Goal: Task Accomplishment & Management: Complete application form

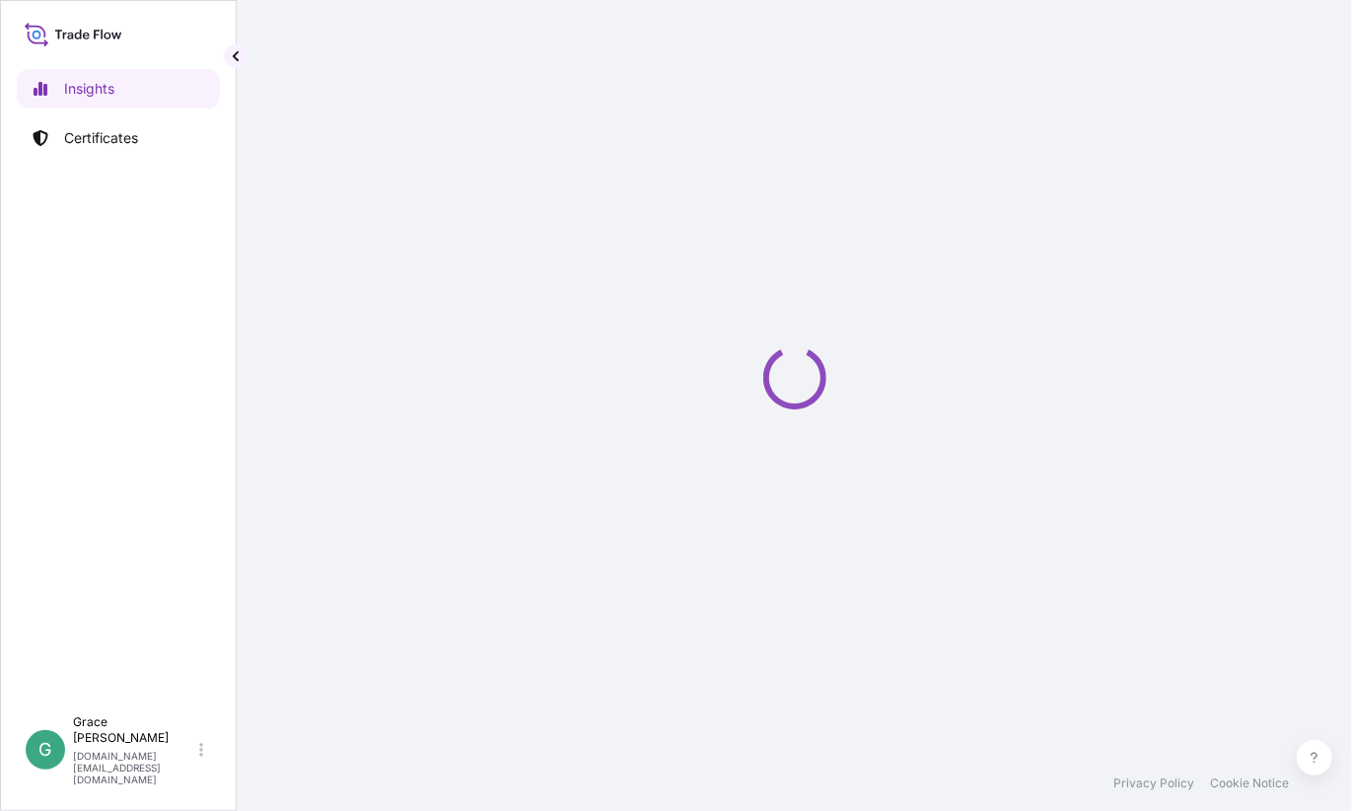
select select "2025"
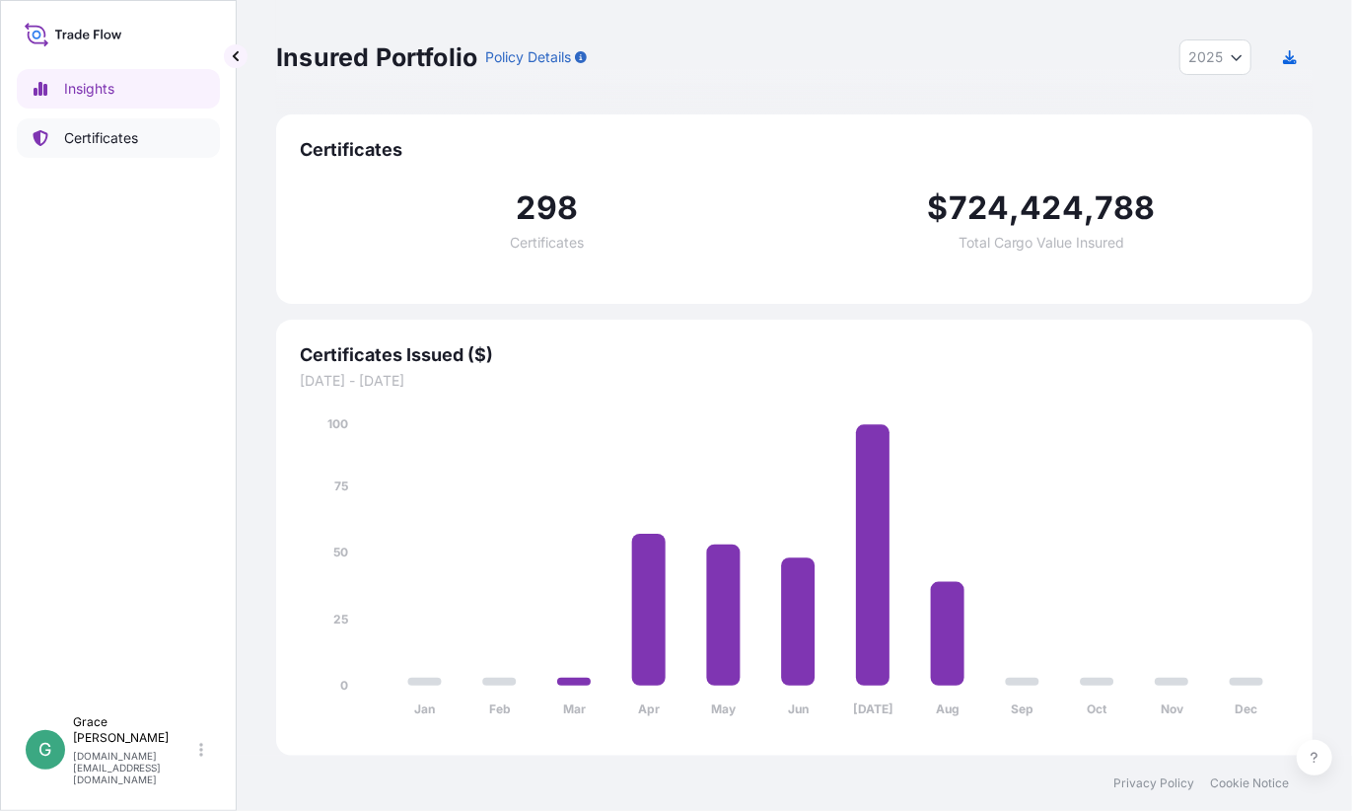
click at [94, 135] on p "Certificates" at bounding box center [101, 138] width 74 height 20
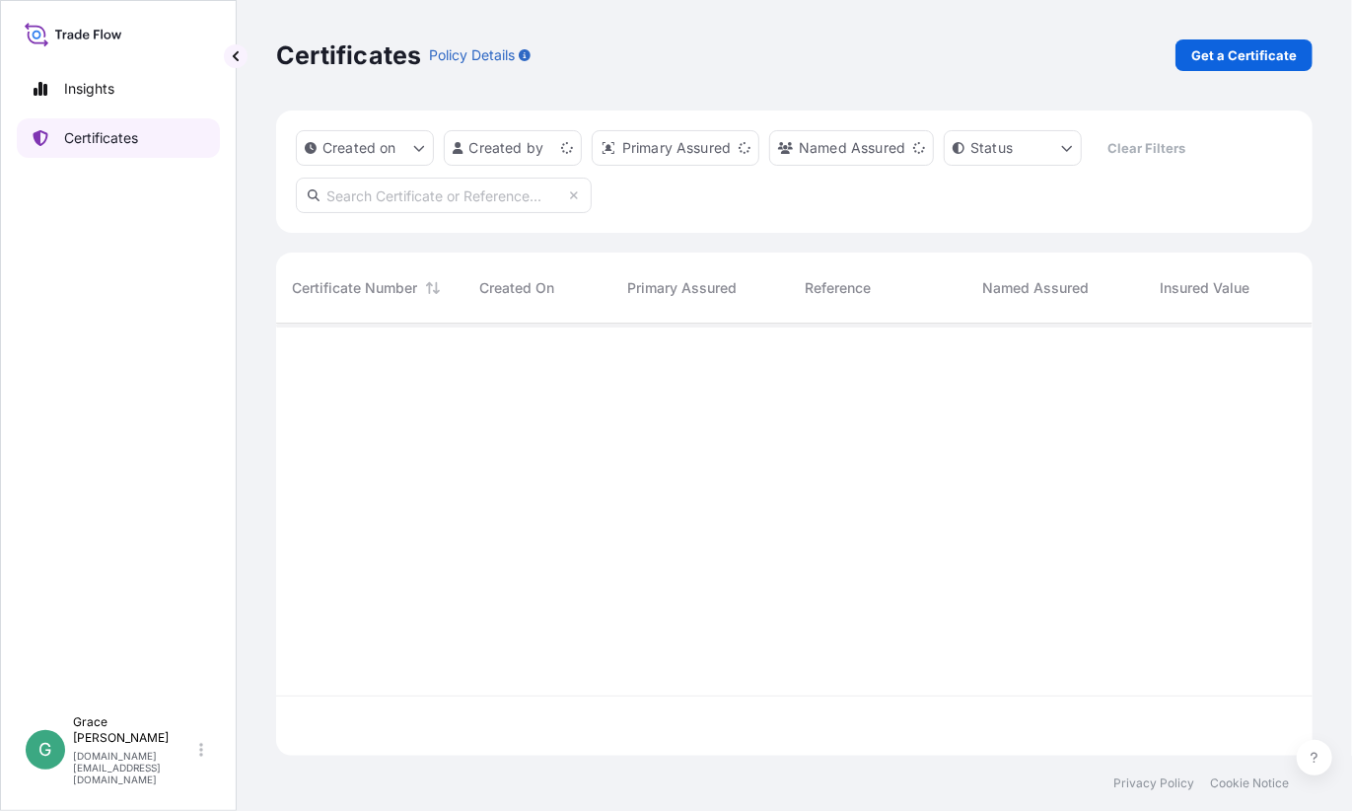
scroll to position [428, 1022]
click at [504, 145] on html "Insights Certificates G [PERSON_NAME] [PERSON_NAME][DOMAIN_NAME][EMAIL_ADDRESS]…" at bounding box center [676, 405] width 1352 height 811
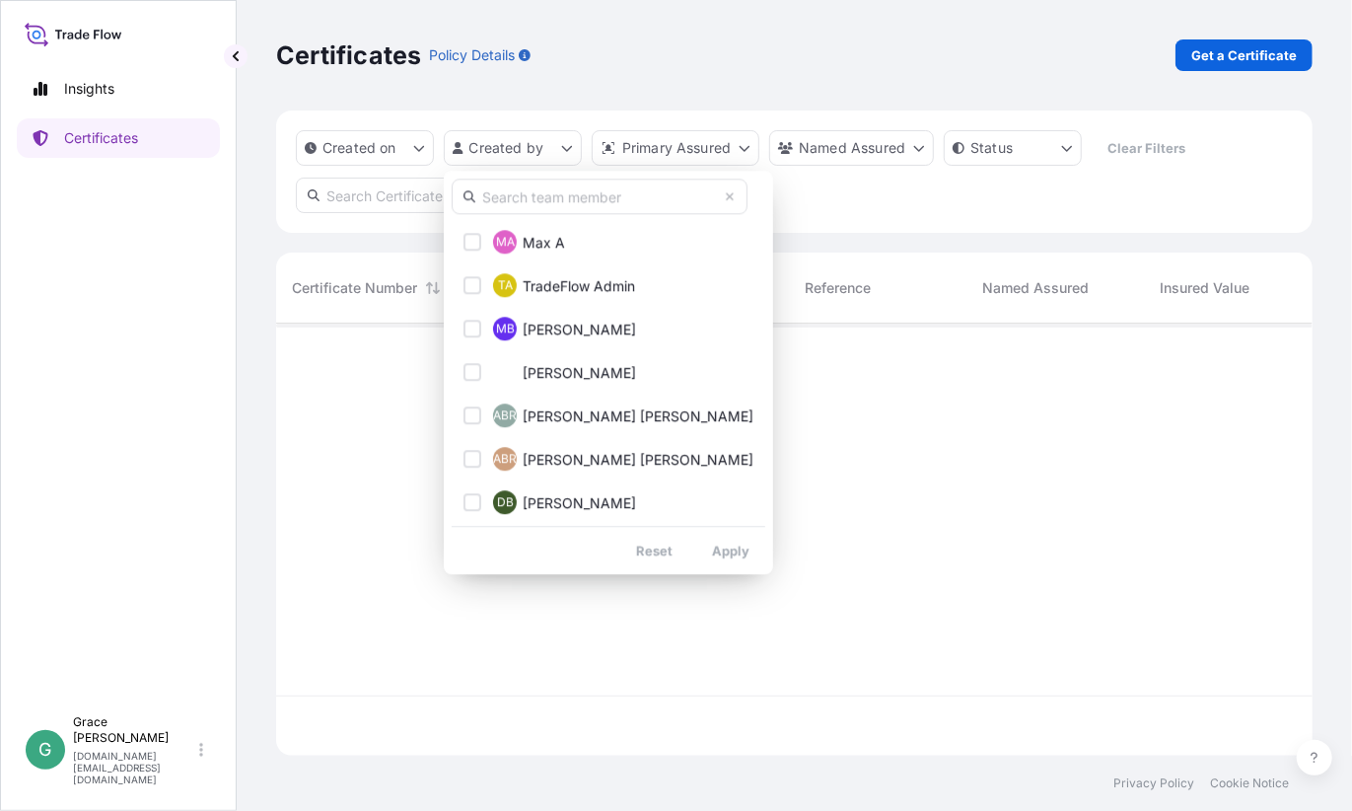
click at [545, 199] on input "text" at bounding box center [600, 197] width 296 height 36
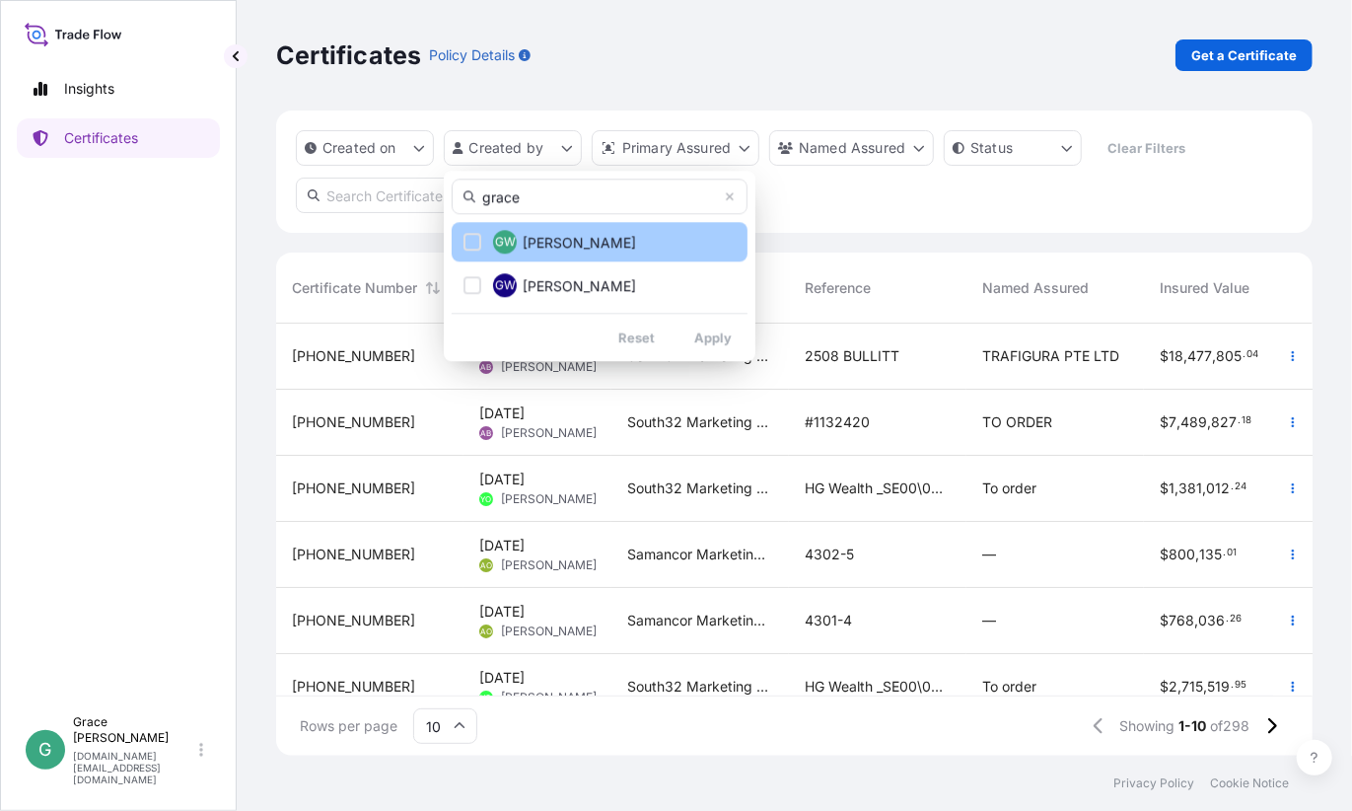
type input "grace"
click at [471, 240] on div "Select Option" at bounding box center [473, 242] width 18 height 18
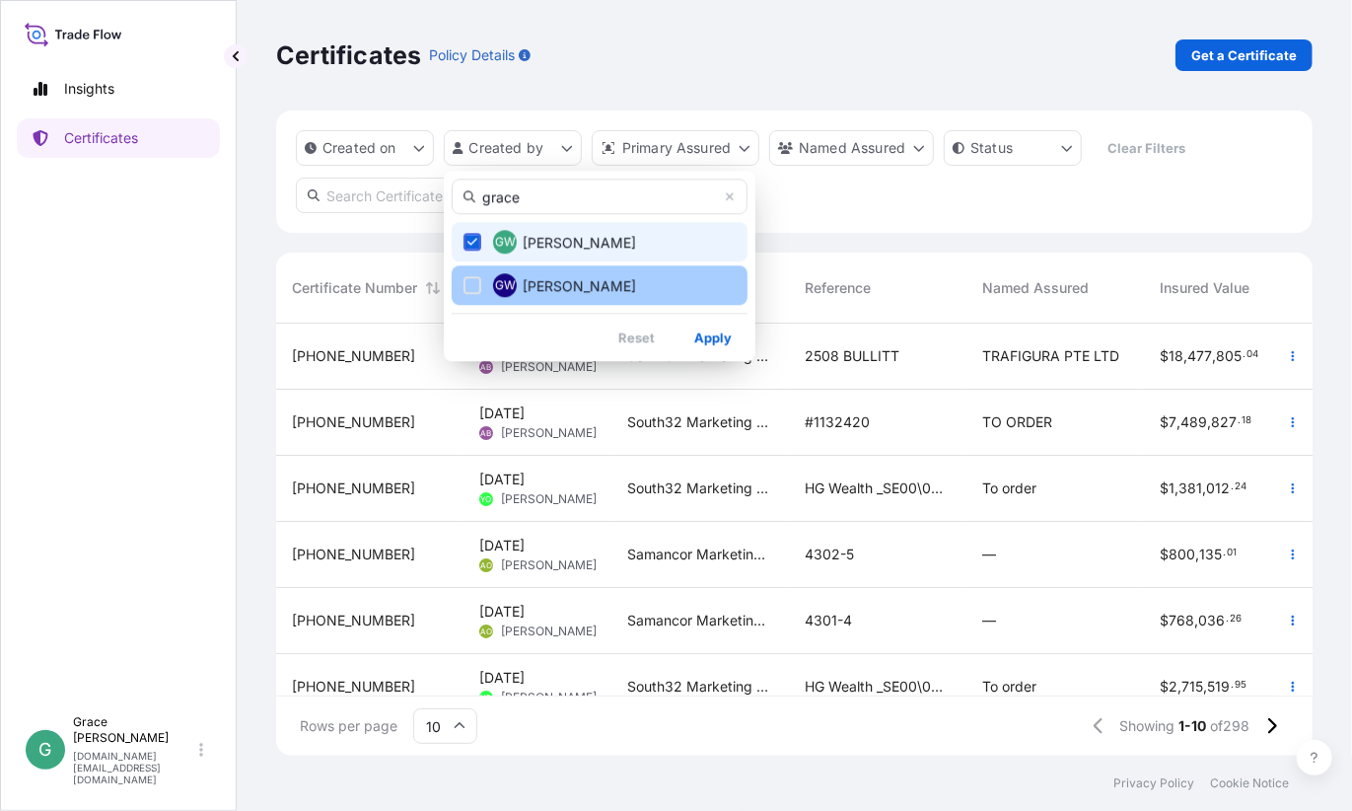
click at [477, 283] on div "Select Option" at bounding box center [473, 285] width 18 height 18
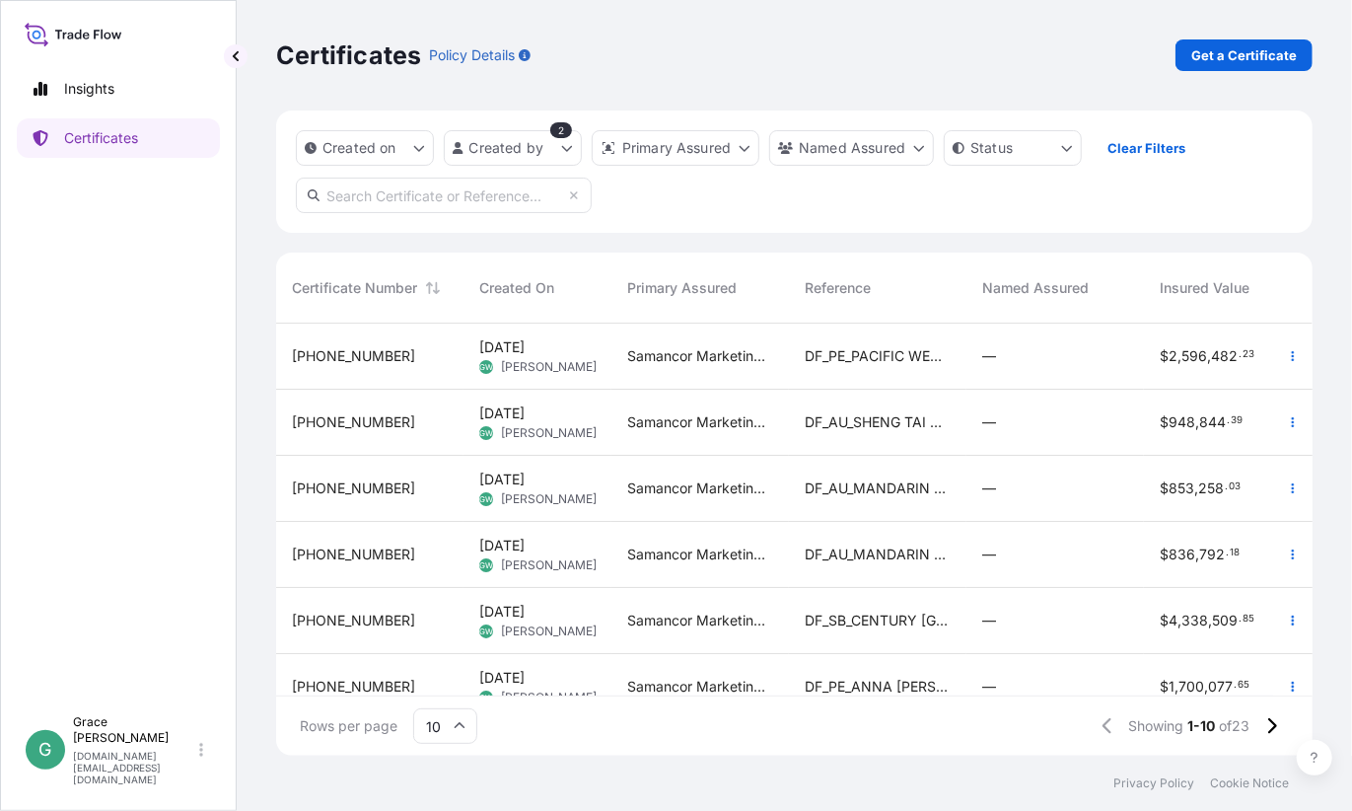
click at [851, 419] on span "DF_AU_SHENG TAI HAI" at bounding box center [878, 422] width 146 height 20
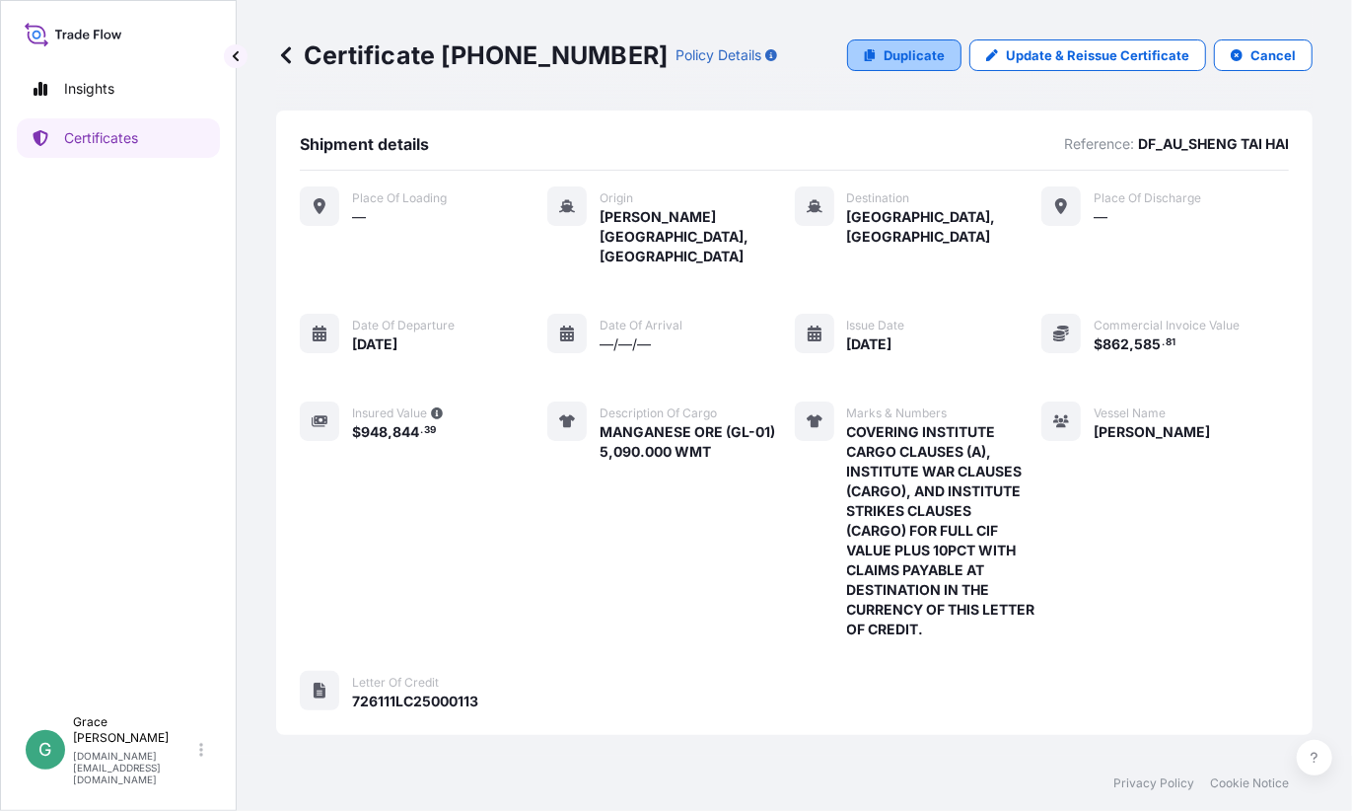
click at [905, 61] on p "Duplicate" at bounding box center [914, 55] width 61 height 20
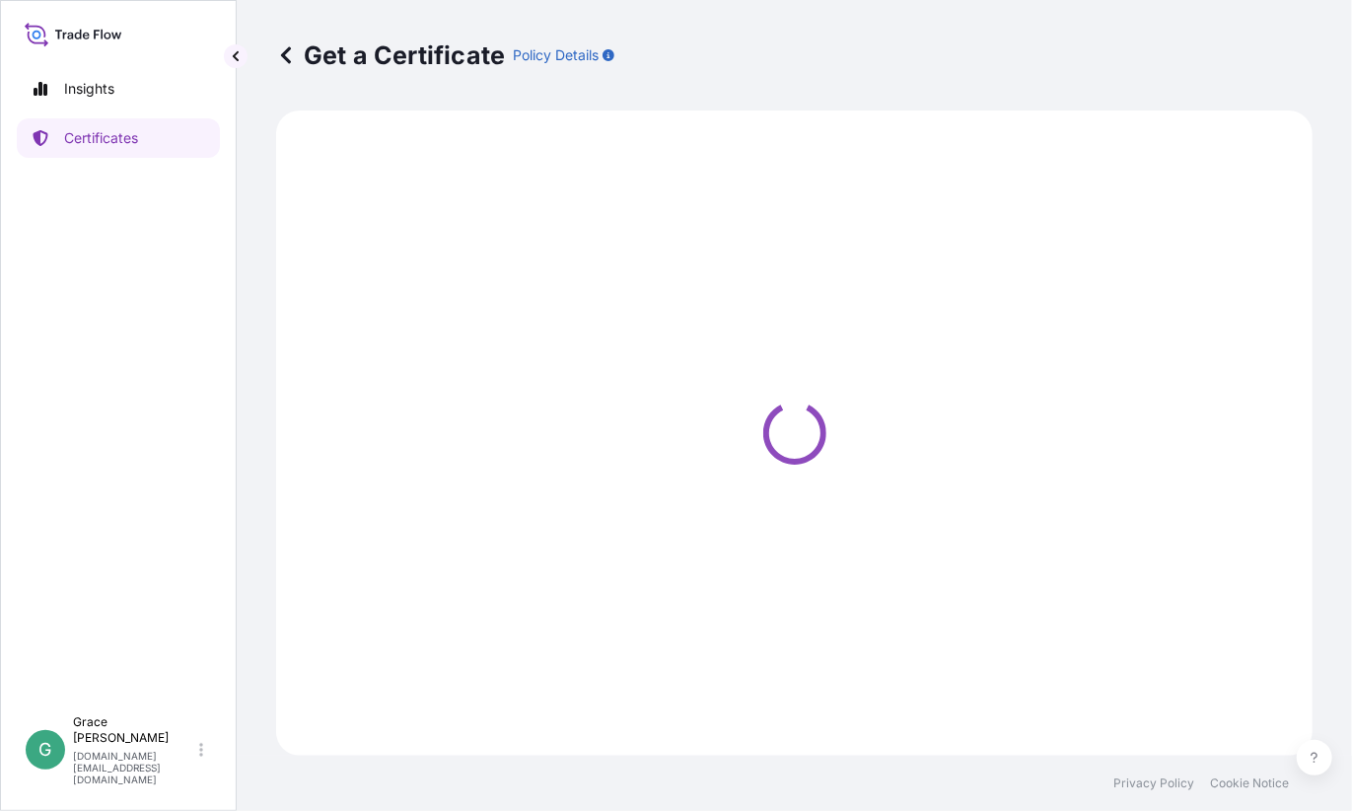
select select "Sea"
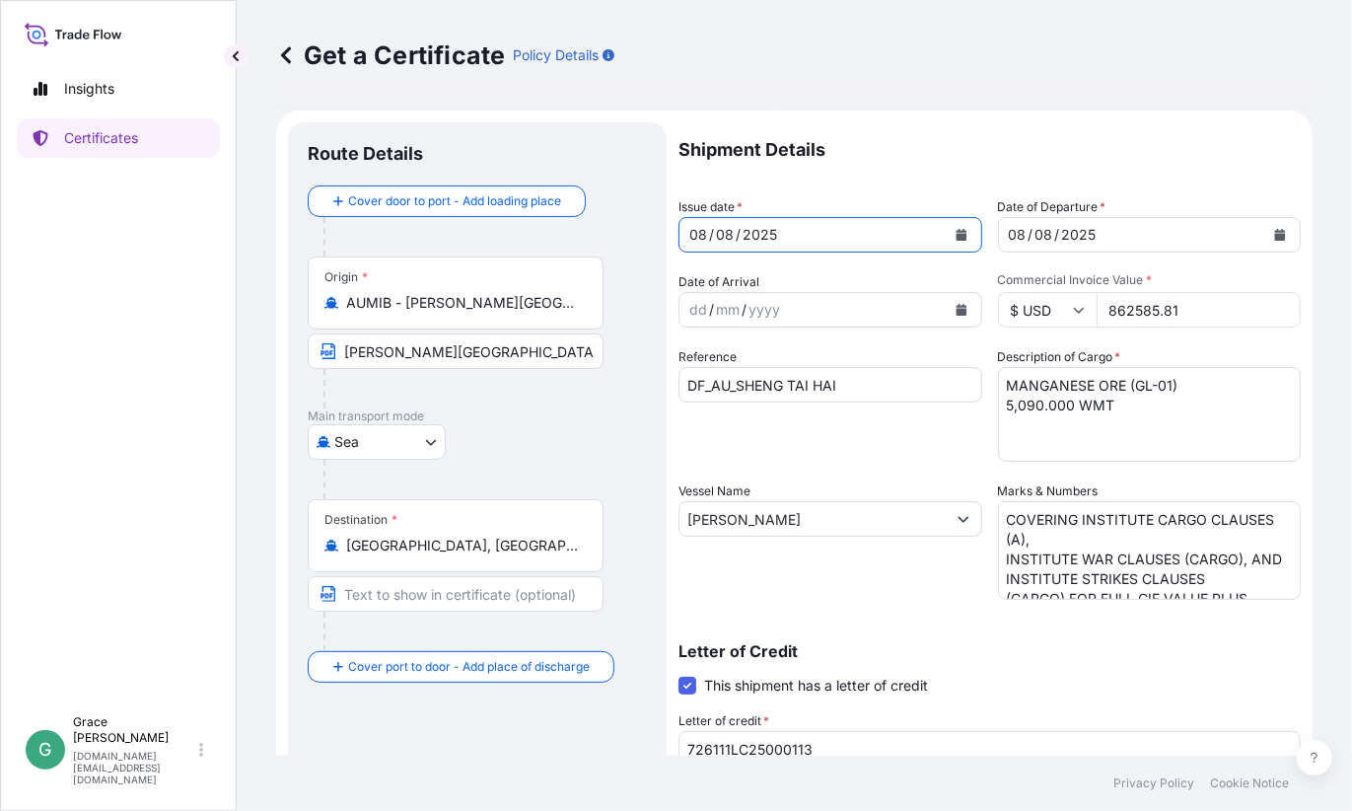
click at [960, 240] on icon "Calendar" at bounding box center [962, 235] width 12 height 12
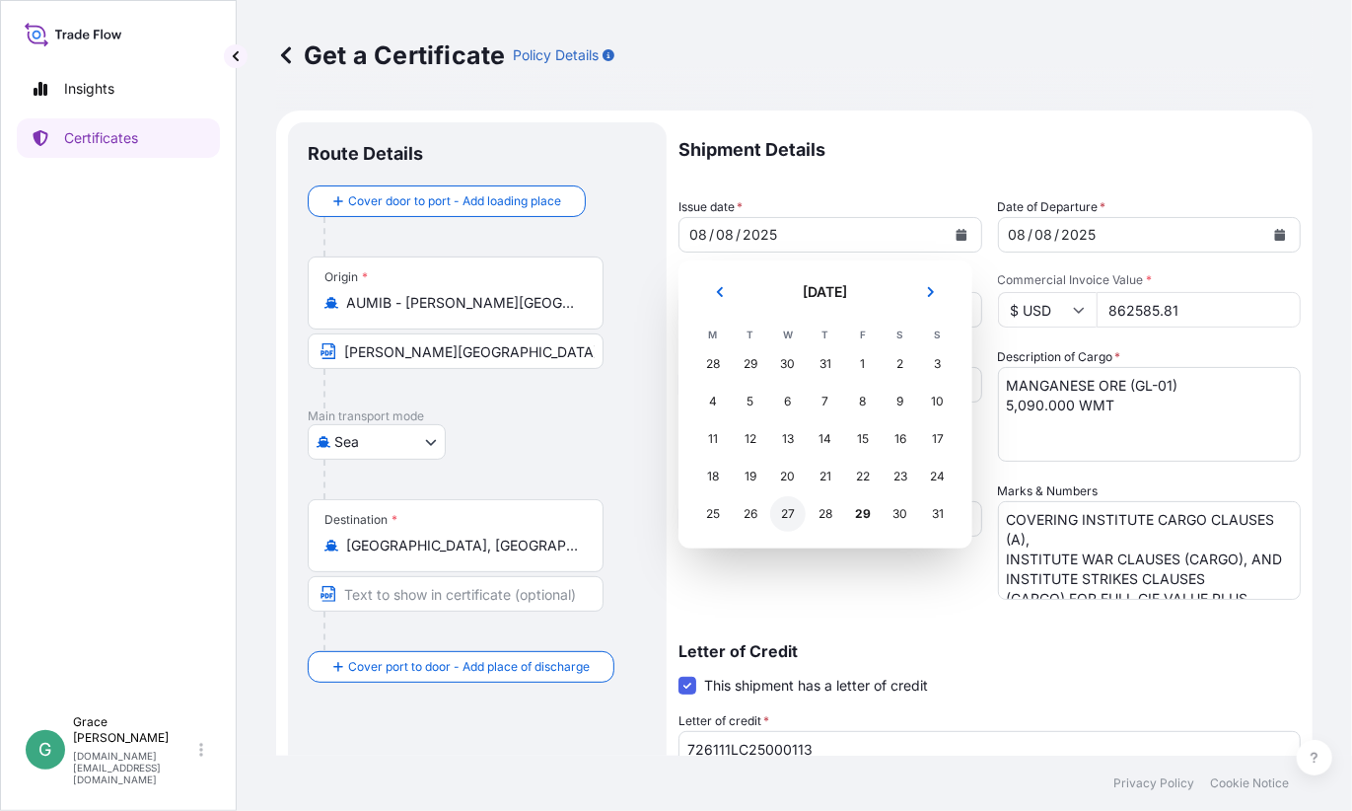
click at [780, 516] on div "27" at bounding box center [788, 514] width 36 height 36
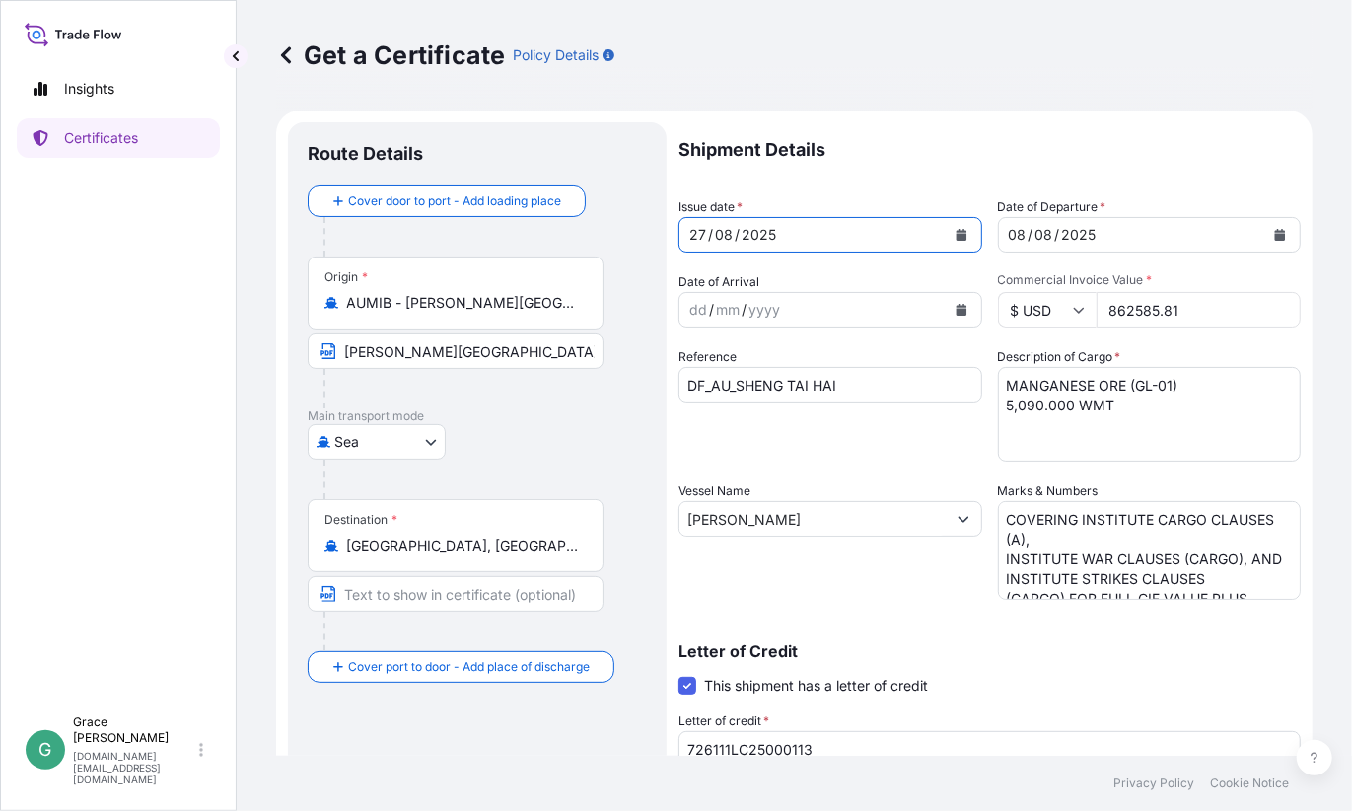
click at [1275, 240] on icon "Calendar" at bounding box center [1280, 235] width 11 height 12
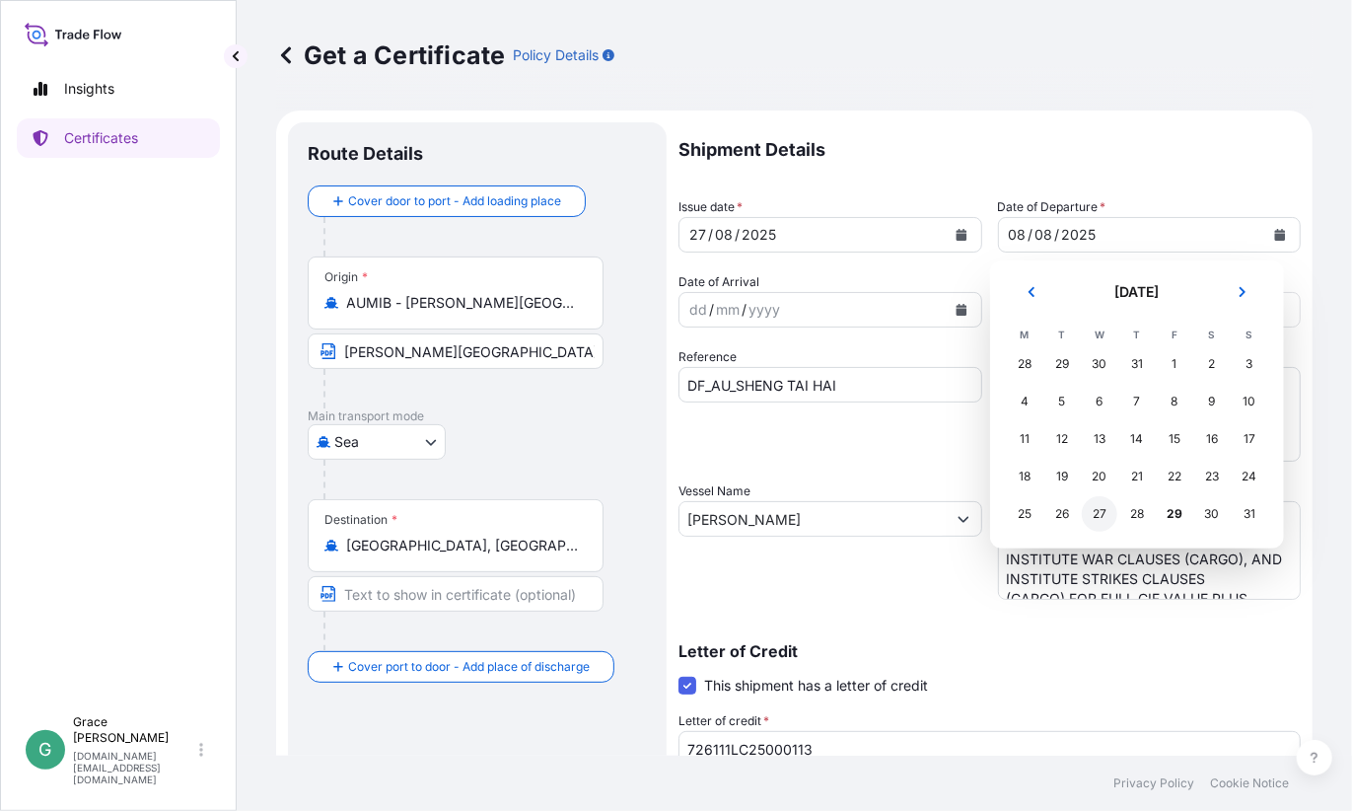
click at [1104, 520] on div "27" at bounding box center [1100, 514] width 36 height 36
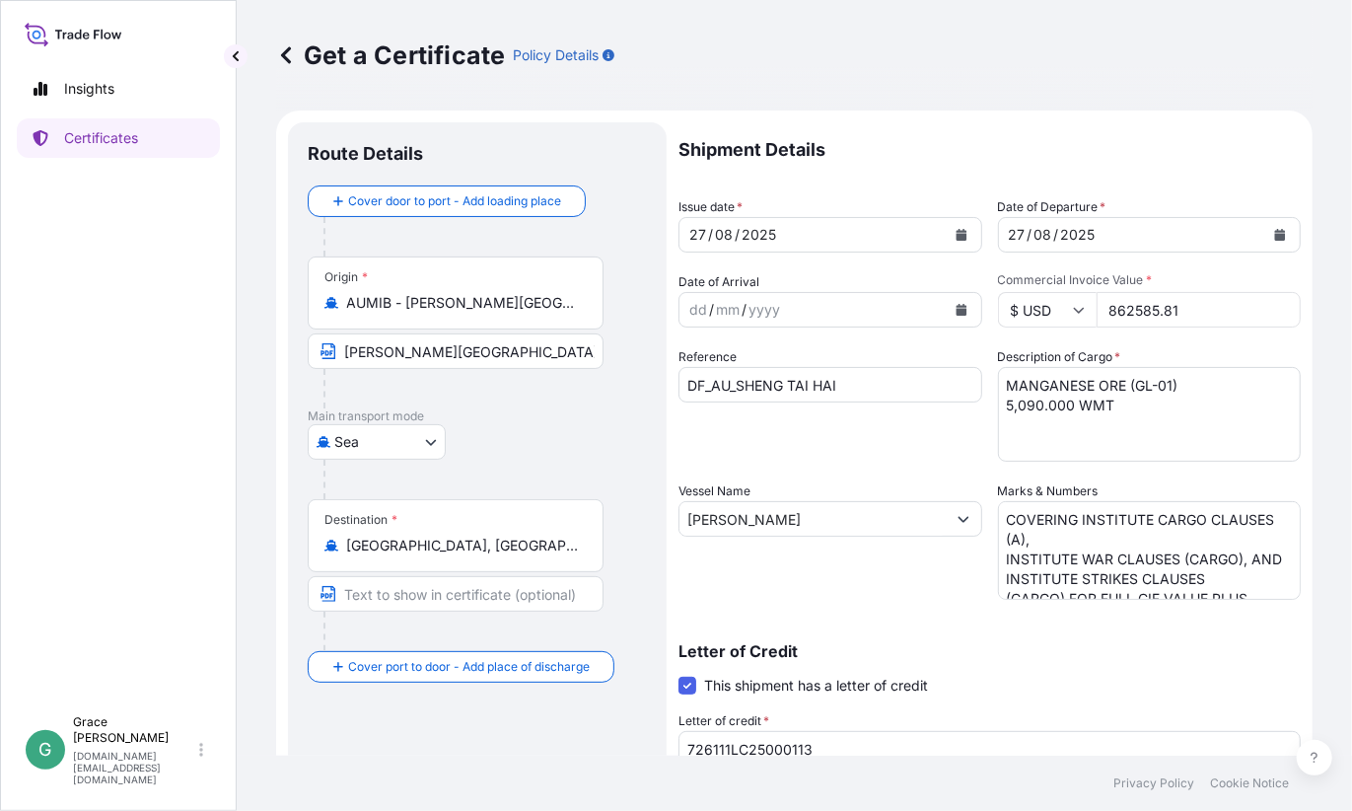
drag, startPoint x: 1191, startPoint y: 307, endPoint x: 1080, endPoint y: 299, distance: 110.8
click at [1080, 299] on div "$ USD 862585.81" at bounding box center [1150, 310] width 304 height 36
paste input "1426216.70"
type input "1426216.70"
click at [870, 384] on input "DF_AU_SHENG TAI HAI" at bounding box center [831, 385] width 304 height 36
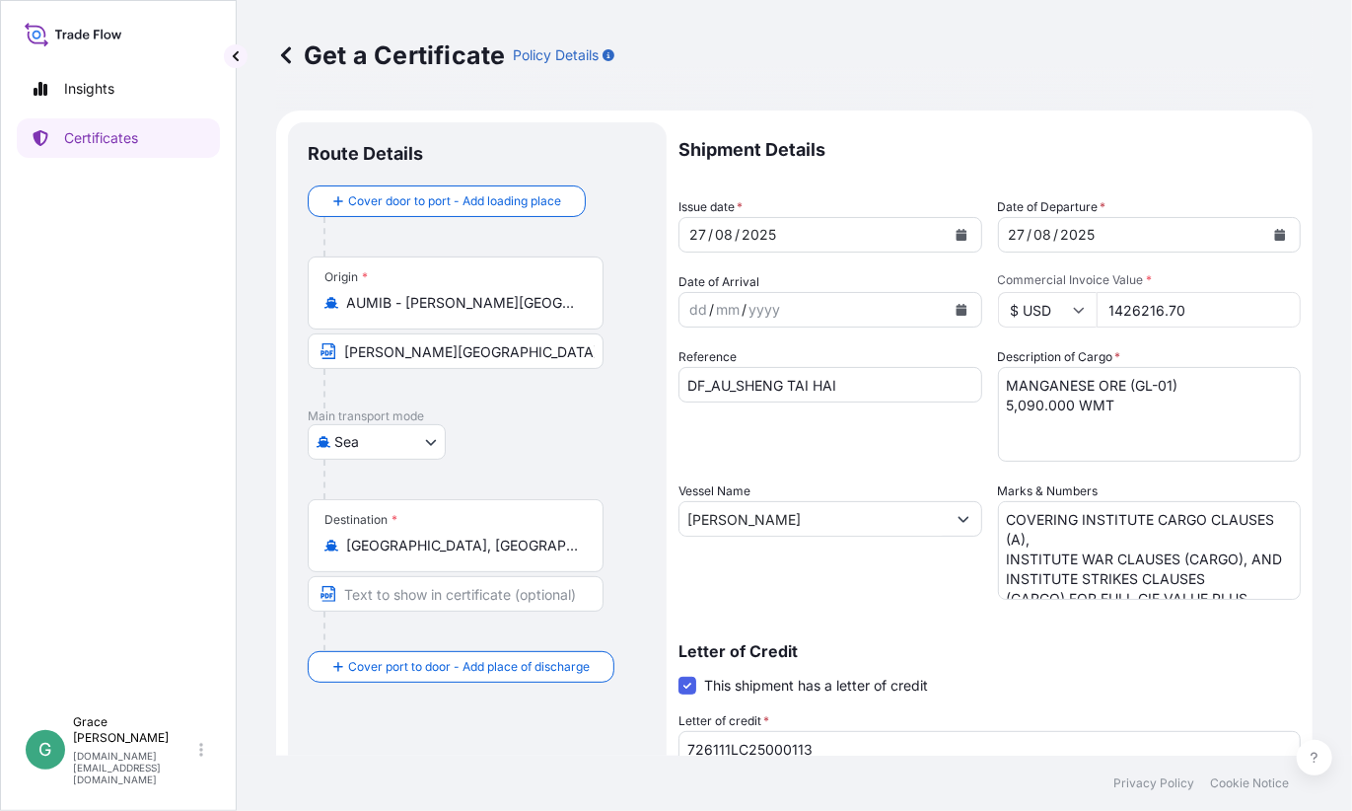
drag, startPoint x: 833, startPoint y: 386, endPoint x: 874, endPoint y: 389, distance: 40.5
click at [833, 386] on input "DF_AU_SHENG TAI HAI" at bounding box center [831, 385] width 304 height 36
drag, startPoint x: 880, startPoint y: 386, endPoint x: 739, endPoint y: 393, distance: 141.2
click at [739, 393] on input "DF_AU_SHENG TAI HAI" at bounding box center [831, 385] width 304 height 36
paste input "[PERSON_NAME] 3"
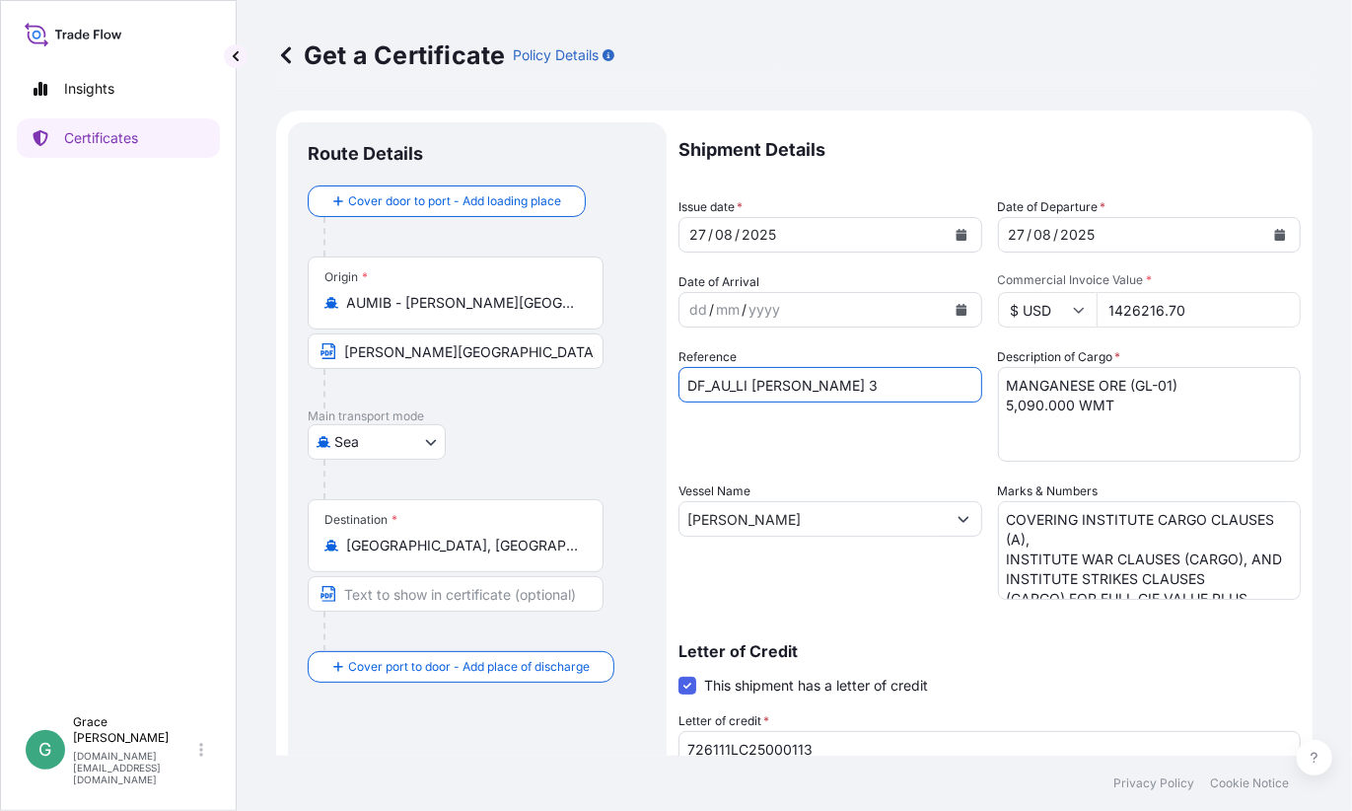
type input "DF_AU_LI [PERSON_NAME] 3"
click at [1142, 429] on textarea "MANGANESE ORE (GL-01) 5,090.000 WMT" at bounding box center [1150, 414] width 304 height 95
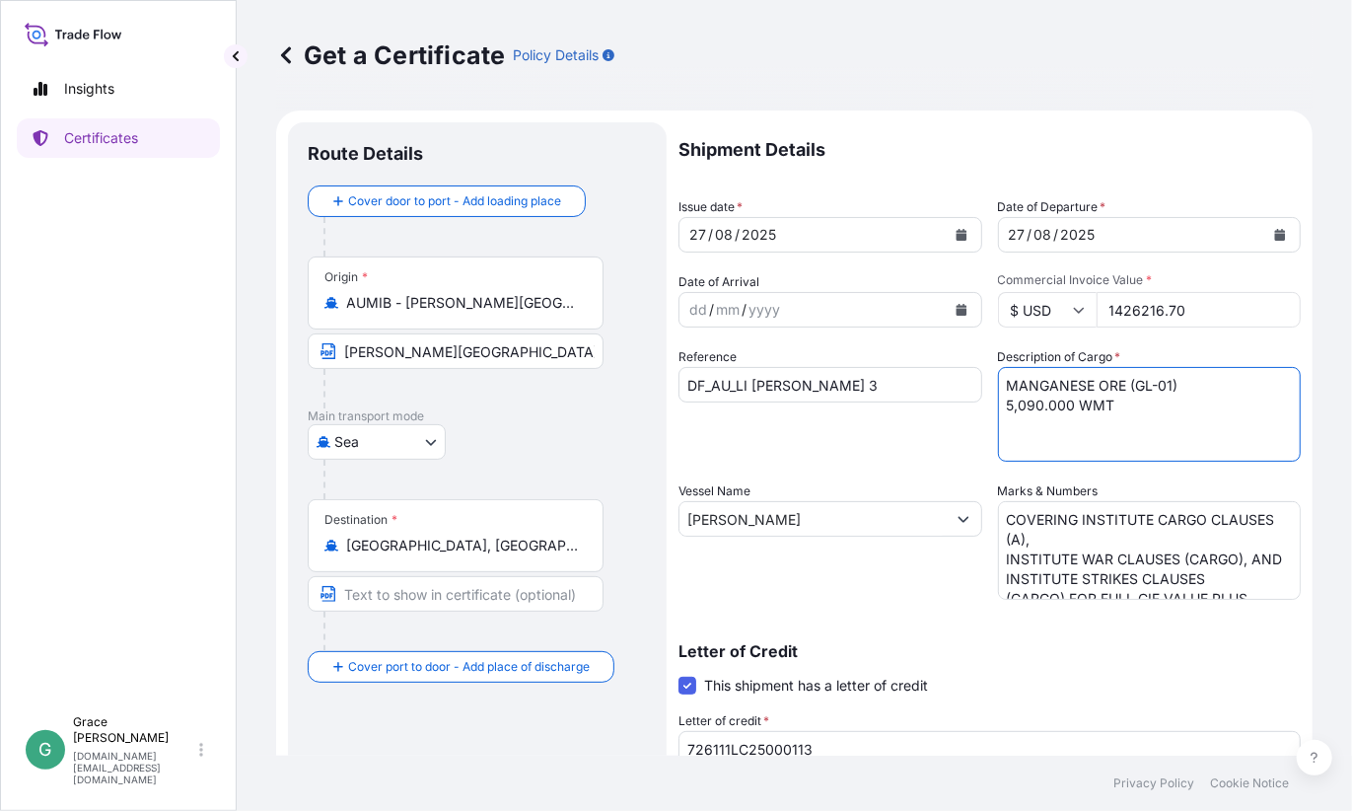
drag, startPoint x: 1035, startPoint y: 404, endPoint x: 989, endPoint y: 404, distance: 45.4
click at [989, 404] on div "Shipment Details Issue date * [DATE] Date of Departure * [DATE] Date of Arrival…" at bounding box center [990, 592] width 622 height 940
click at [1155, 411] on textarea "MANGANESE ORE (GL-01) 5,090.000 WMT" at bounding box center [1150, 414] width 304 height 95
drag, startPoint x: 1196, startPoint y: 383, endPoint x: 1123, endPoint y: 382, distance: 73.0
click at [1123, 382] on textarea "MANGANESE ORE (GL-01) 5,090.000 WMT" at bounding box center [1150, 414] width 304 height 95
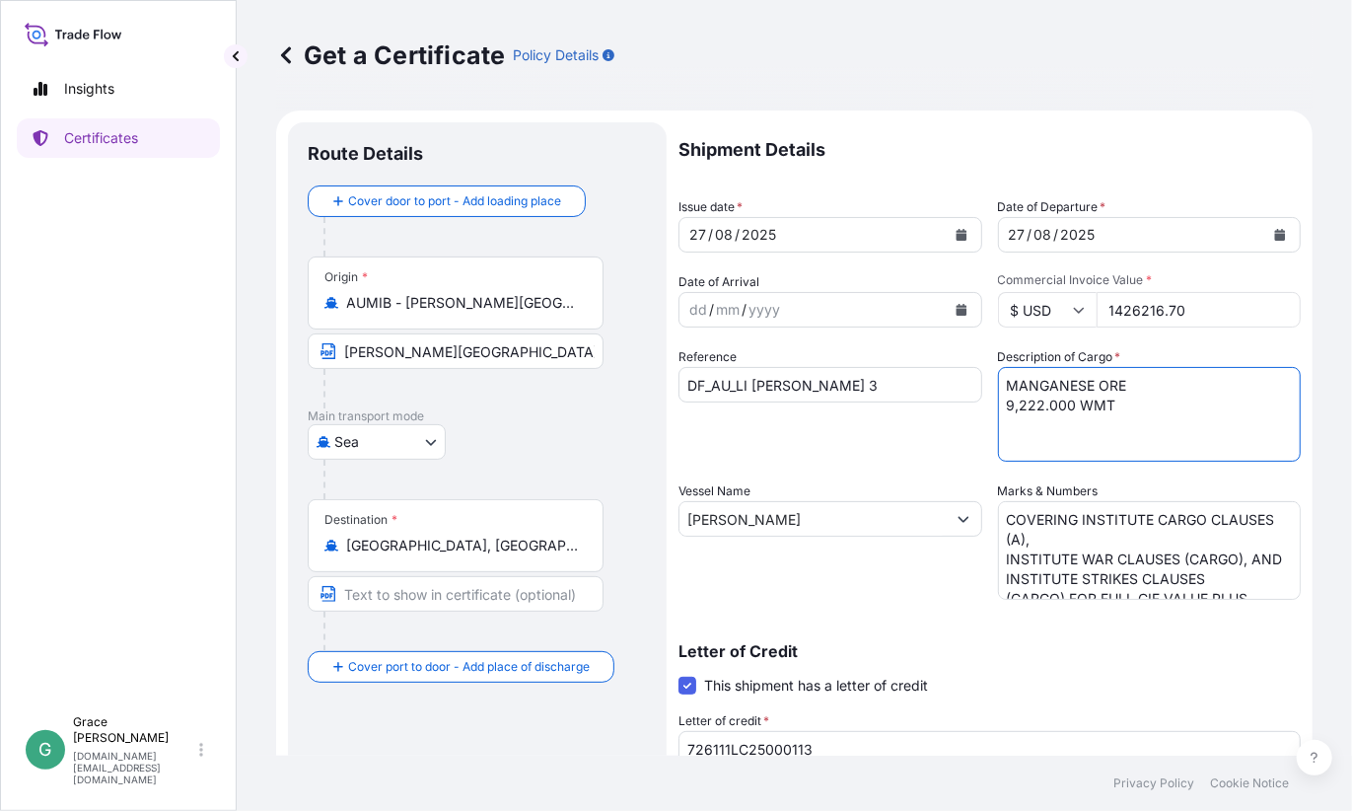
paste textarea "Manganese Ore (MF-02)"
drag, startPoint x: 1227, startPoint y: 385, endPoint x: 1130, endPoint y: 388, distance: 96.7
click at [1130, 388] on textarea "MANGANESE ORE (GL-01) 5,090.000 WMT" at bounding box center [1150, 414] width 304 height 95
click at [1095, 411] on textarea "MANGANESE ORE (GL-01) 5,090.000 WMT" at bounding box center [1150, 414] width 304 height 95
click at [1143, 436] on textarea "MANGANESE ORE (GL-01) 5,090.000 WMT" at bounding box center [1150, 414] width 304 height 95
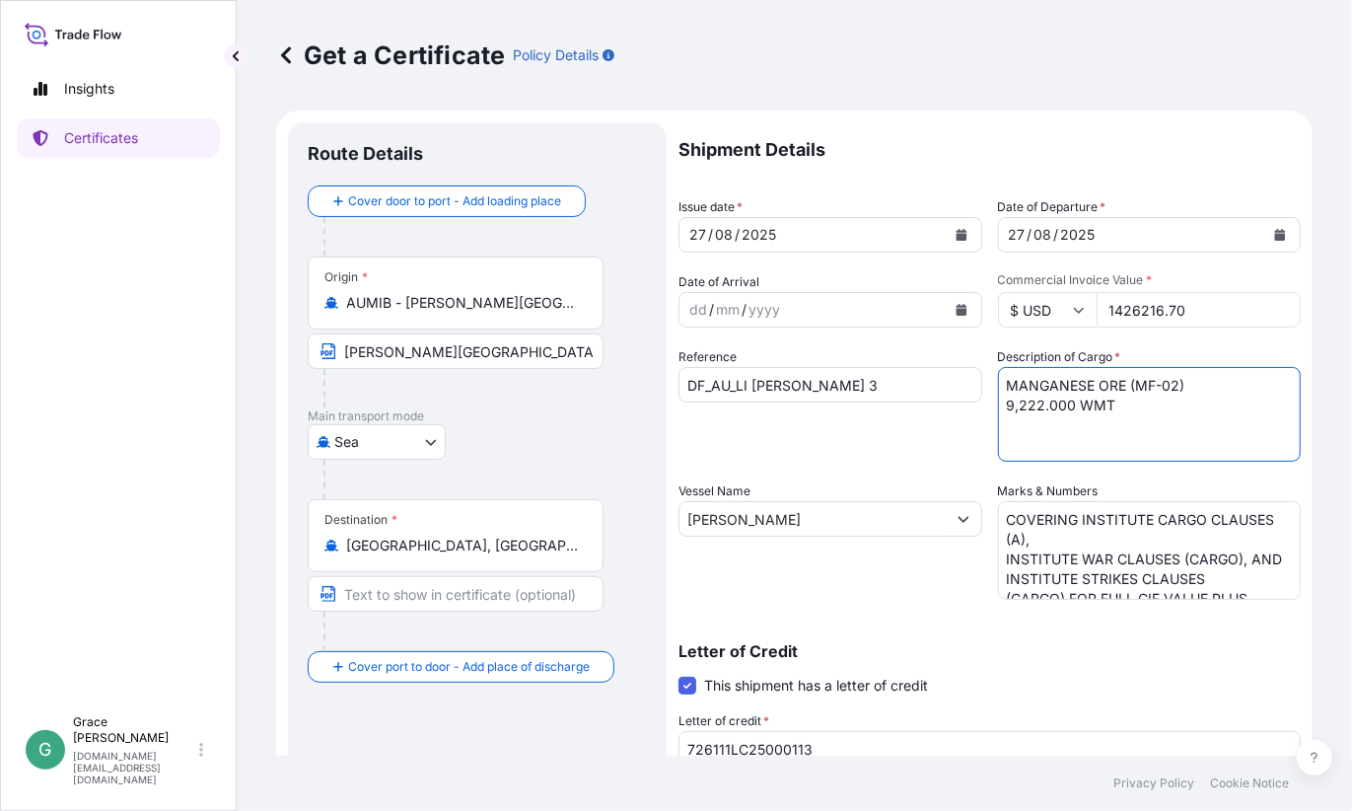
type textarea "MANGANESE ORE (MF-02) 9,222.000 WMT"
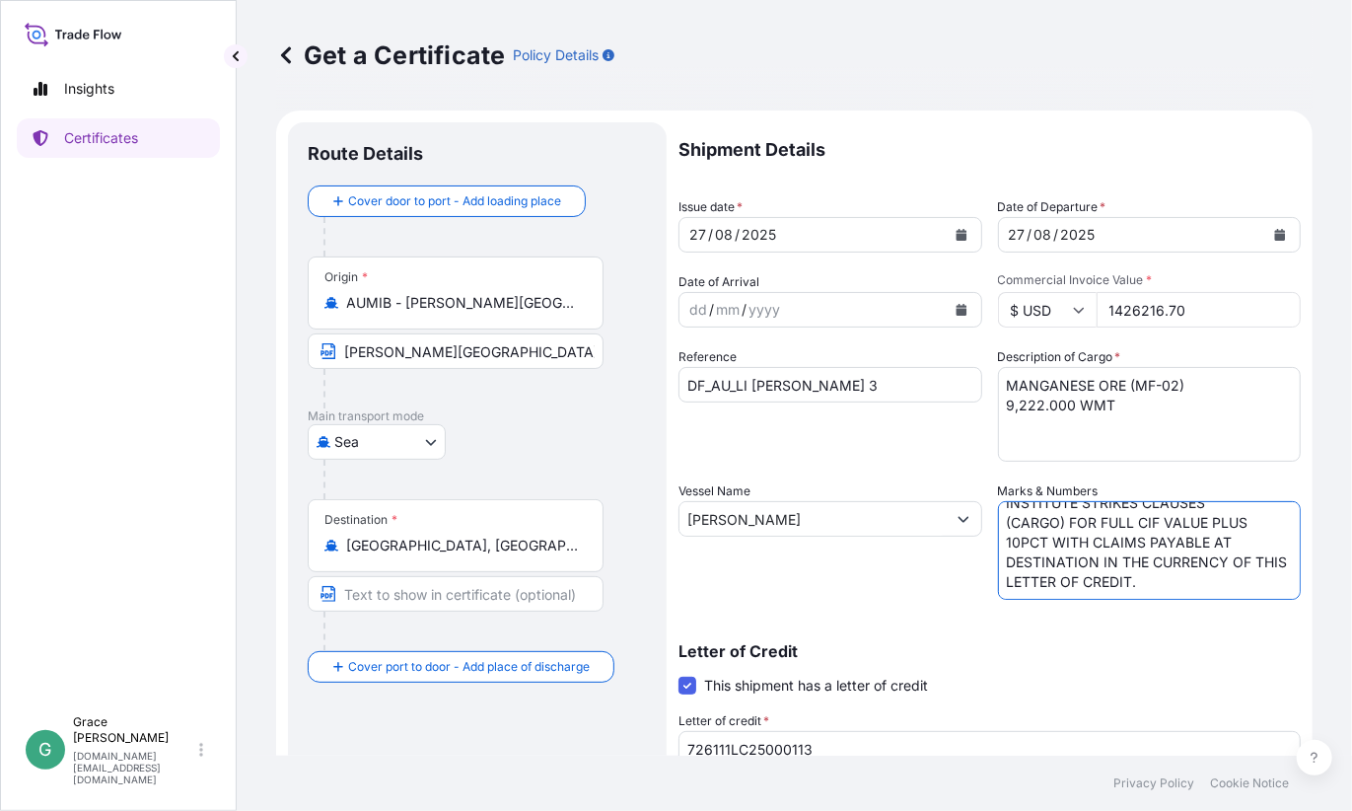
drag, startPoint x: 998, startPoint y: 522, endPoint x: 1226, endPoint y: 663, distance: 268.0
click at [1226, 663] on div "Shipment Details Issue date * [DATE] Date of Departure * [DATE] Date of Arrival…" at bounding box center [990, 592] width 622 height 940
paste textarea
type textarea "COVERING INSTITUTE CARGO CLAUSES (A), INSTITUTE WAR CLAUSES (CARGO), AND INSTIT…"
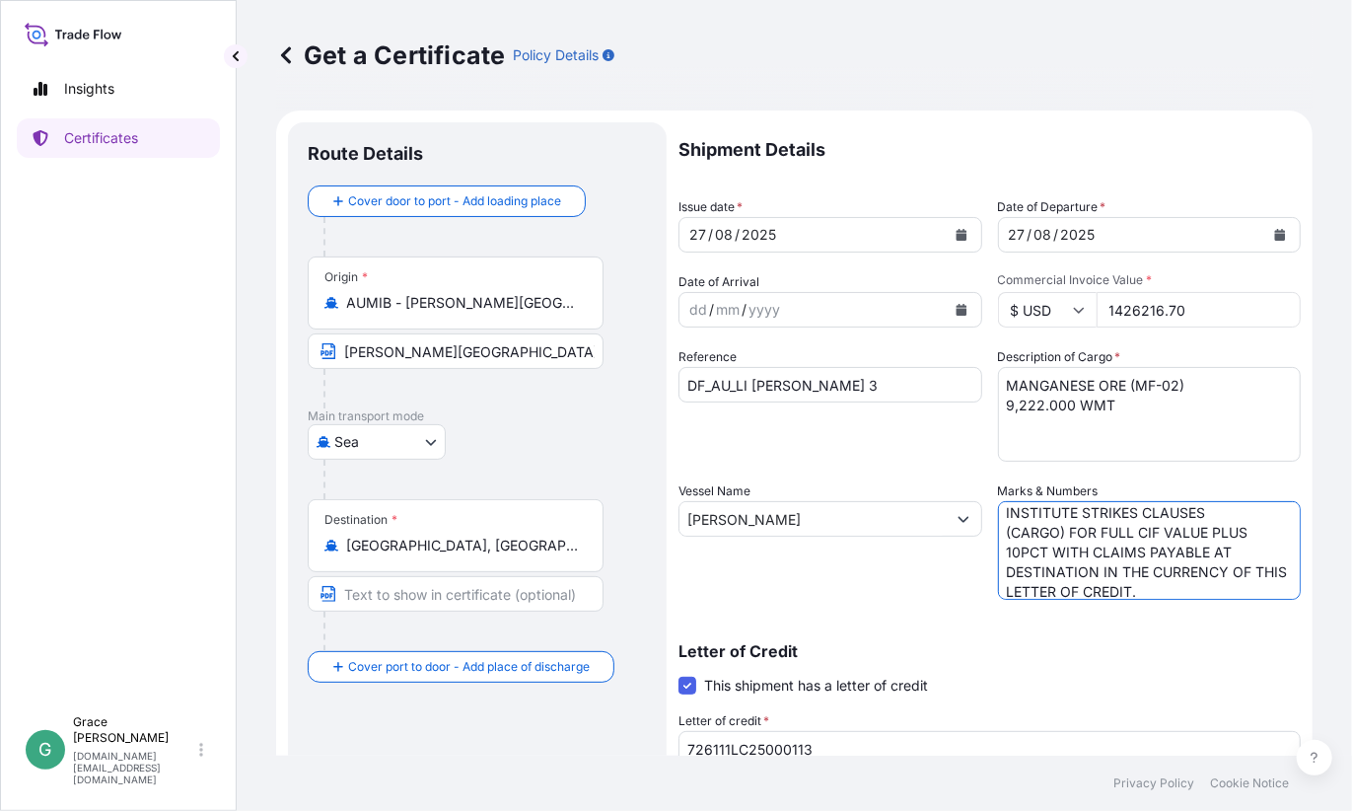
click at [839, 597] on div "Vessel Name [PERSON_NAME]" at bounding box center [831, 540] width 304 height 118
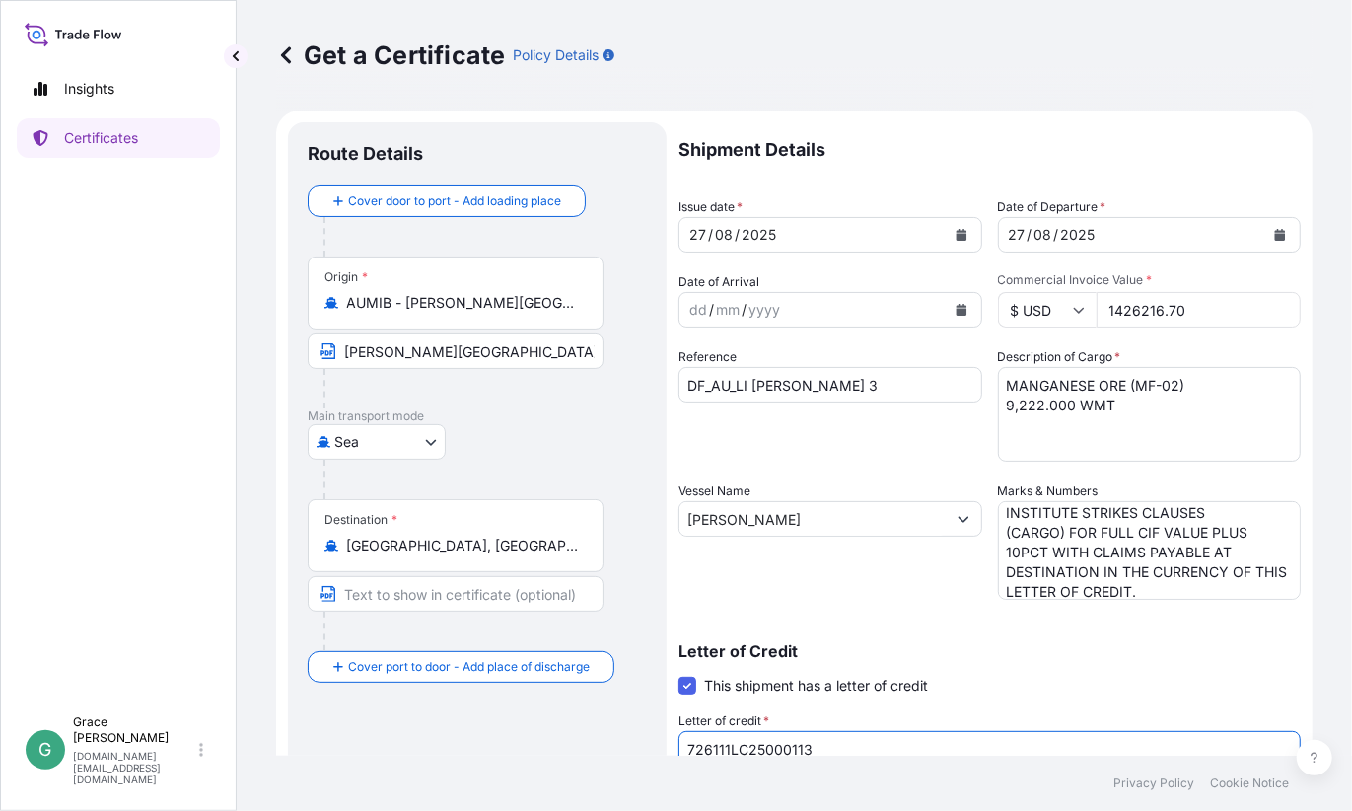
scroll to position [8, 0]
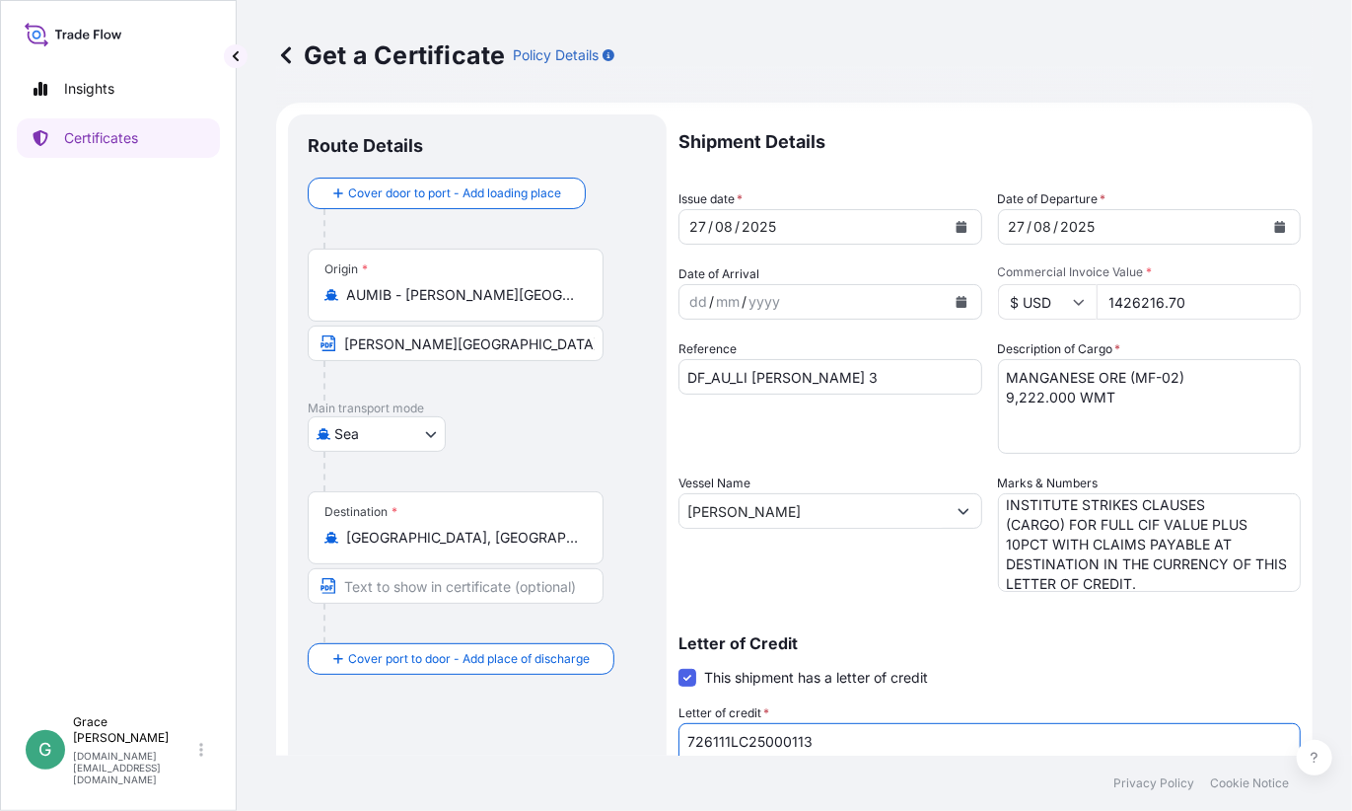
drag, startPoint x: 825, startPoint y: 744, endPoint x: 631, endPoint y: 737, distance: 193.5
click at [631, 737] on form "Route Details Cover door to port - Add loading place Place of loading Road / [G…" at bounding box center [794, 612] width 1037 height 1019
paste textarea "2"
type textarea "726111LC25000112"
click at [871, 558] on div "Vessel Name [PERSON_NAME]" at bounding box center [831, 532] width 304 height 118
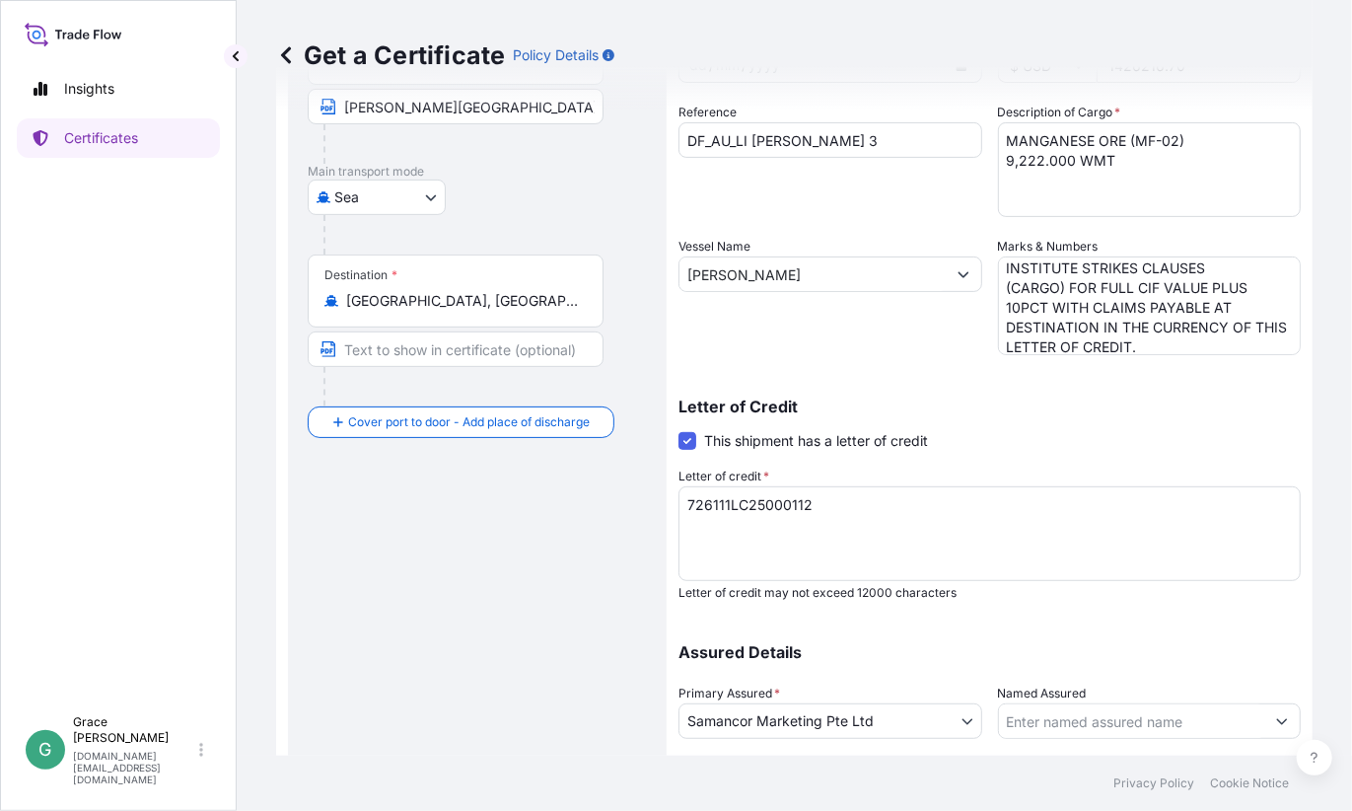
scroll to position [373, 0]
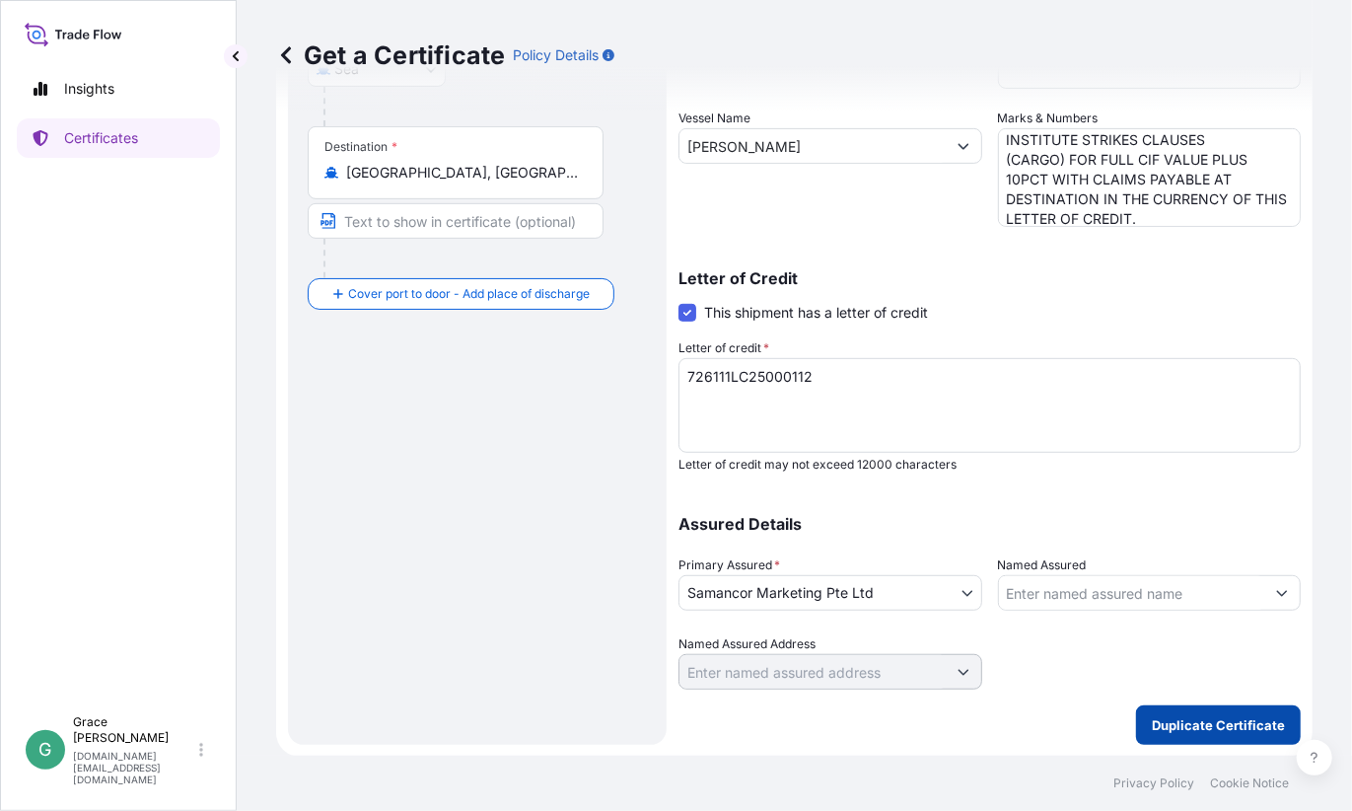
click at [1165, 719] on p "Duplicate Certificate" at bounding box center [1218, 725] width 133 height 20
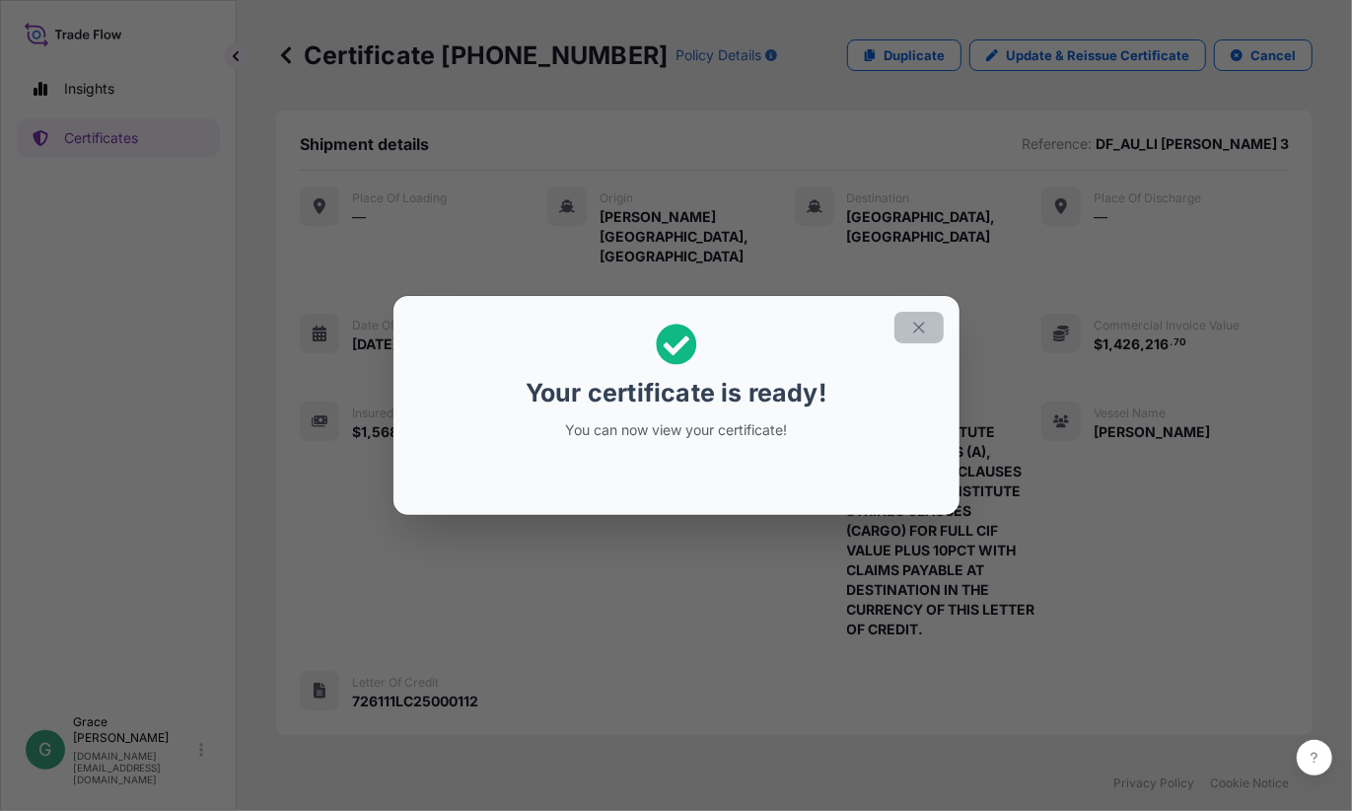
click at [918, 324] on icon "button" at bounding box center [919, 328] width 18 height 18
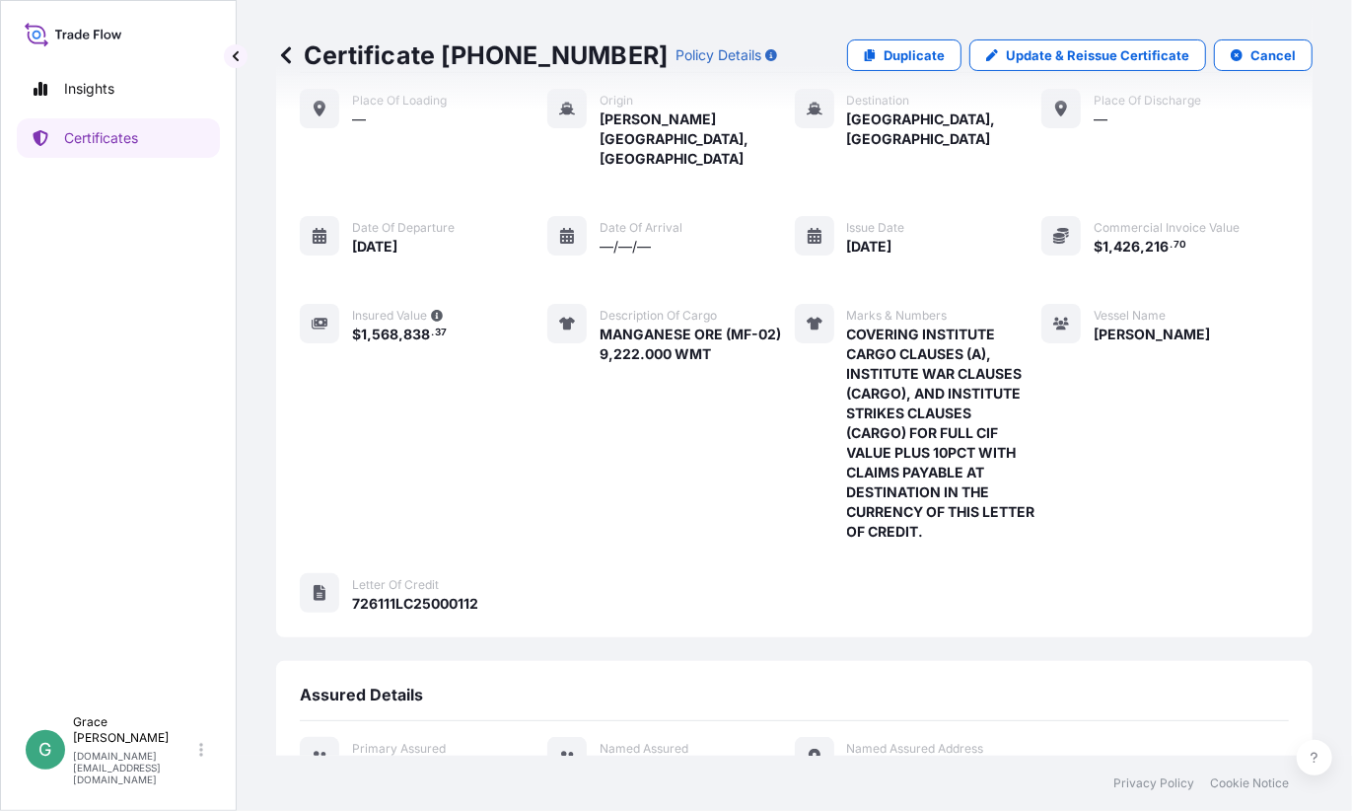
scroll to position [327, 0]
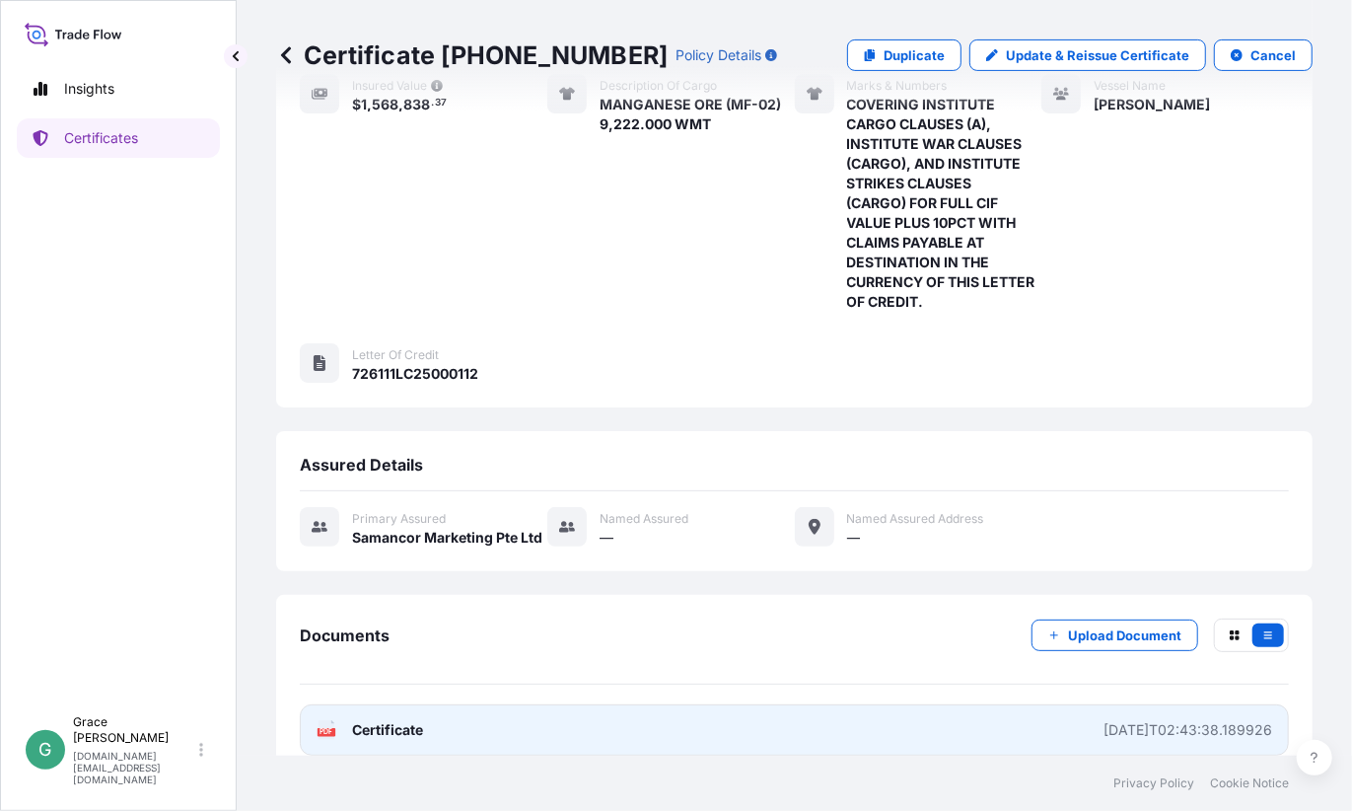
click at [877, 704] on link "PDF Certificate [DATE]T02:43:38.189926" at bounding box center [794, 729] width 989 height 51
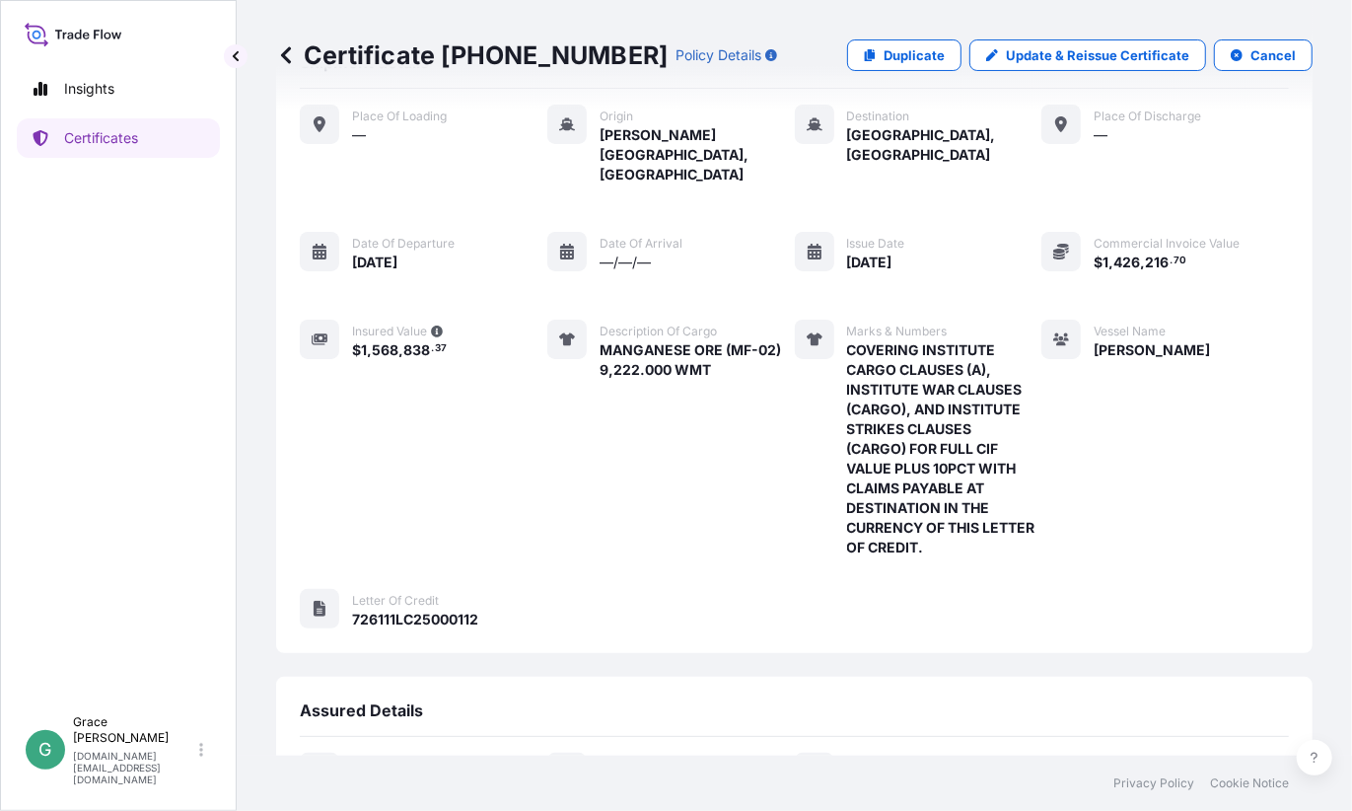
scroll to position [0, 0]
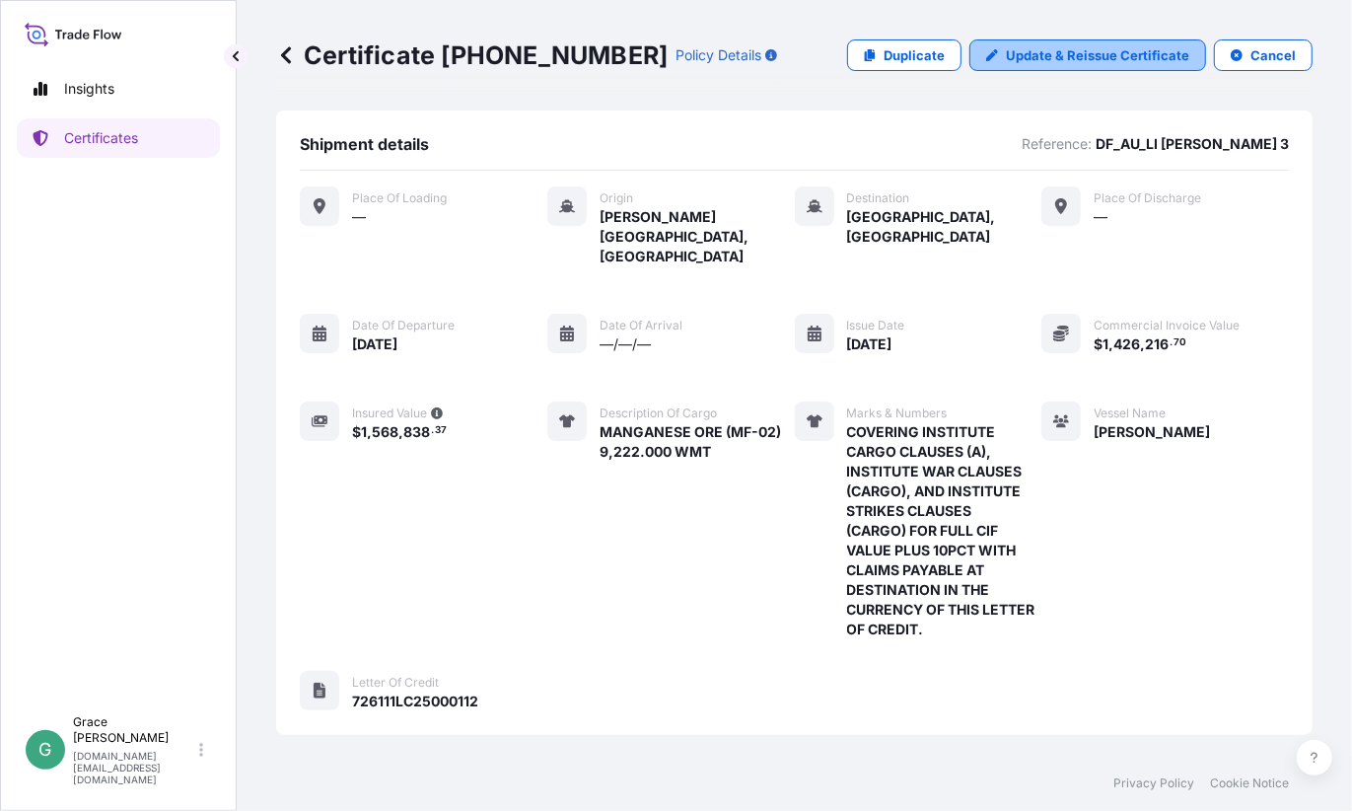
click at [1098, 60] on p "Update & Reissue Certificate" at bounding box center [1097, 55] width 183 height 20
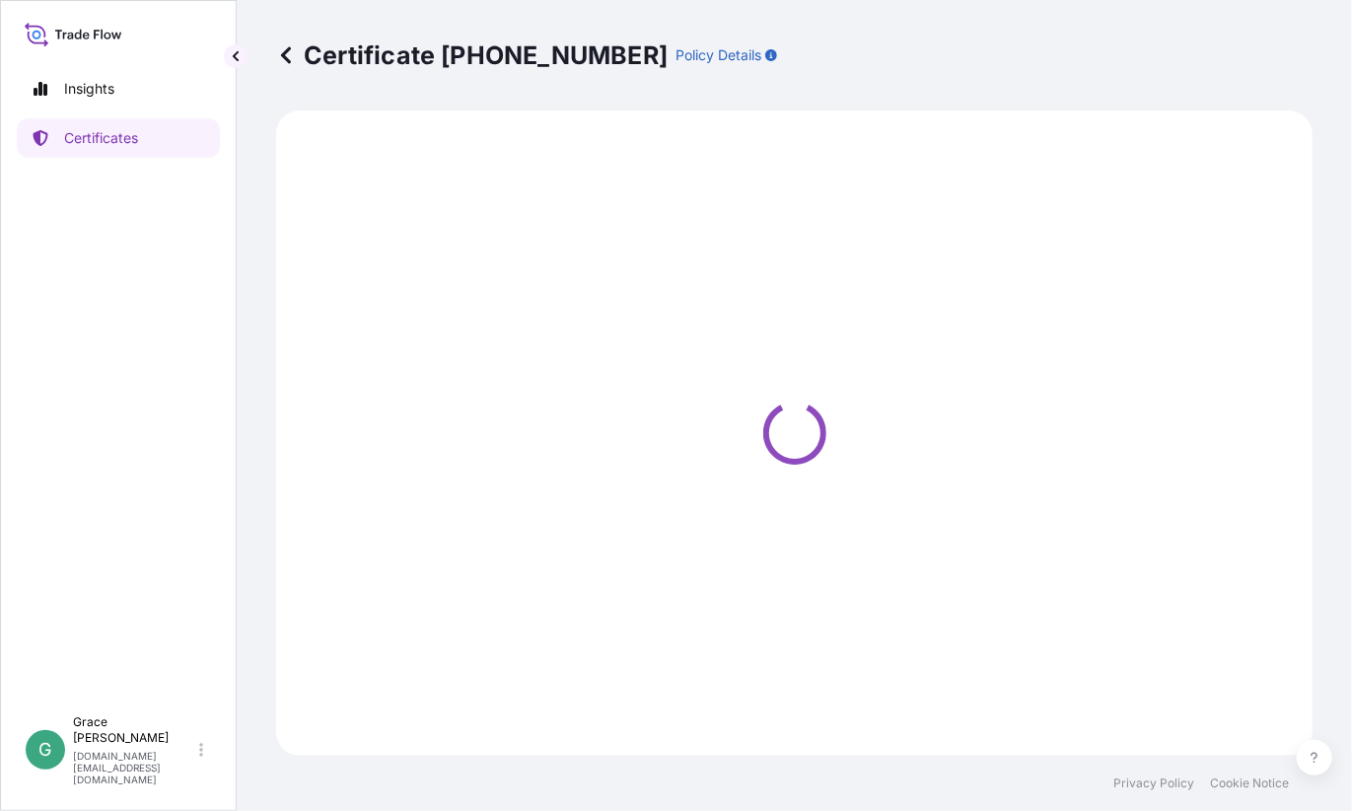
select select "Sea"
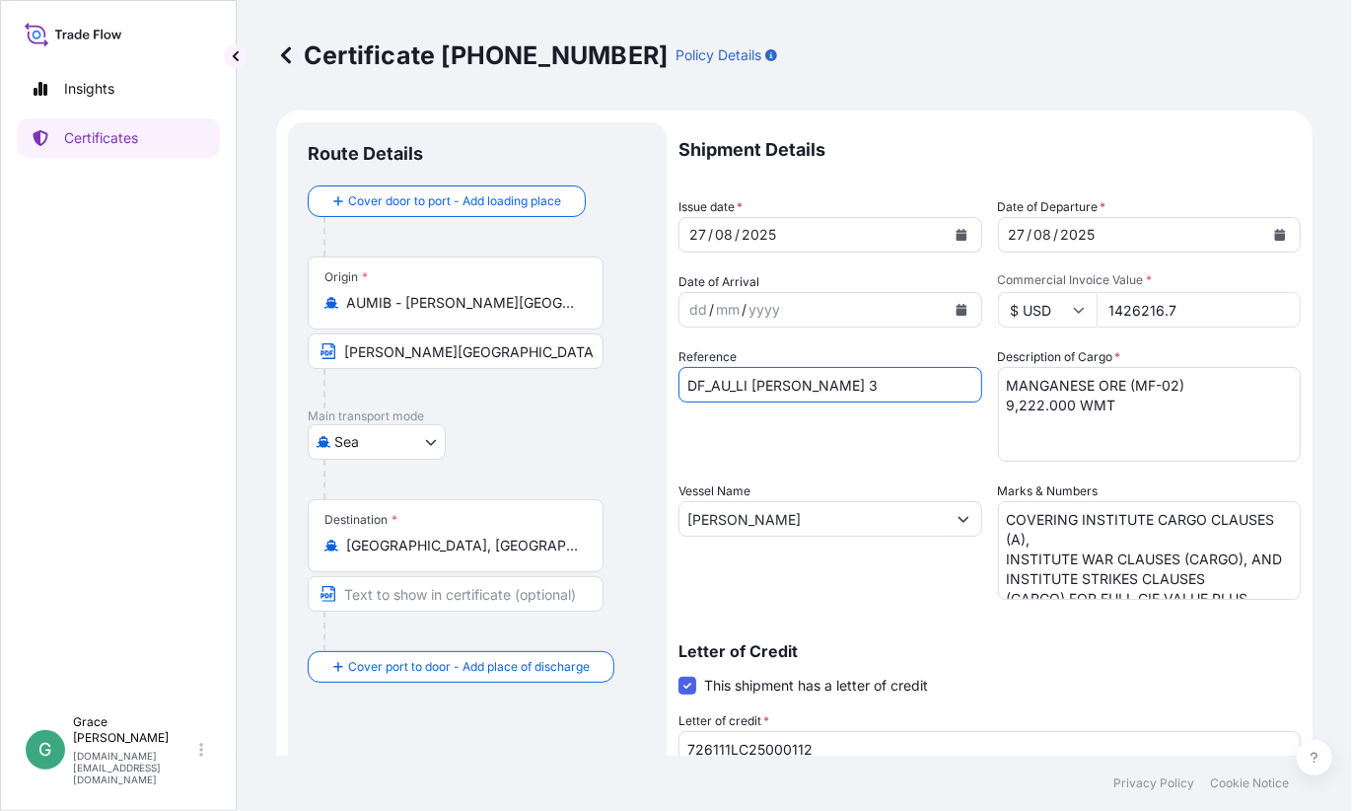
drag, startPoint x: 801, startPoint y: 387, endPoint x: 739, endPoint y: 376, distance: 63.1
click at [739, 376] on input "DF_AU_LI [PERSON_NAME] 3" at bounding box center [831, 385] width 304 height 36
click at [786, 520] on input "[PERSON_NAME]" at bounding box center [813, 519] width 266 height 36
drag, startPoint x: 818, startPoint y: 522, endPoint x: 619, endPoint y: 509, distance: 198.7
click at [619, 509] on form "Route Details Cover door to port - Add loading place Place of loading Road / [G…" at bounding box center [794, 619] width 1037 height 1019
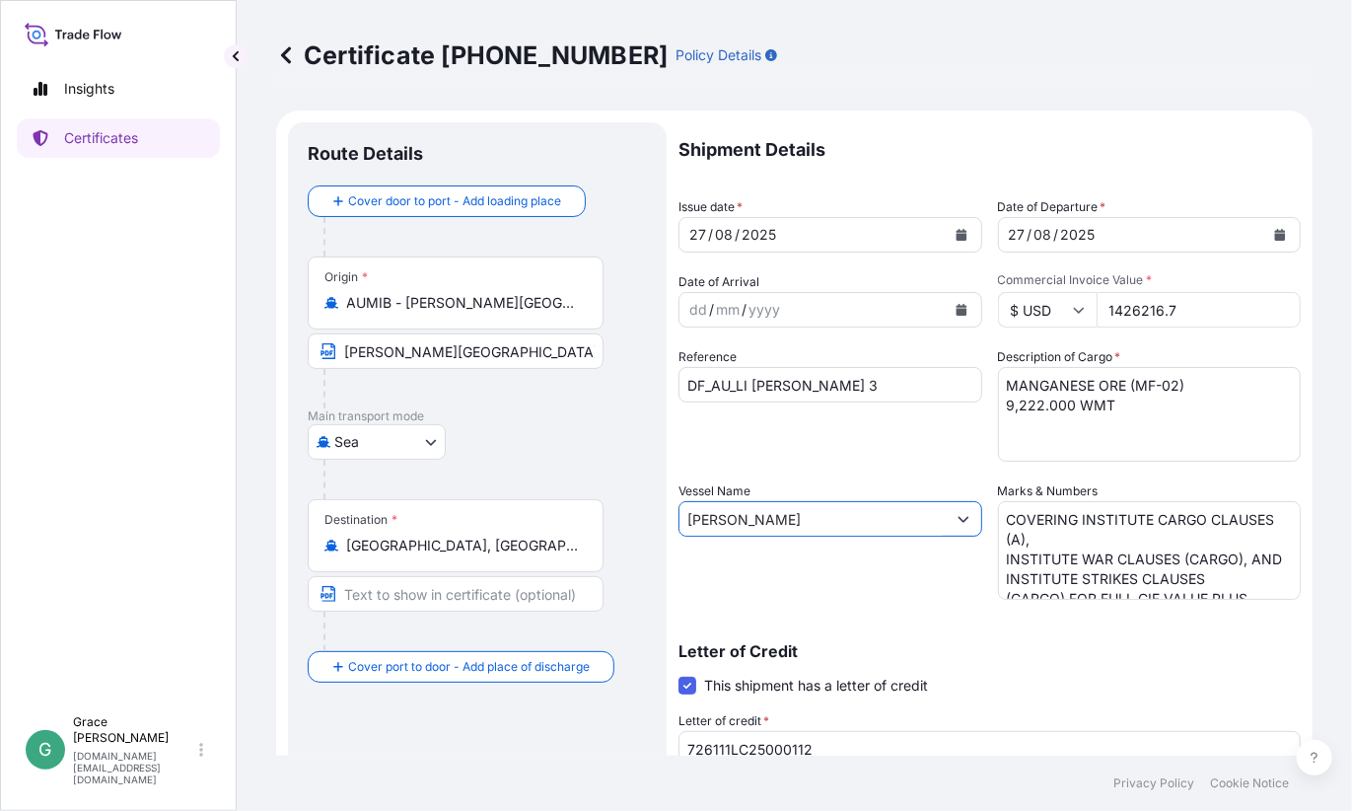
paste input "[PERSON_NAME] 3"
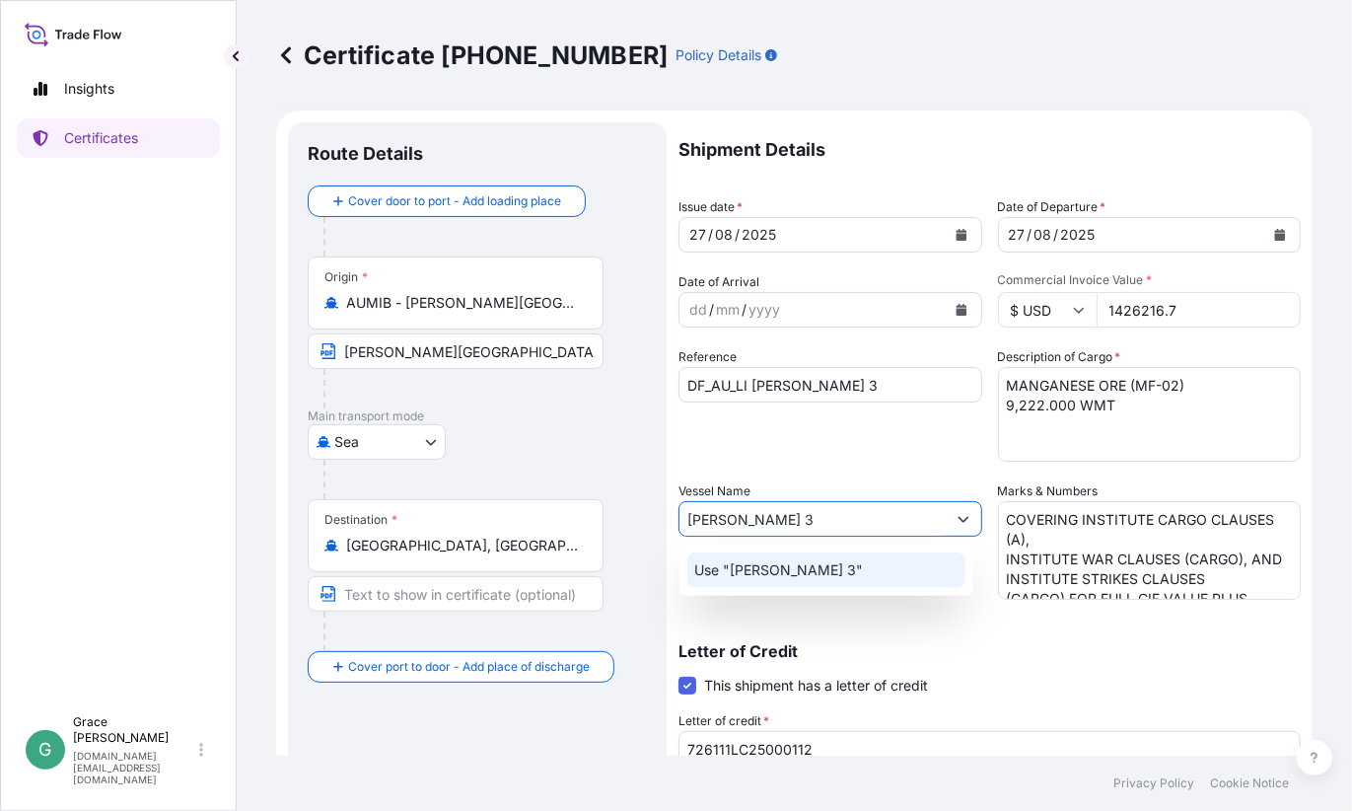
click at [815, 567] on div "Use "[PERSON_NAME] 3"" at bounding box center [827, 570] width 279 height 36
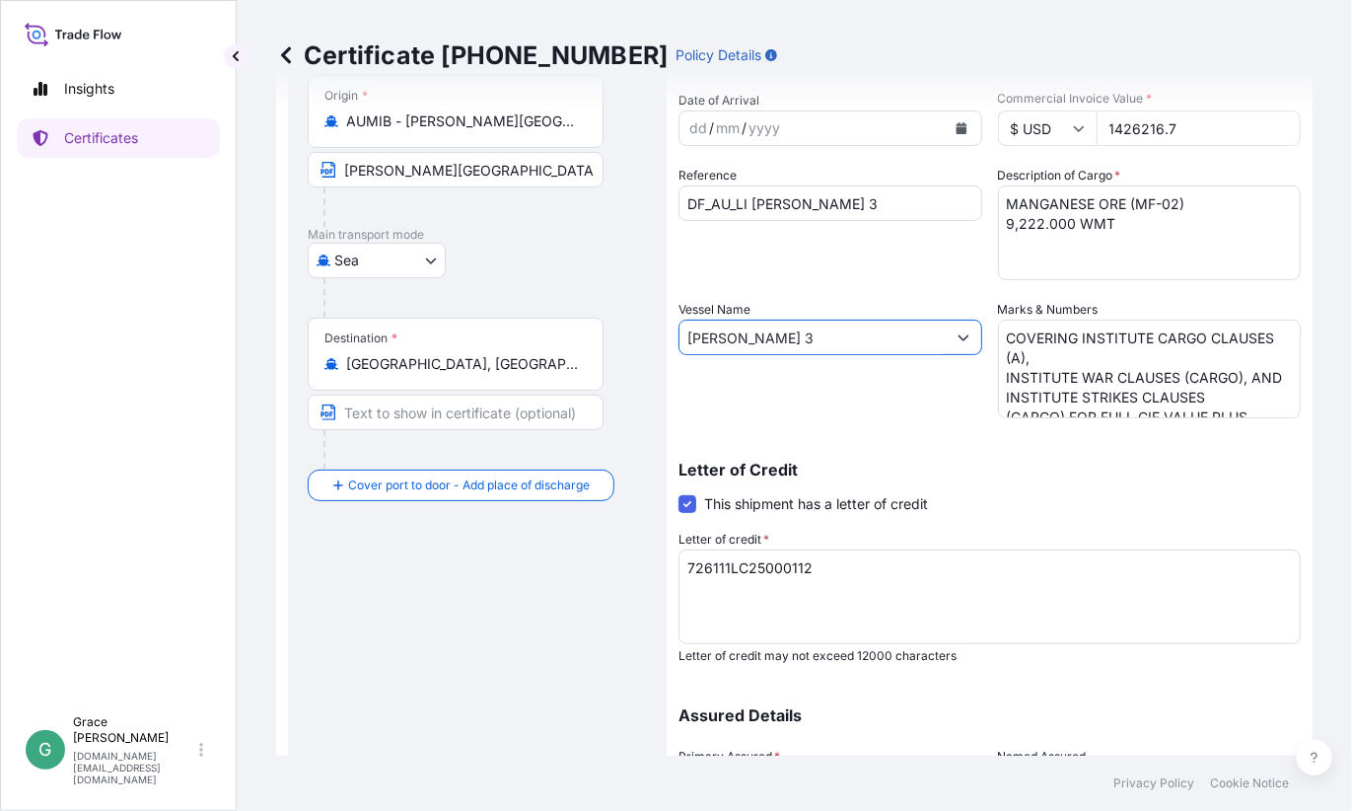
scroll to position [373, 0]
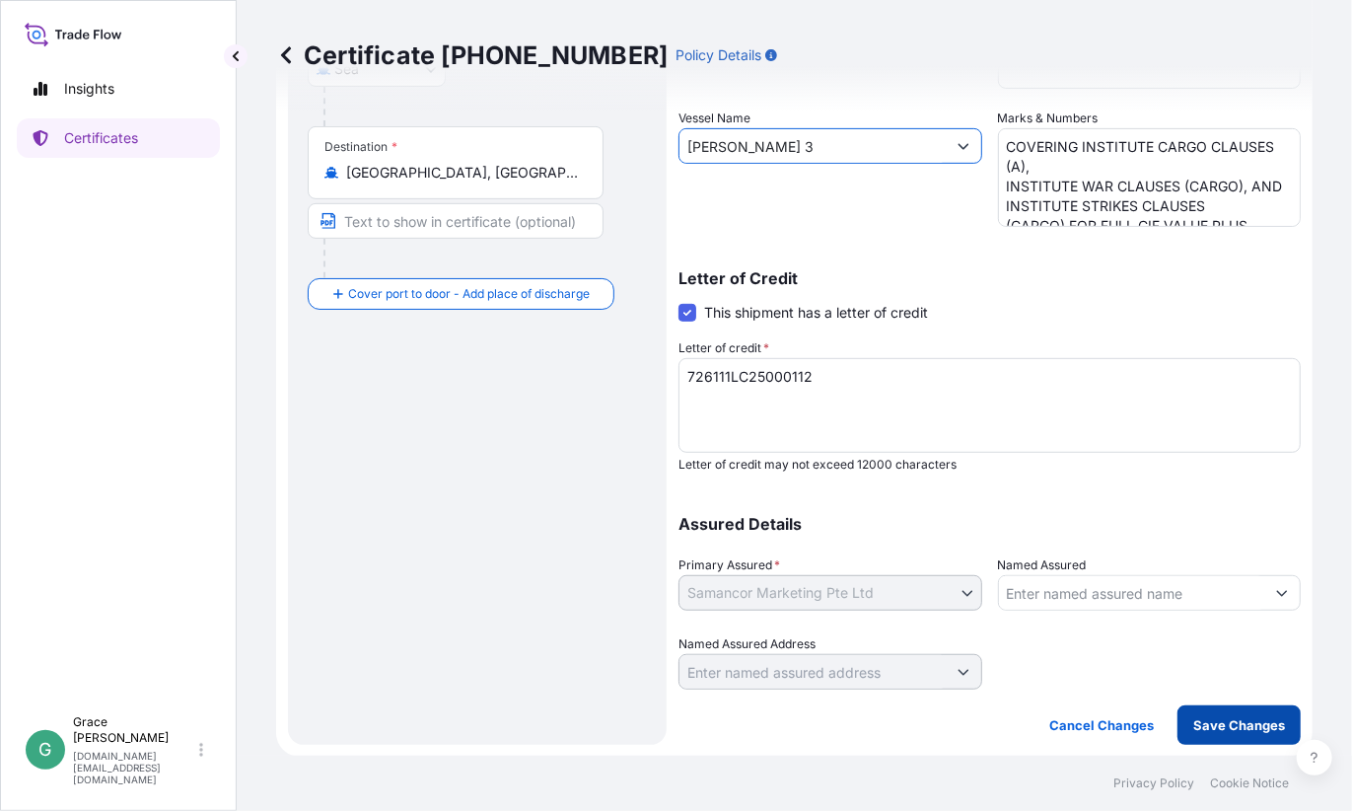
type input "[PERSON_NAME] 3"
click at [1222, 732] on p "Save Changes" at bounding box center [1240, 725] width 92 height 20
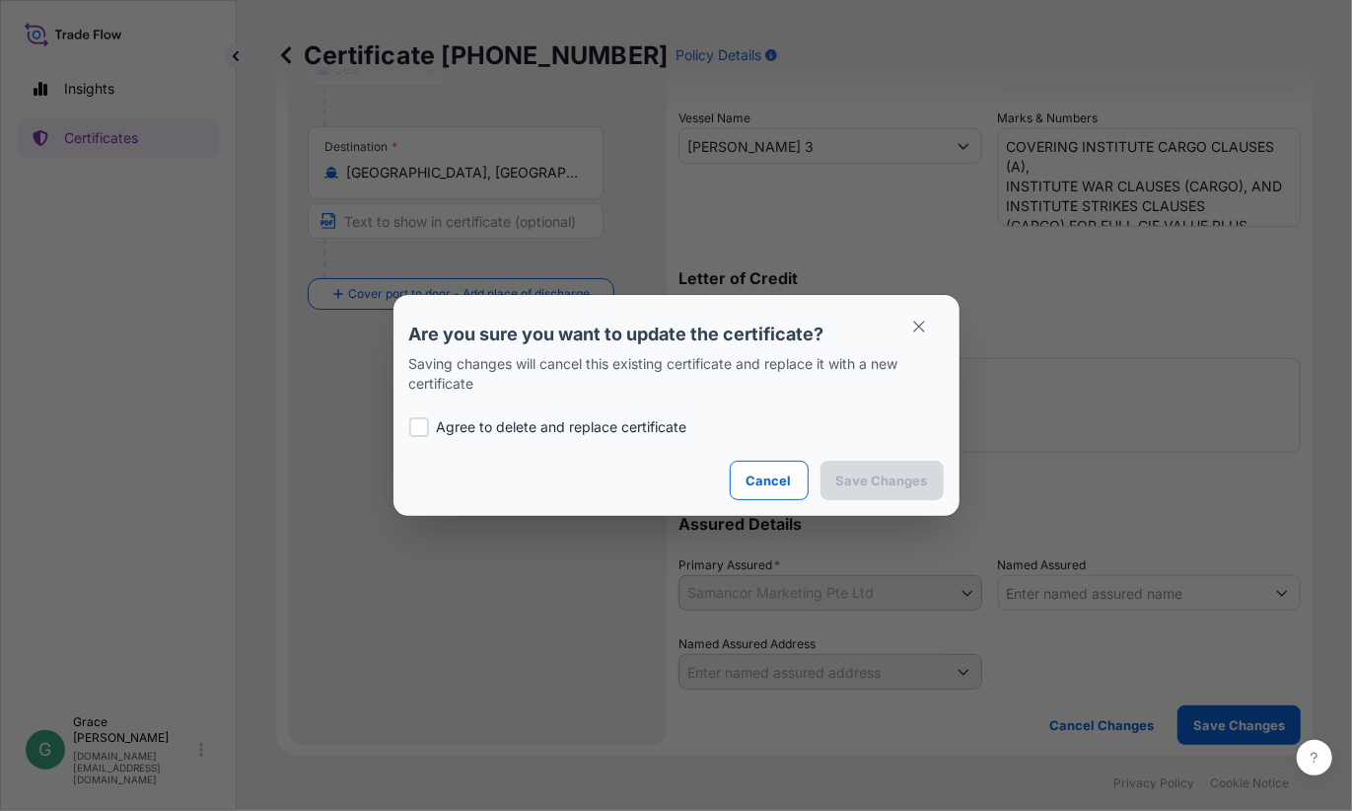
click at [504, 417] on p "Agree to delete and replace certificate" at bounding box center [562, 427] width 251 height 20
checkbox input "true"
click at [926, 490] on button "Save Changes" at bounding box center [882, 480] width 123 height 39
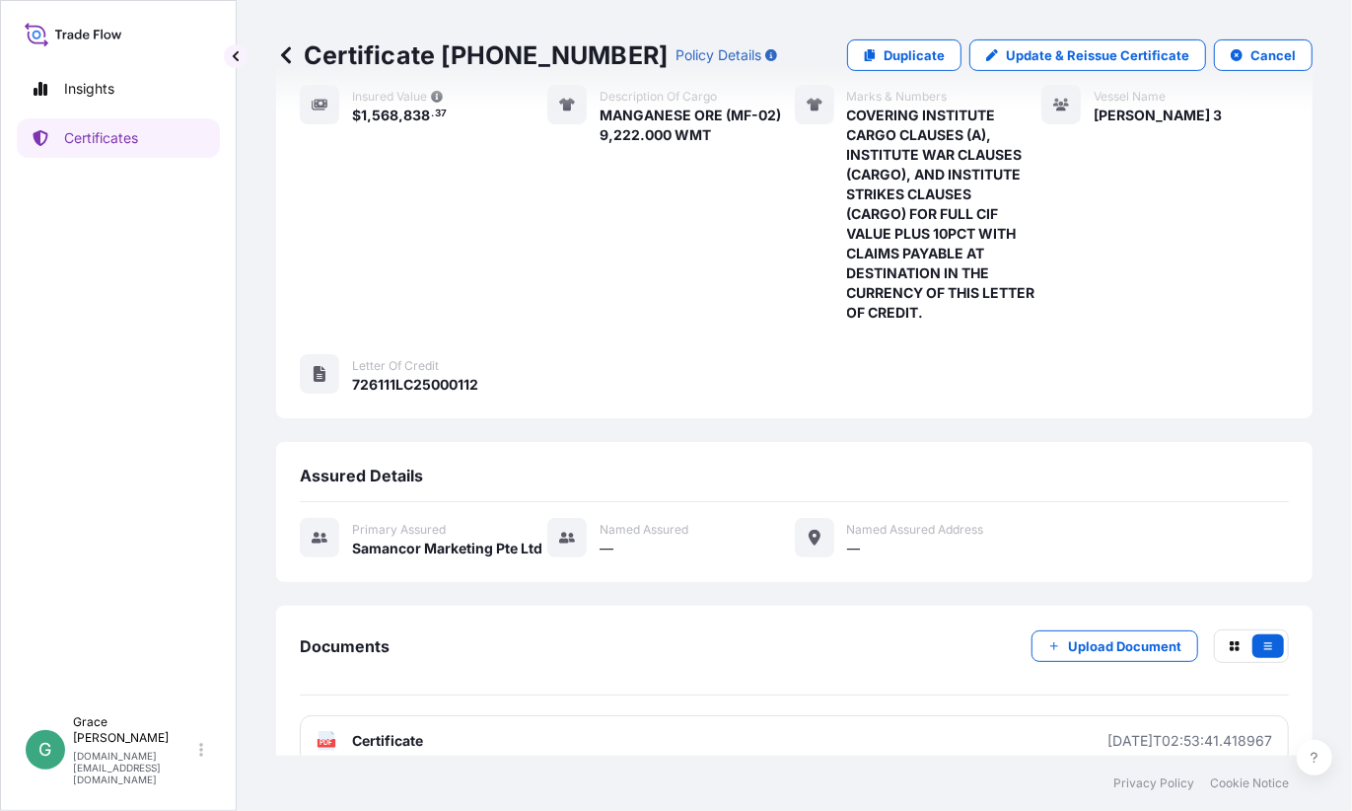
scroll to position [327, 0]
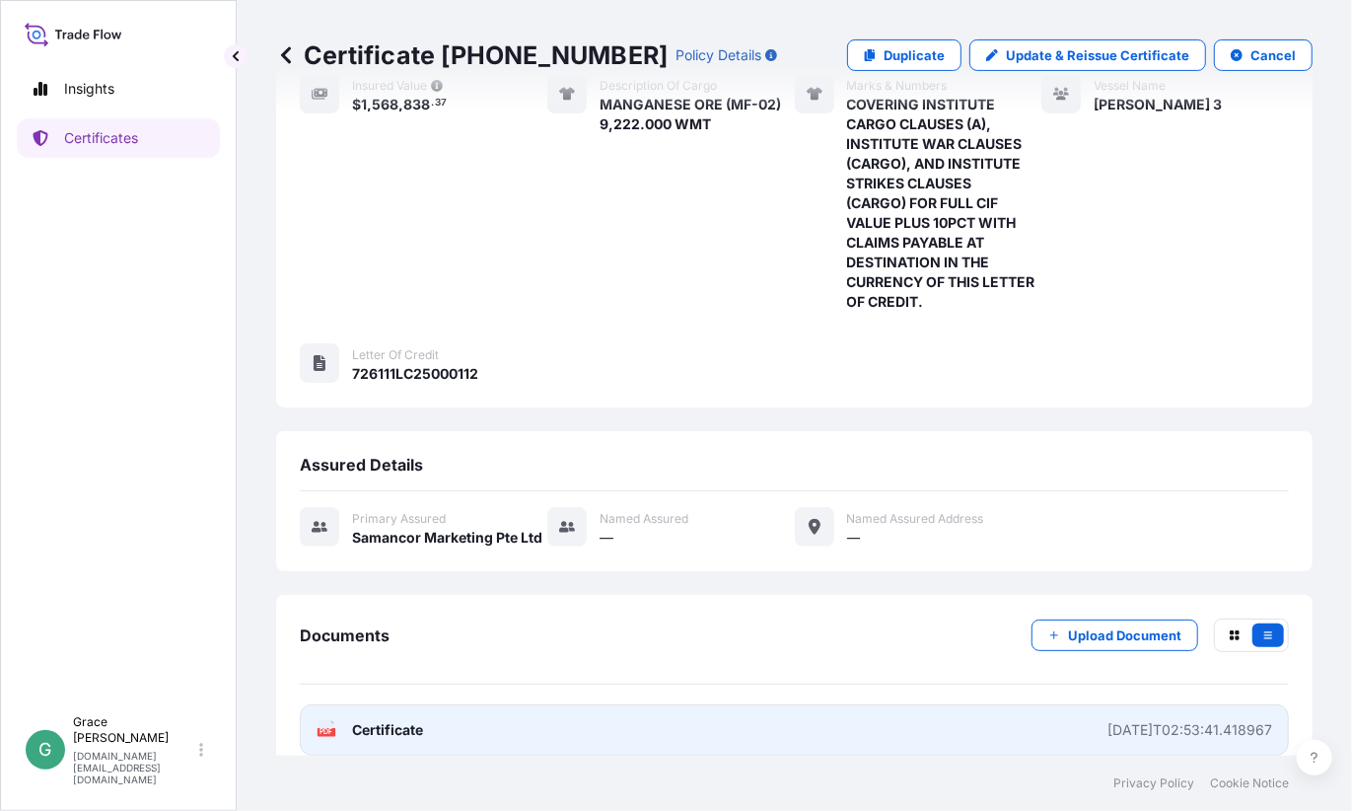
click at [743, 704] on link "PDF Certificate [DATE]T02:53:41.418967" at bounding box center [794, 729] width 989 height 51
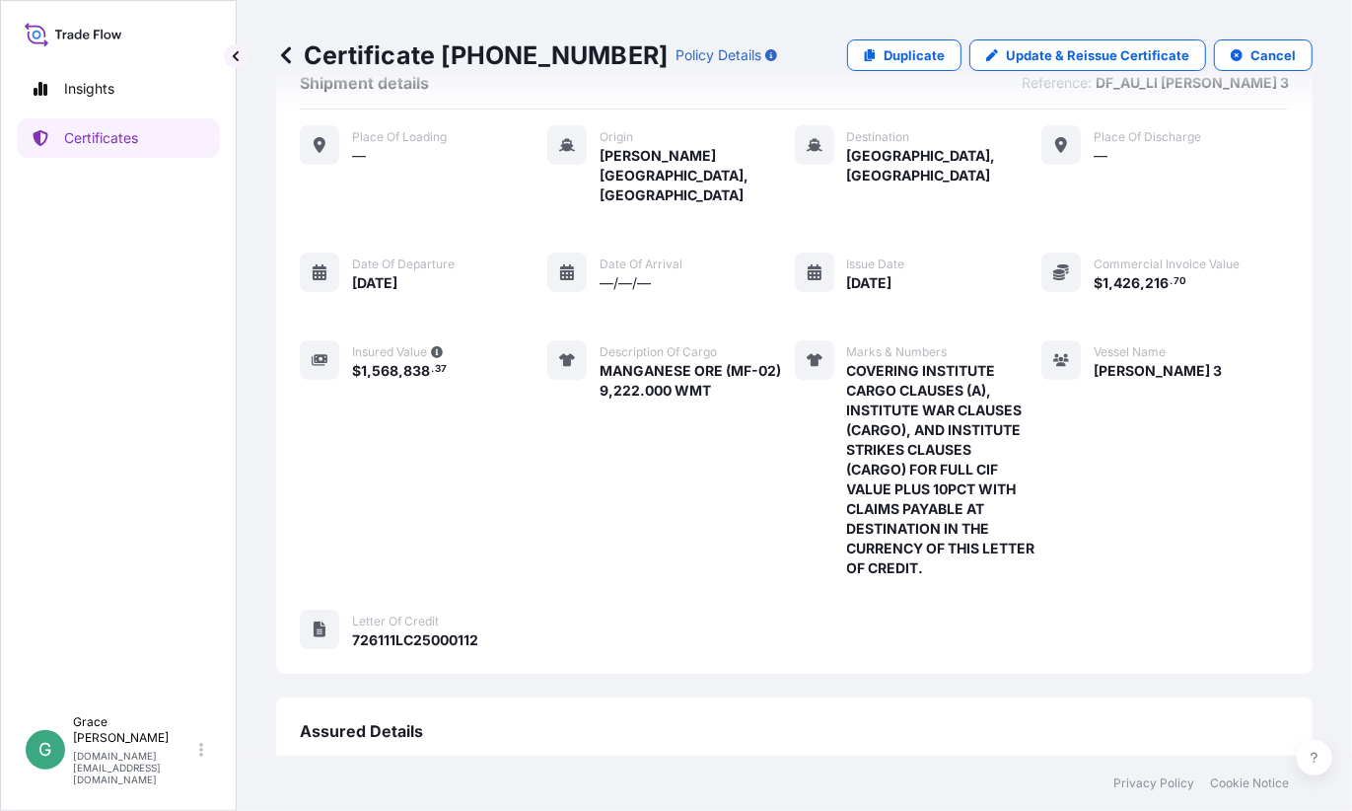
scroll to position [0, 0]
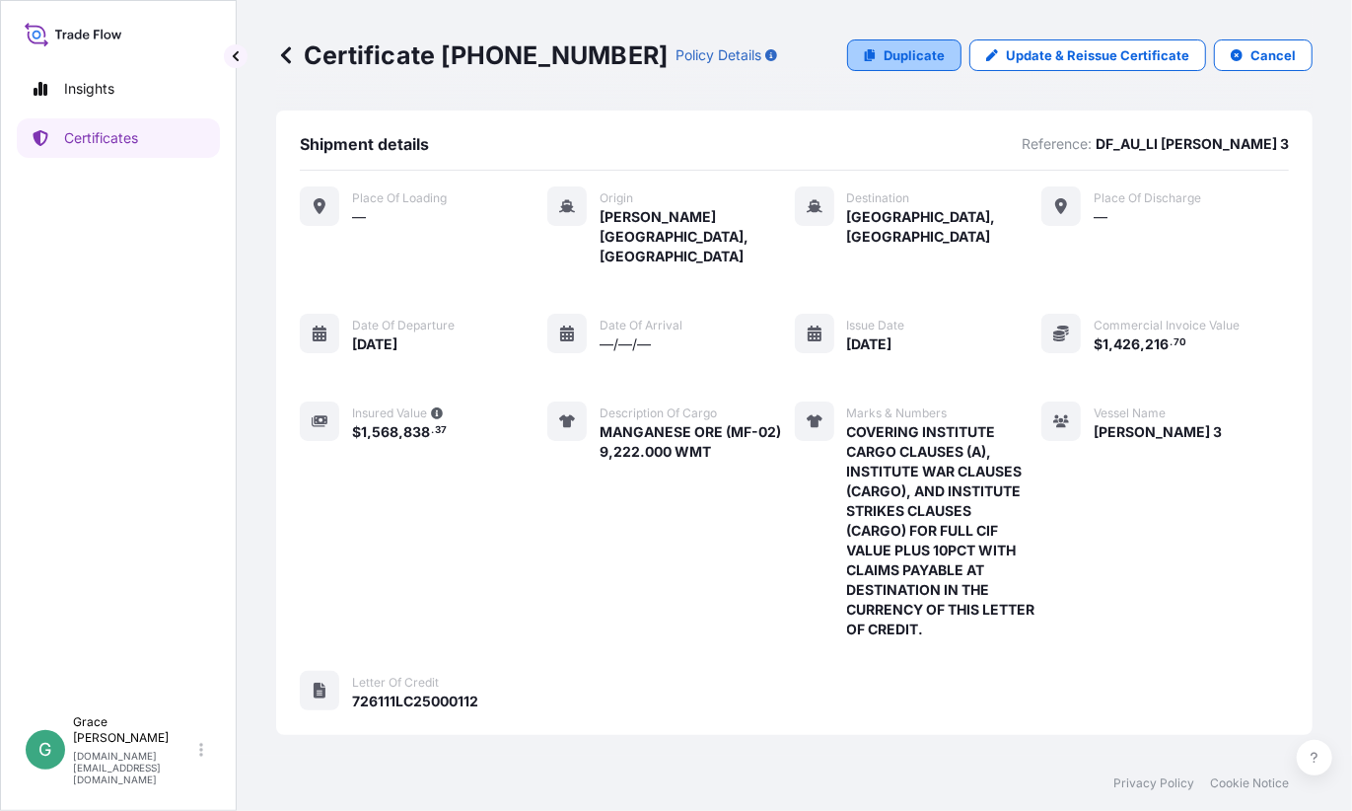
click at [926, 51] on p "Duplicate" at bounding box center [914, 55] width 61 height 20
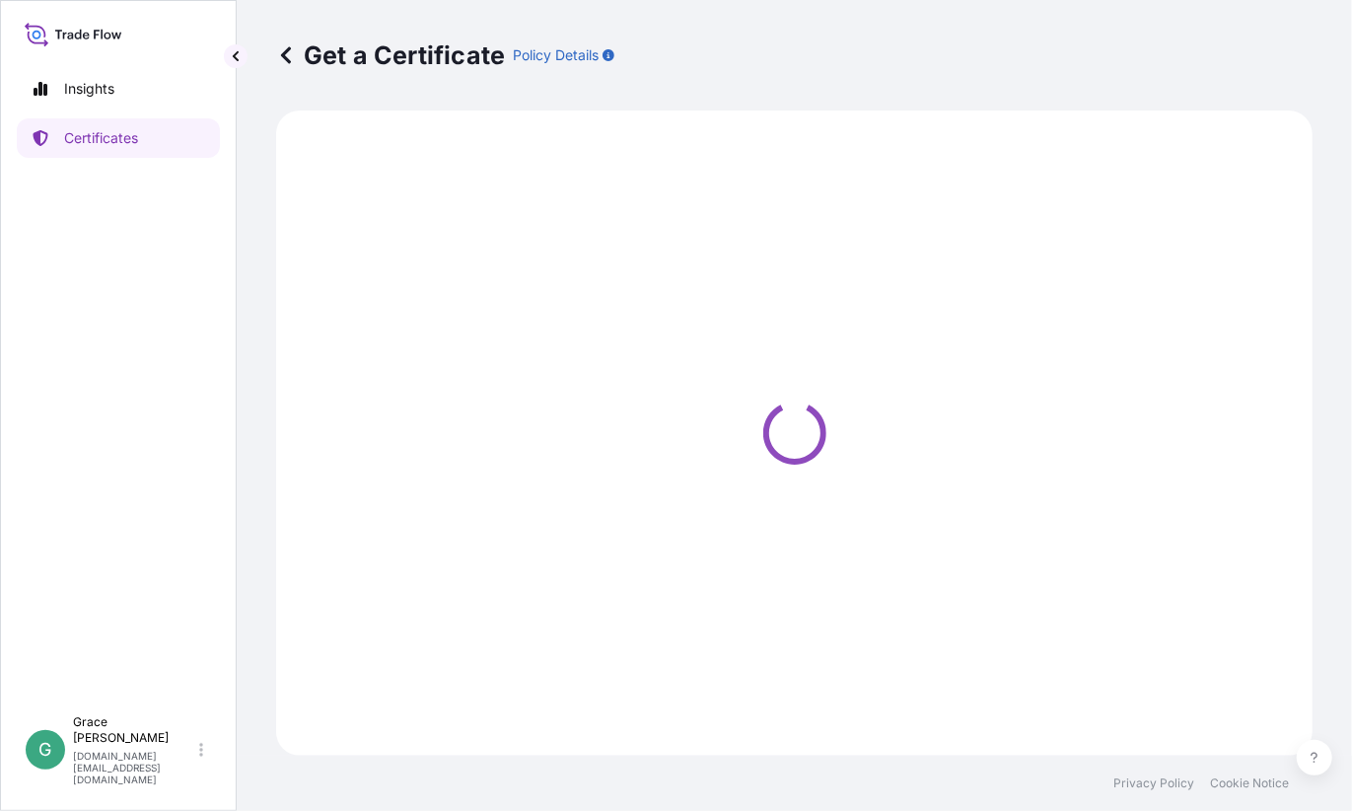
select select "Sea"
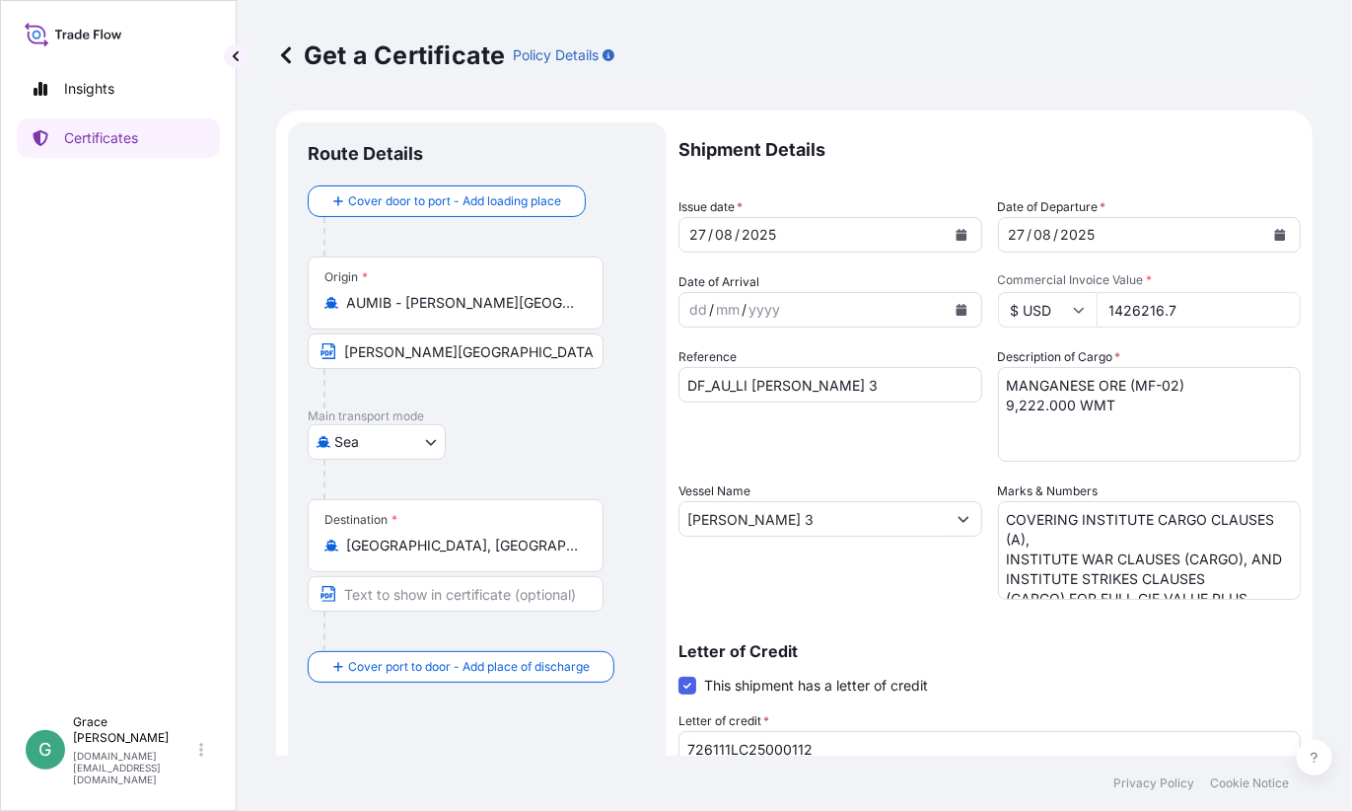
drag, startPoint x: 1200, startPoint y: 314, endPoint x: 1041, endPoint y: 307, distance: 159.9
click at [1041, 307] on div "$ USD 1426216.7" at bounding box center [1150, 310] width 304 height 36
paste input "699858.85"
type input "699858.85"
click at [1080, 433] on textarea "MANGANESE ORE (MF-02) 9,222.000 WMT" at bounding box center [1150, 414] width 304 height 95
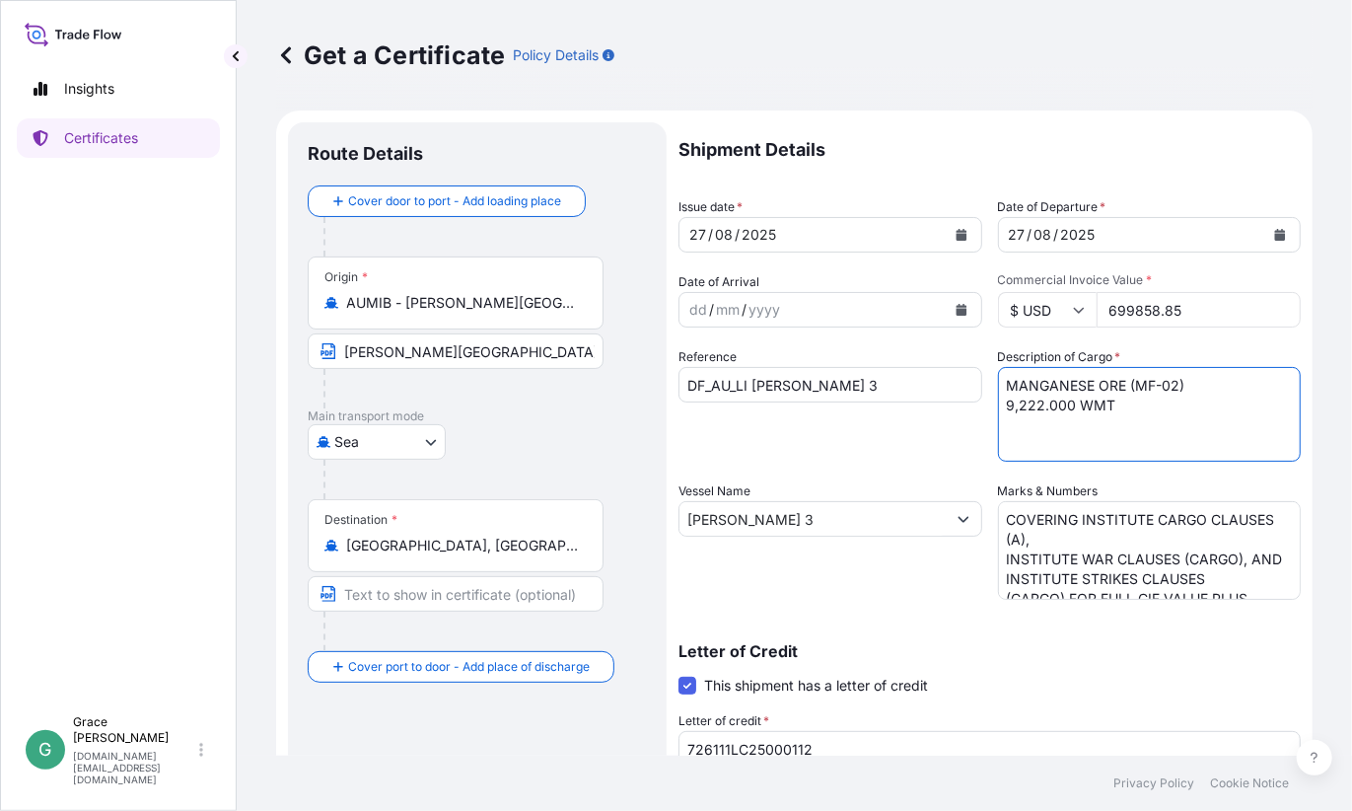
drag, startPoint x: 1033, startPoint y: 405, endPoint x: 956, endPoint y: 405, distance: 76.9
click at [956, 405] on div "Shipment Details Issue date * [DATE] Date of Departure * [DATE] Date of Arrival…" at bounding box center [990, 592] width 622 height 940
type textarea "MANGANESE ORE (MF-02) 4,612.000 WMT"
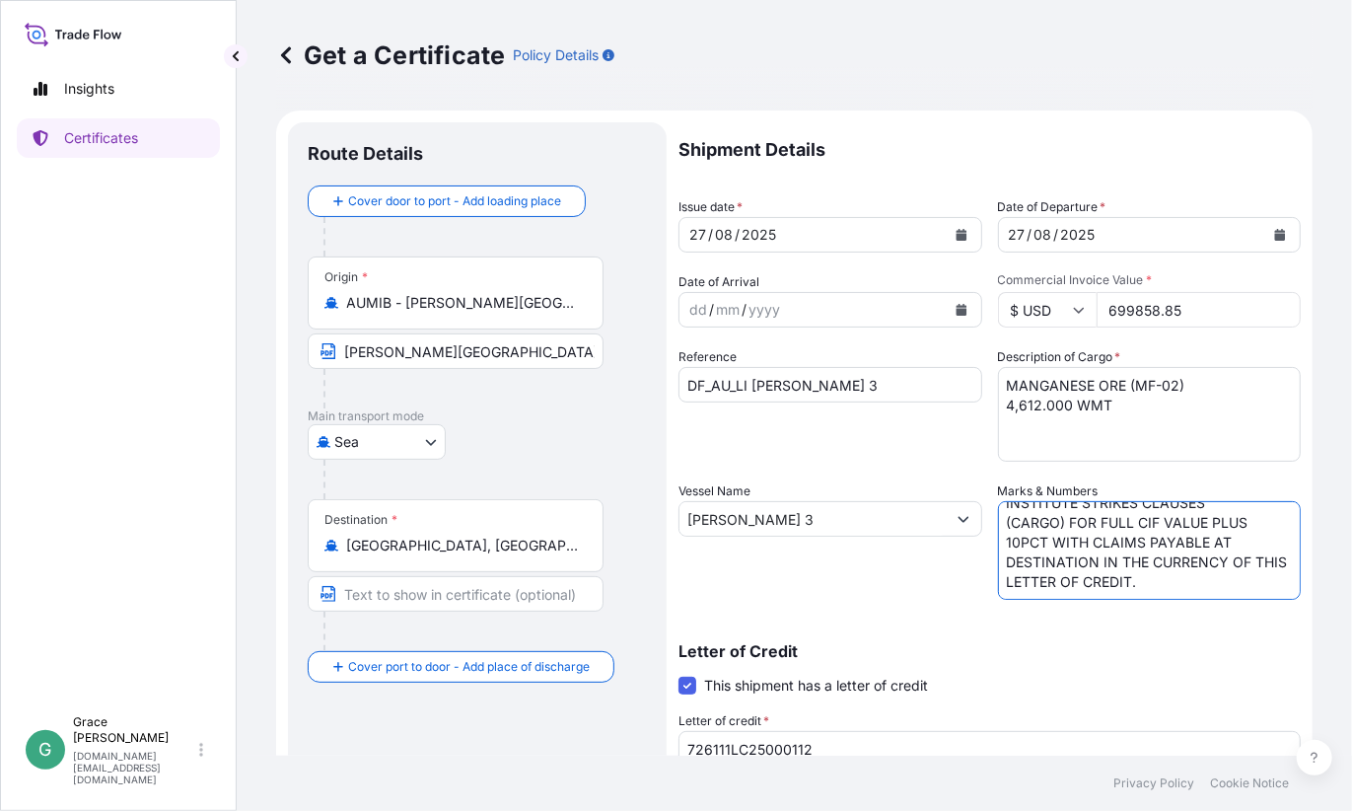
drag, startPoint x: 999, startPoint y: 518, endPoint x: 1267, endPoint y: 669, distance: 307.8
click at [1267, 669] on div "Shipment Details Issue date * [DATE] Date of Departure * [DATE] Date of Arrival…" at bounding box center [990, 592] width 622 height 940
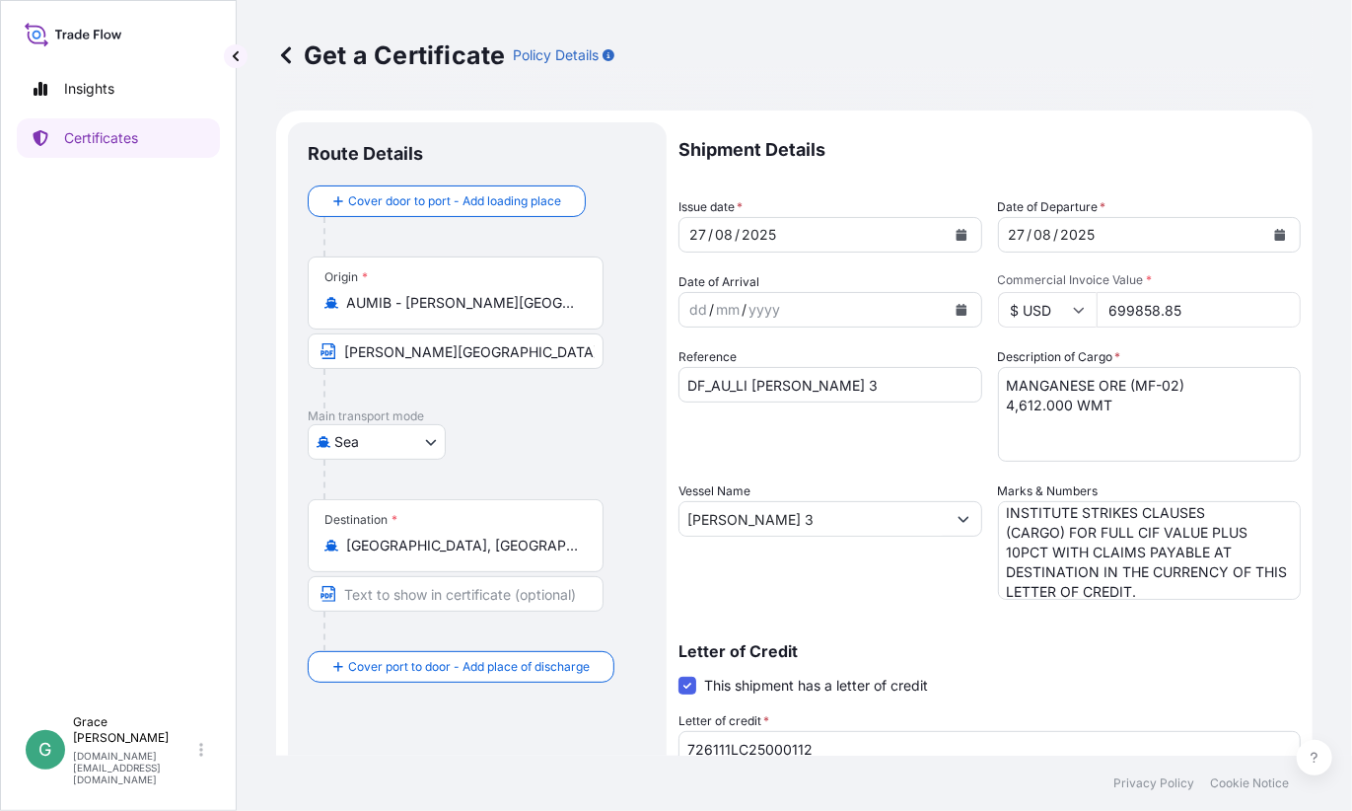
click at [1018, 663] on div "Letter of Credit This shipment has a letter of credit Letter of credit * 726111…" at bounding box center [990, 744] width 622 height 202
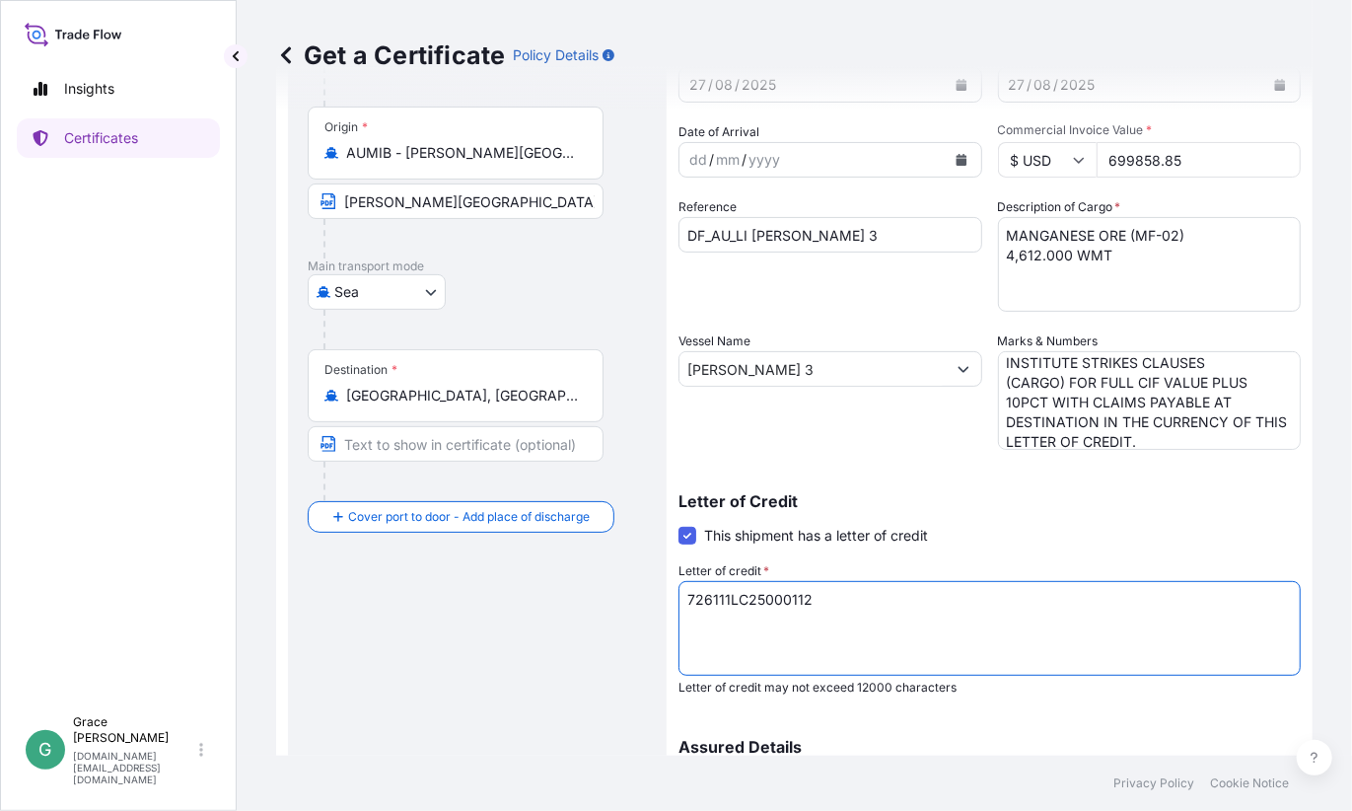
scroll to position [201, 0]
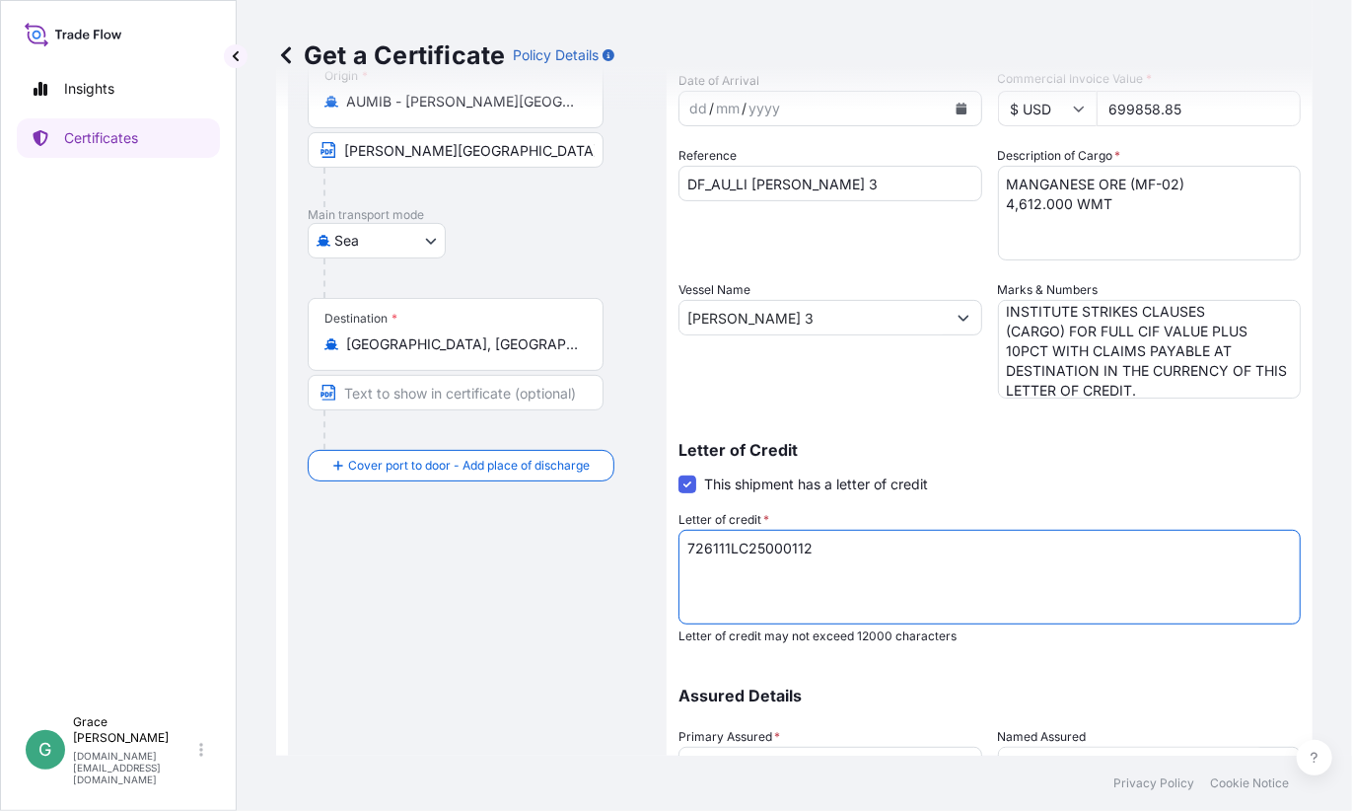
drag, startPoint x: 841, startPoint y: 747, endPoint x: 598, endPoint y: 543, distance: 317.2
click at [598, 543] on form "Route Details Cover door to port - Add loading place Place of loading Road / [G…" at bounding box center [794, 418] width 1037 height 1019
paste textarea "3"
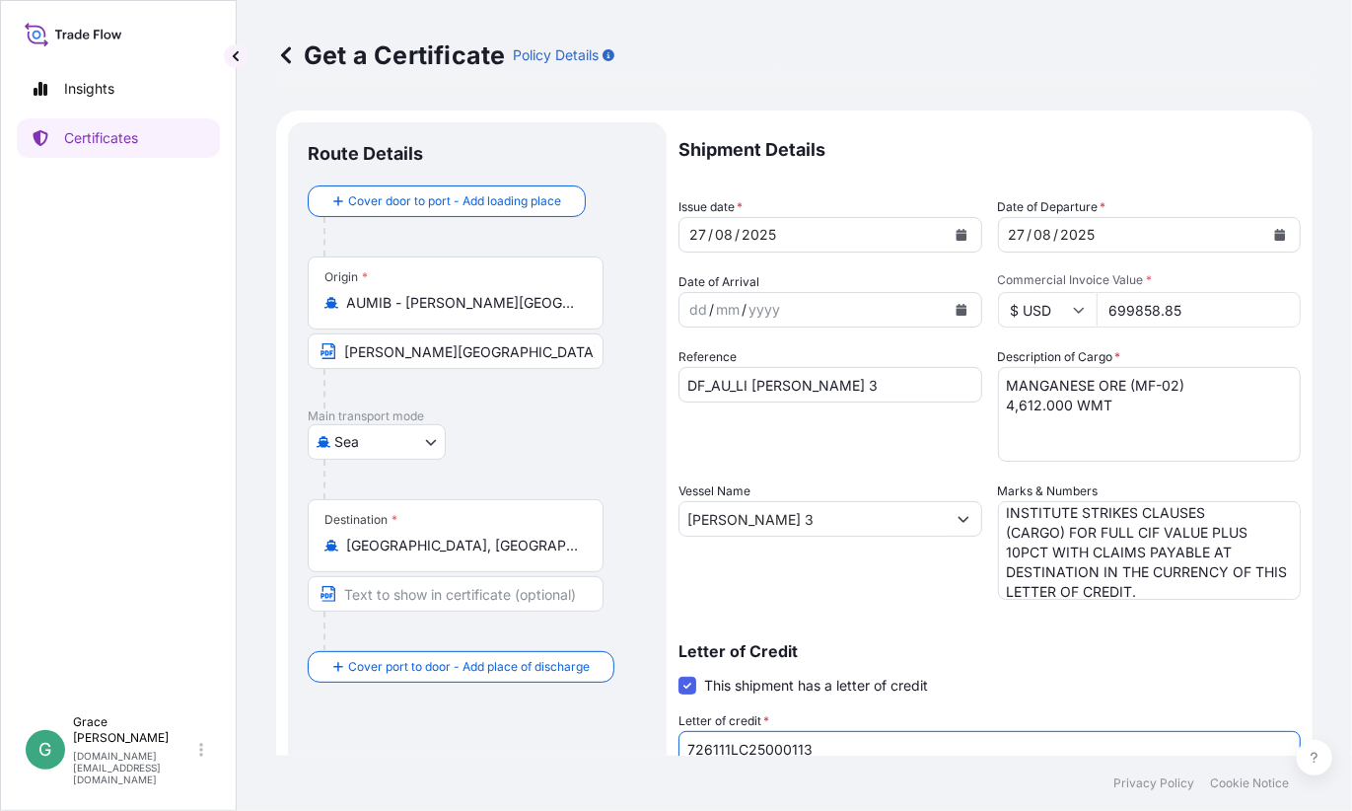
scroll to position [373, 0]
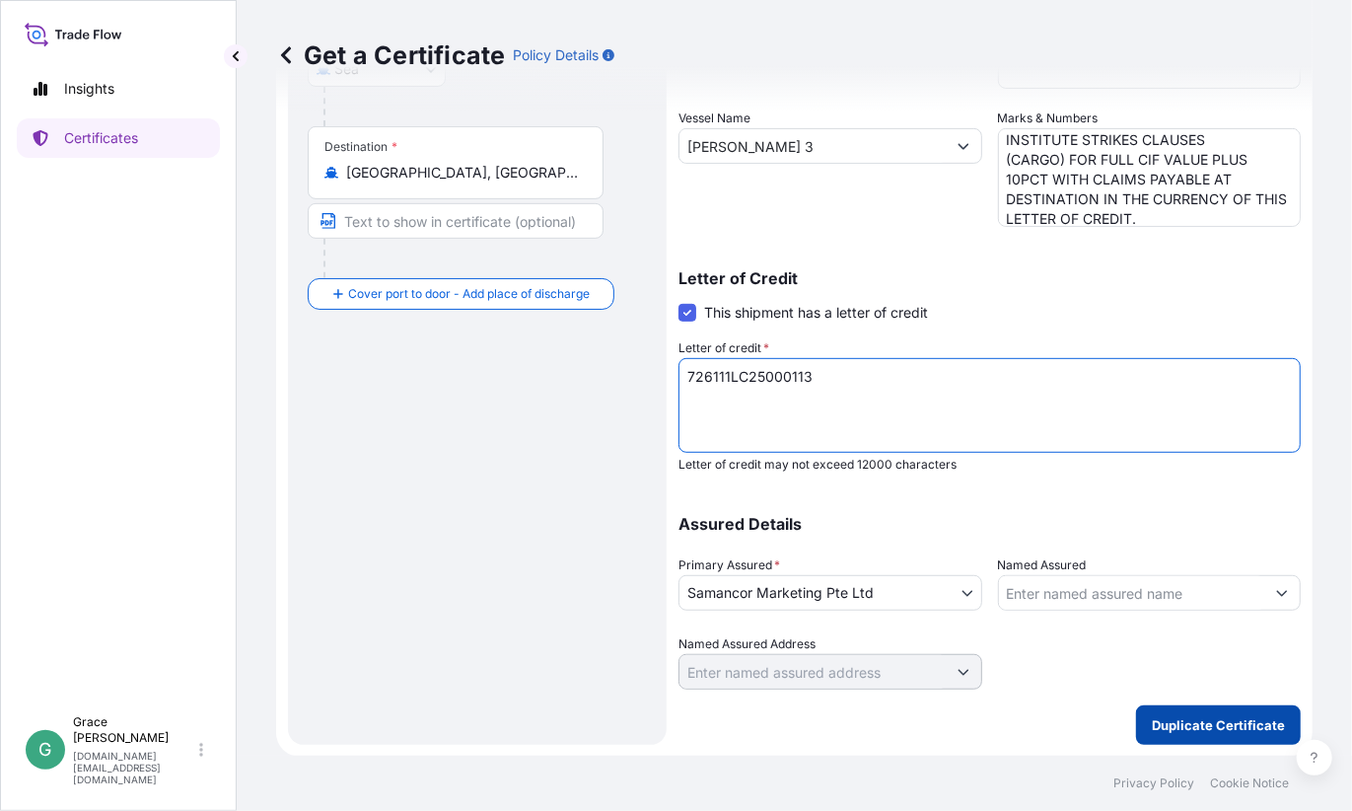
type textarea "726111LC25000113"
click at [1191, 720] on p "Duplicate Certificate" at bounding box center [1218, 725] width 133 height 20
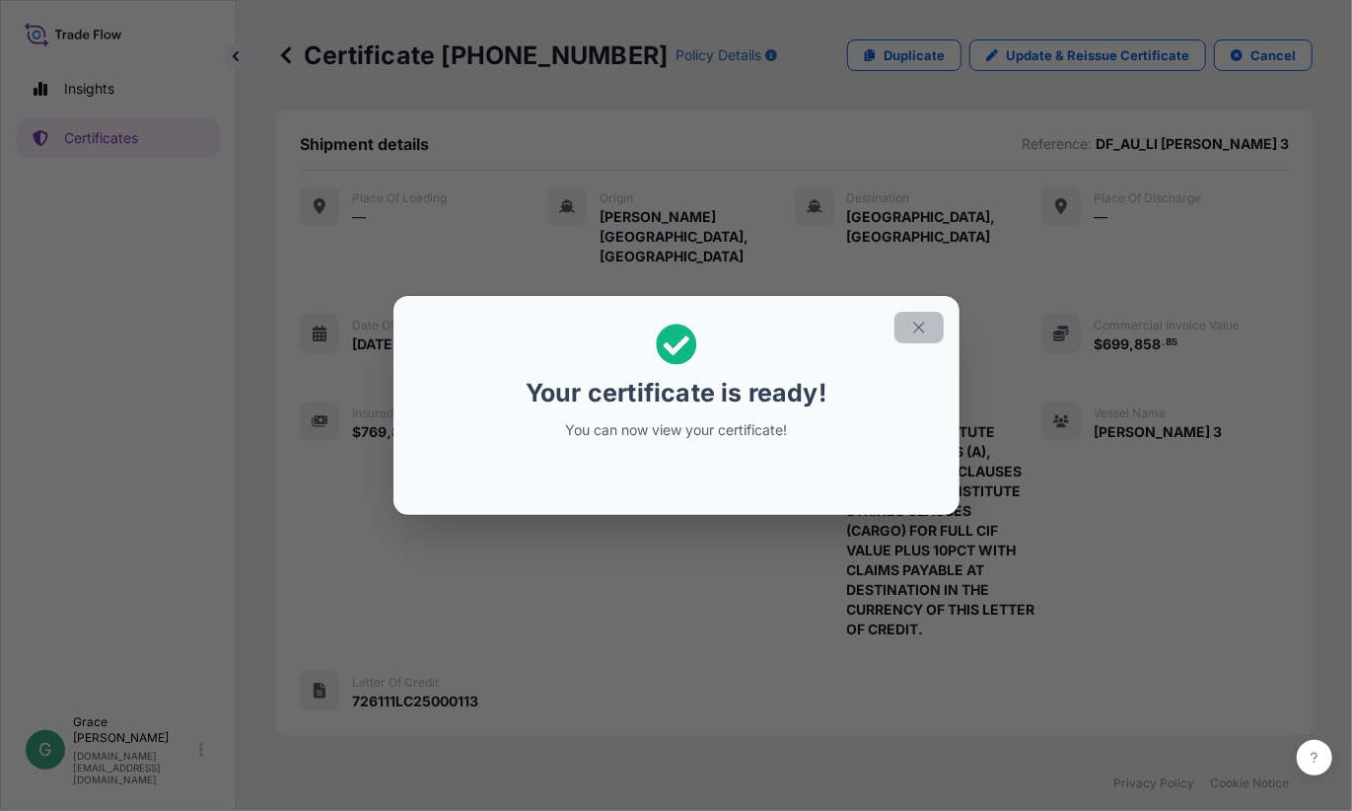
click at [922, 326] on icon "button" at bounding box center [919, 328] width 18 height 18
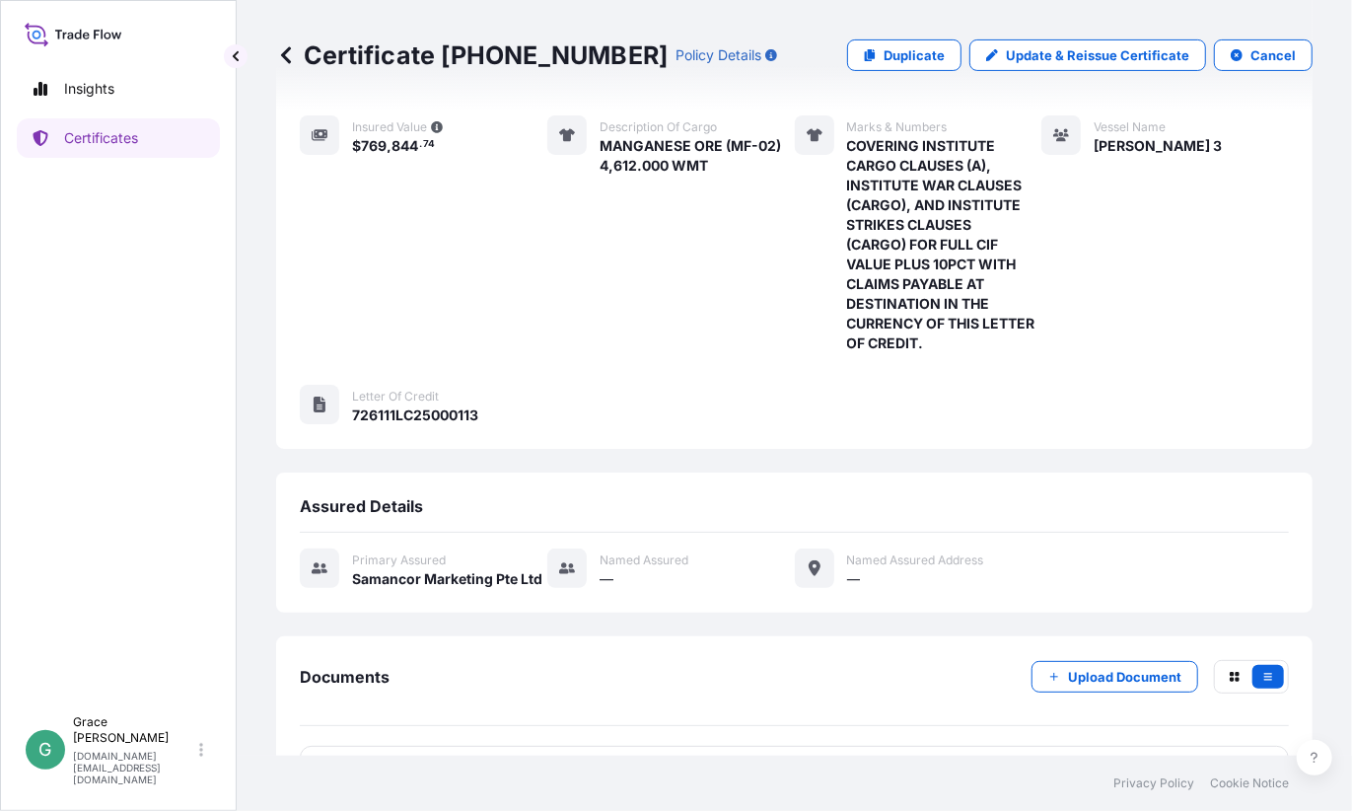
scroll to position [327, 0]
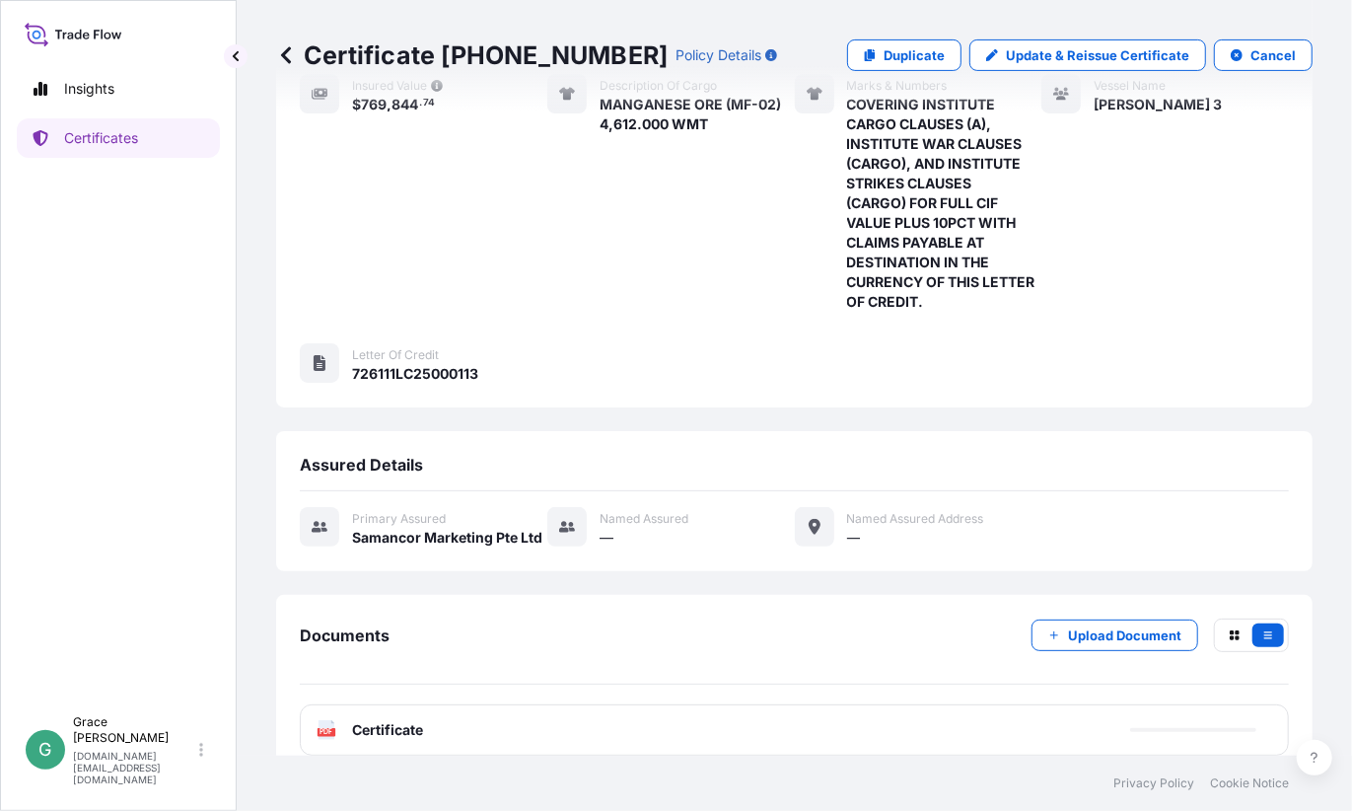
click at [500, 704] on div "PDF Certificate" at bounding box center [794, 729] width 989 height 51
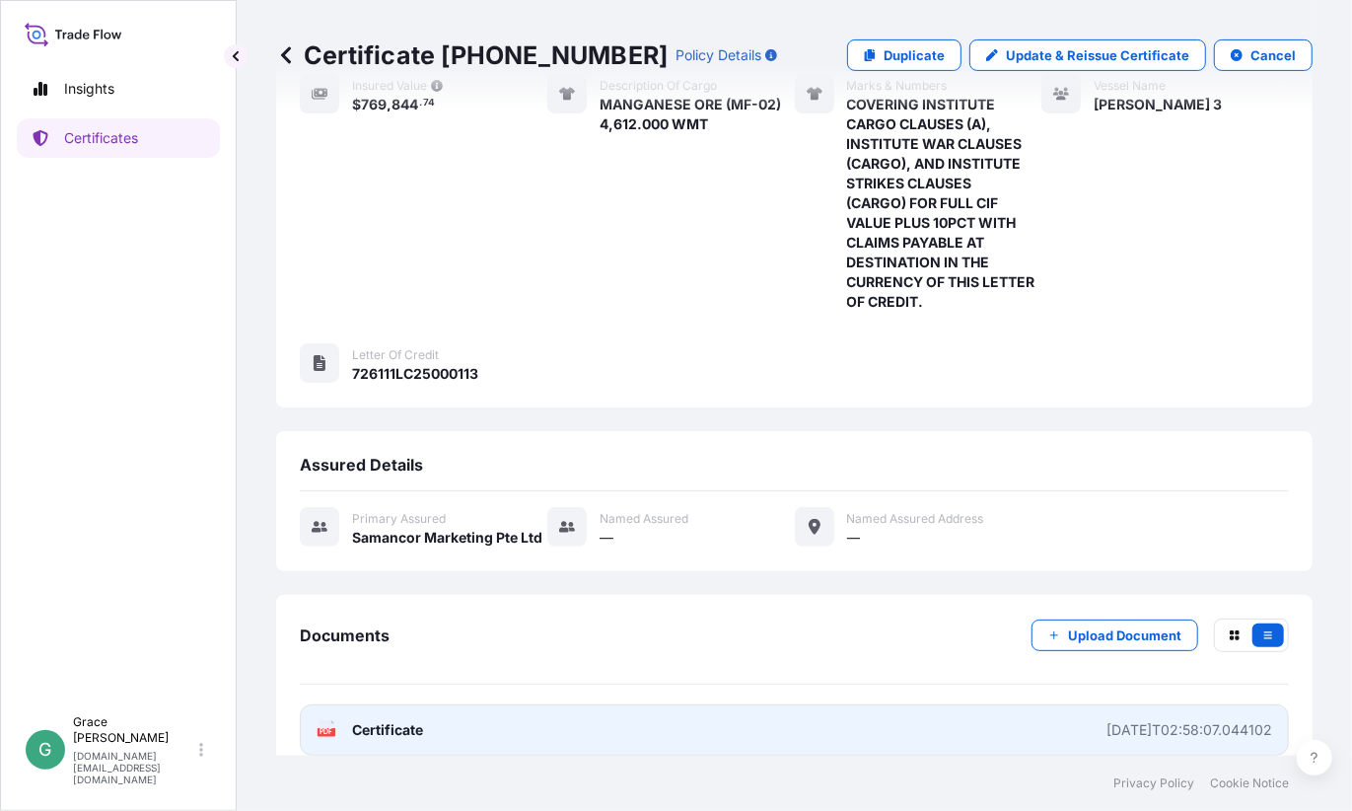
click at [1009, 706] on link "PDF Certificate [DATE]T02:58:07.044102" at bounding box center [794, 729] width 989 height 51
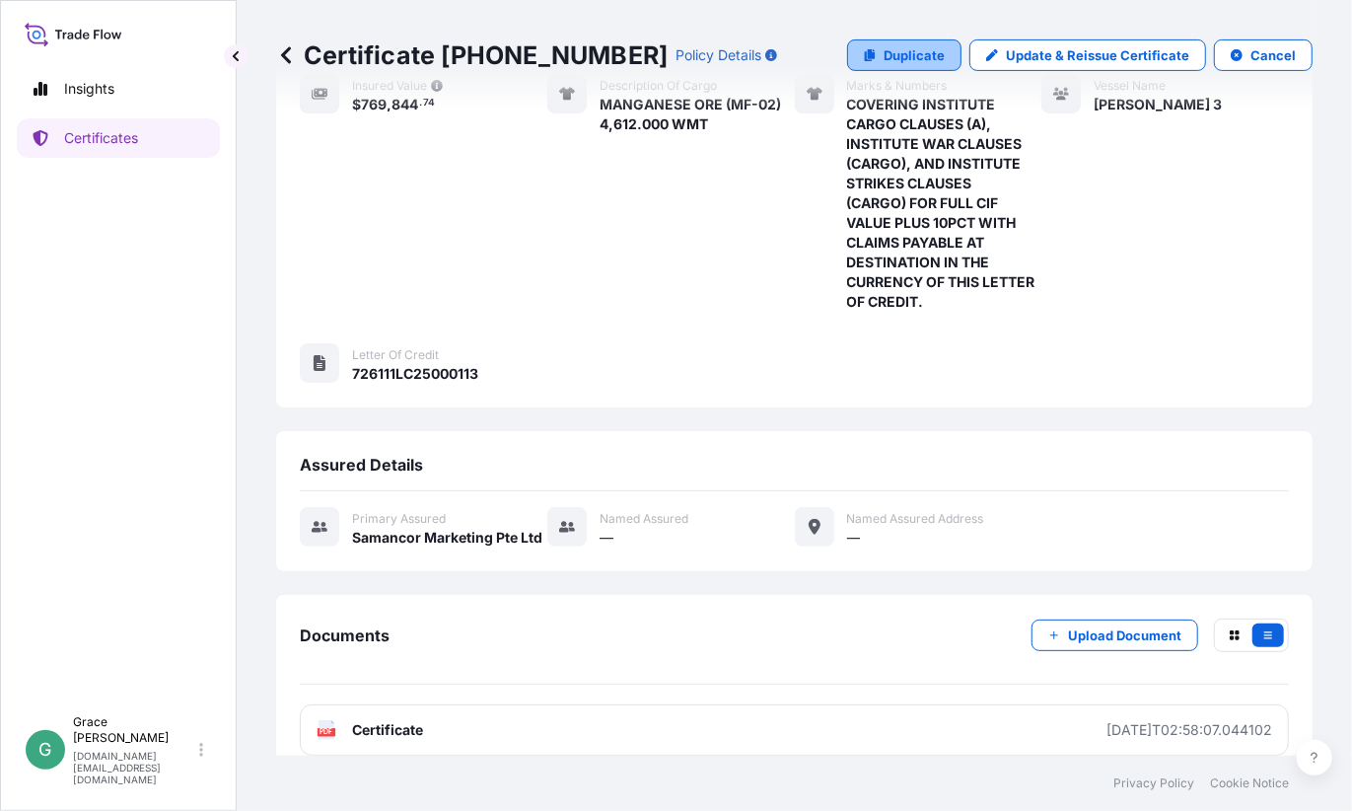
click at [912, 42] on link "Duplicate" at bounding box center [904, 55] width 114 height 32
select select "Sea"
select select "31710"
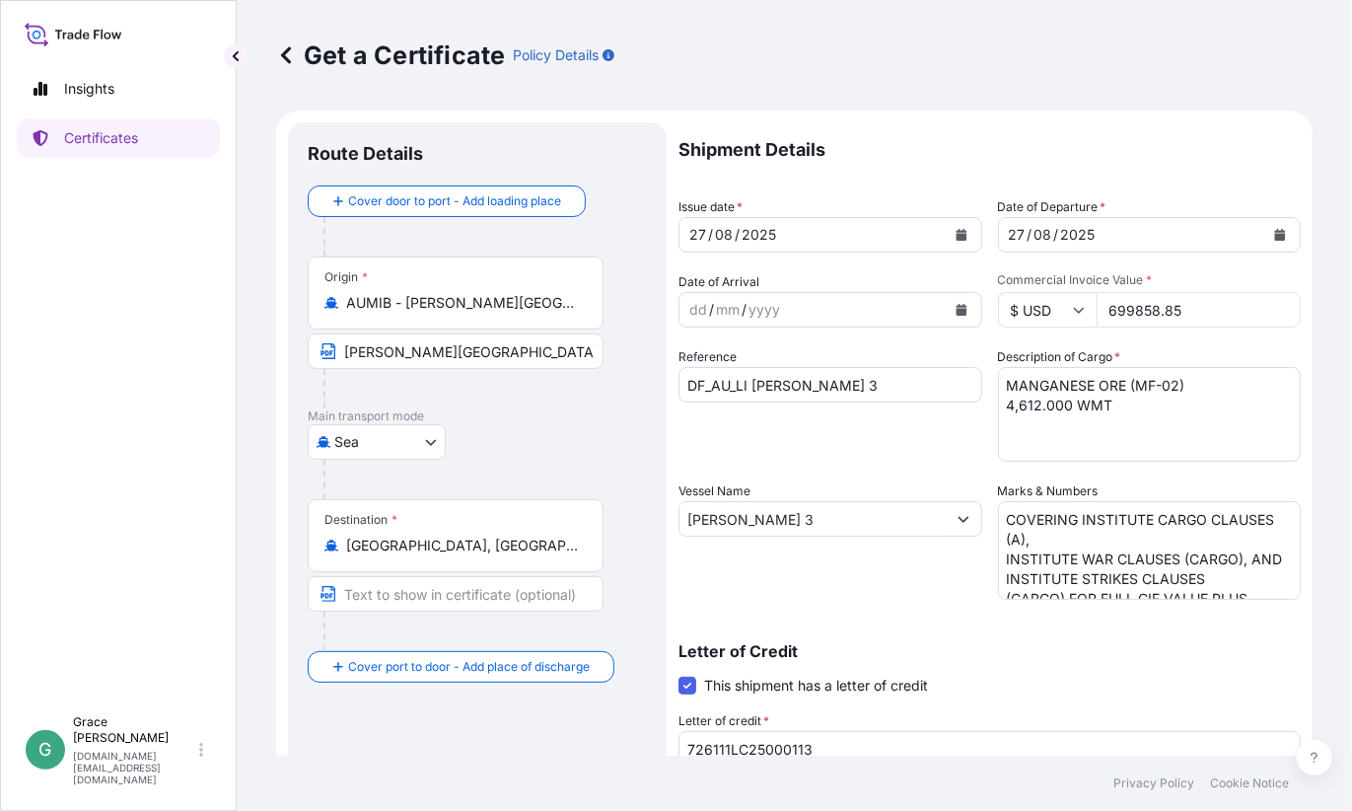
drag, startPoint x: 1198, startPoint y: 302, endPoint x: 1063, endPoint y: 302, distance: 135.1
click at [1063, 302] on div "$ USD 699858.85" at bounding box center [1150, 310] width 304 height 36
paste input "747614.98"
type input "747614.98"
click at [1031, 403] on textarea "MANGANESE ORE (MF-02) 4,612.000 WMT" at bounding box center [1150, 414] width 304 height 95
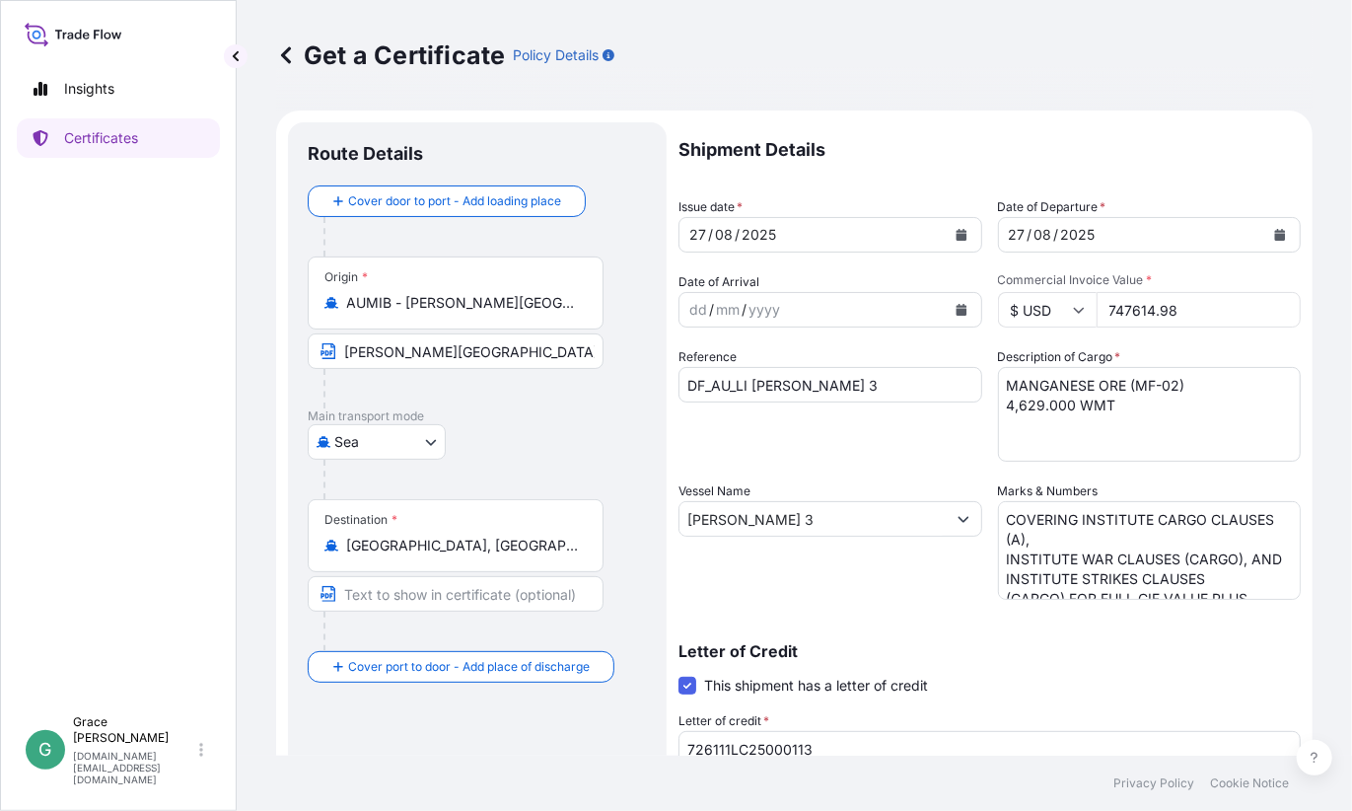
click at [1214, 398] on textarea "MANGANESE ORE (MF-02) 4,612.000 WMT" at bounding box center [1150, 414] width 304 height 95
drag, startPoint x: 1195, startPoint y: 379, endPoint x: 1122, endPoint y: 383, distance: 72.1
click at [1122, 383] on textarea "MANGANESE ORE (MF-02) 4,612.000 WMT" at bounding box center [1150, 414] width 304 height 95
paste textarea "Manganese Ore (SL75-02)"
drag, startPoint x: 1229, startPoint y: 382, endPoint x: 1151, endPoint y: 382, distance: 77.9
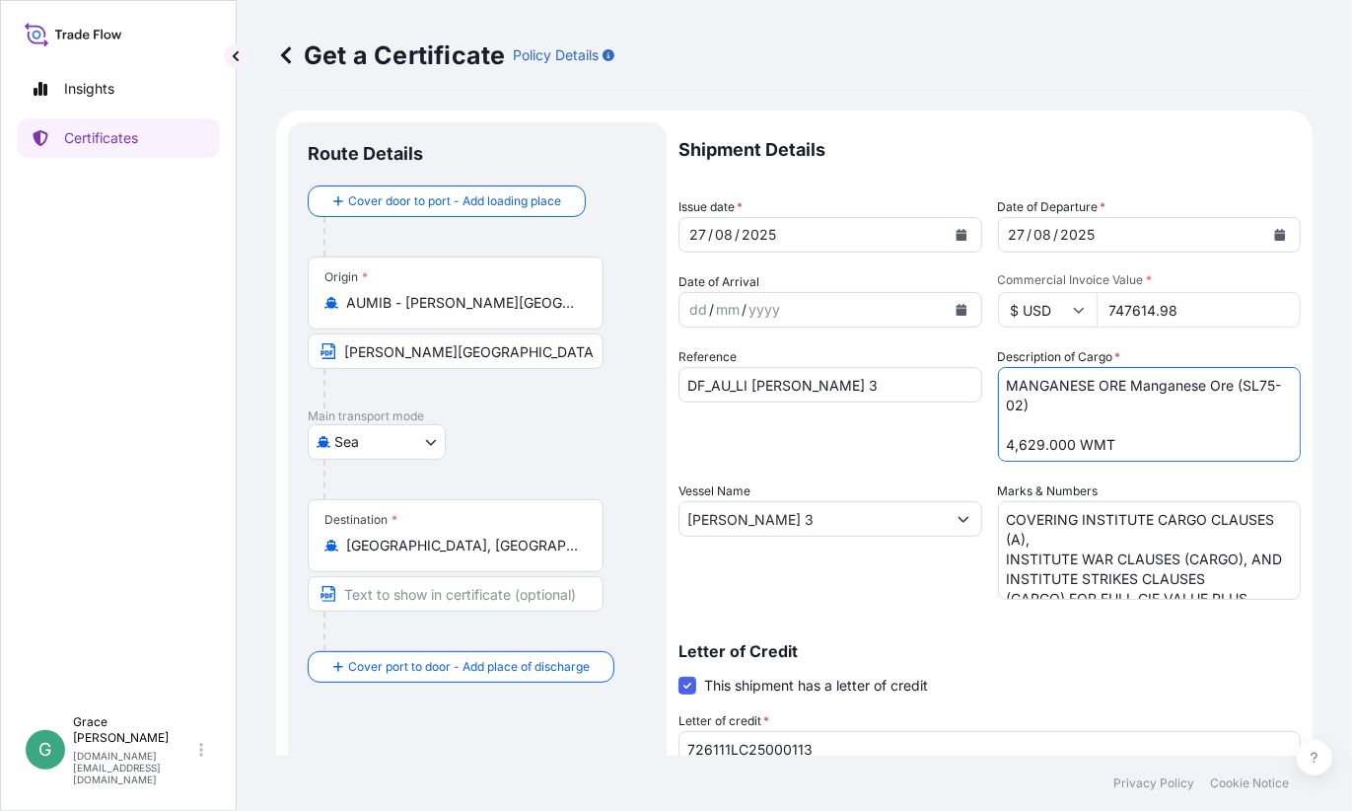
click at [1151, 382] on textarea "MANGANESE ORE (MF-02) 4,612.000 WMT" at bounding box center [1150, 414] width 304 height 95
click at [1094, 404] on textarea "MANGANESE ORE (MF-02) 4,612.000 WMT" at bounding box center [1150, 414] width 304 height 95
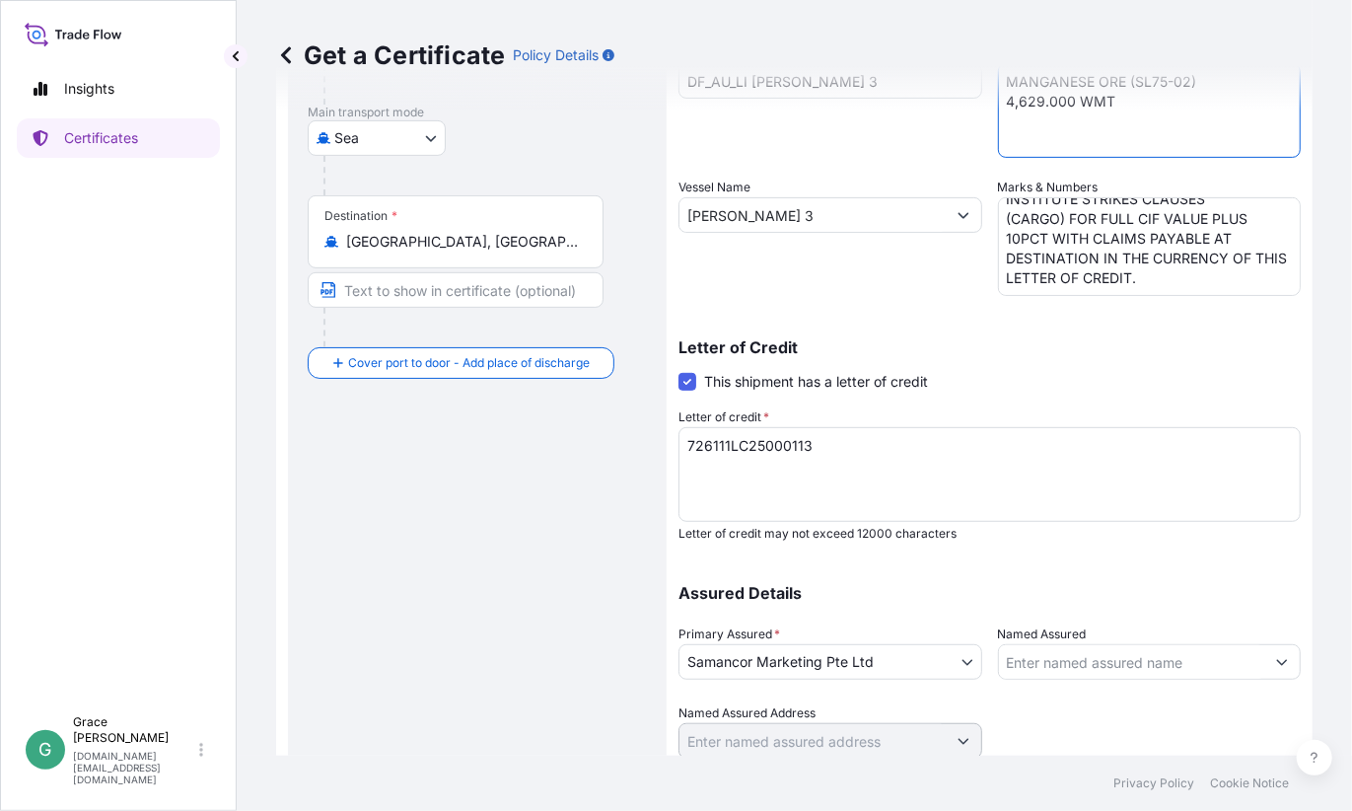
scroll to position [373, 0]
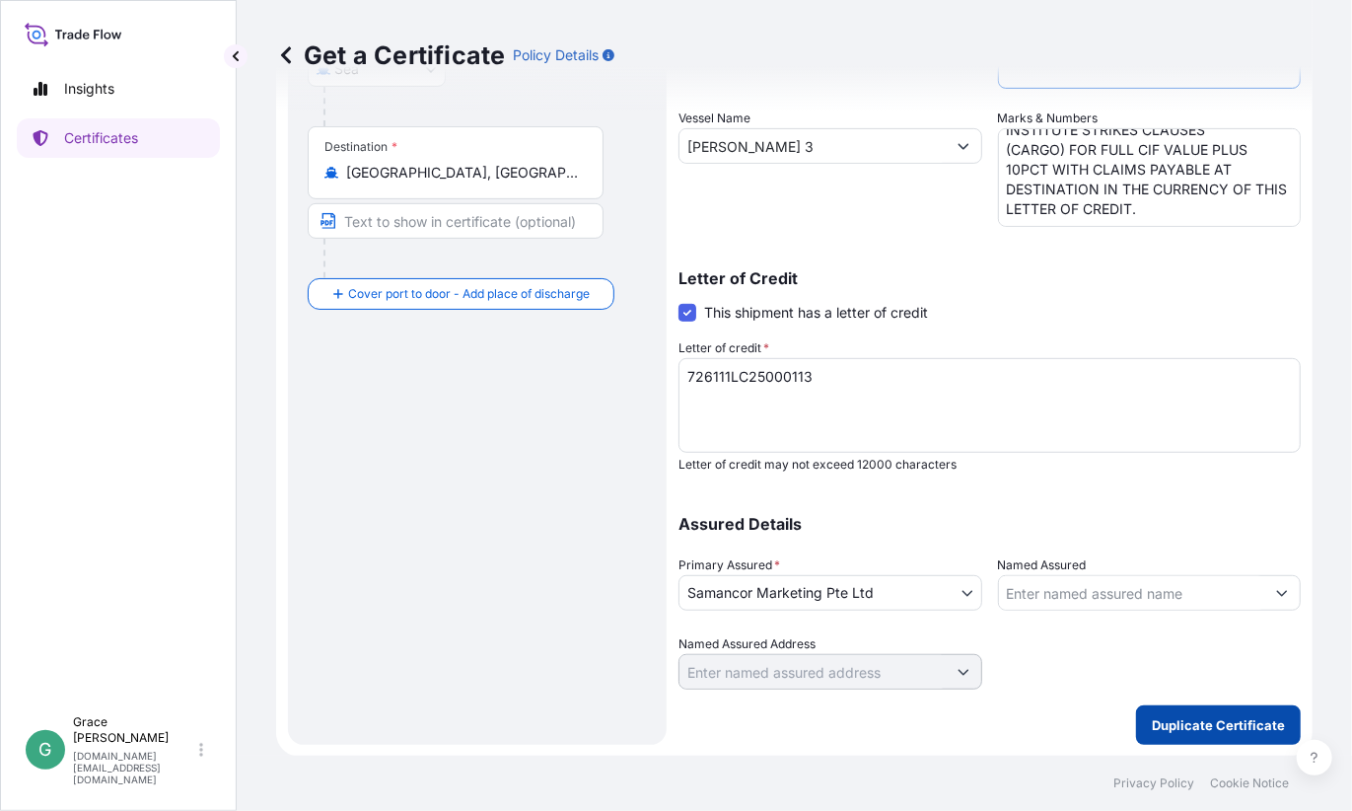
type textarea "MANGANESE ORE (SL75-02) 4,629.000 WMT"
click at [1161, 721] on p "Duplicate Certificate" at bounding box center [1218, 725] width 133 height 20
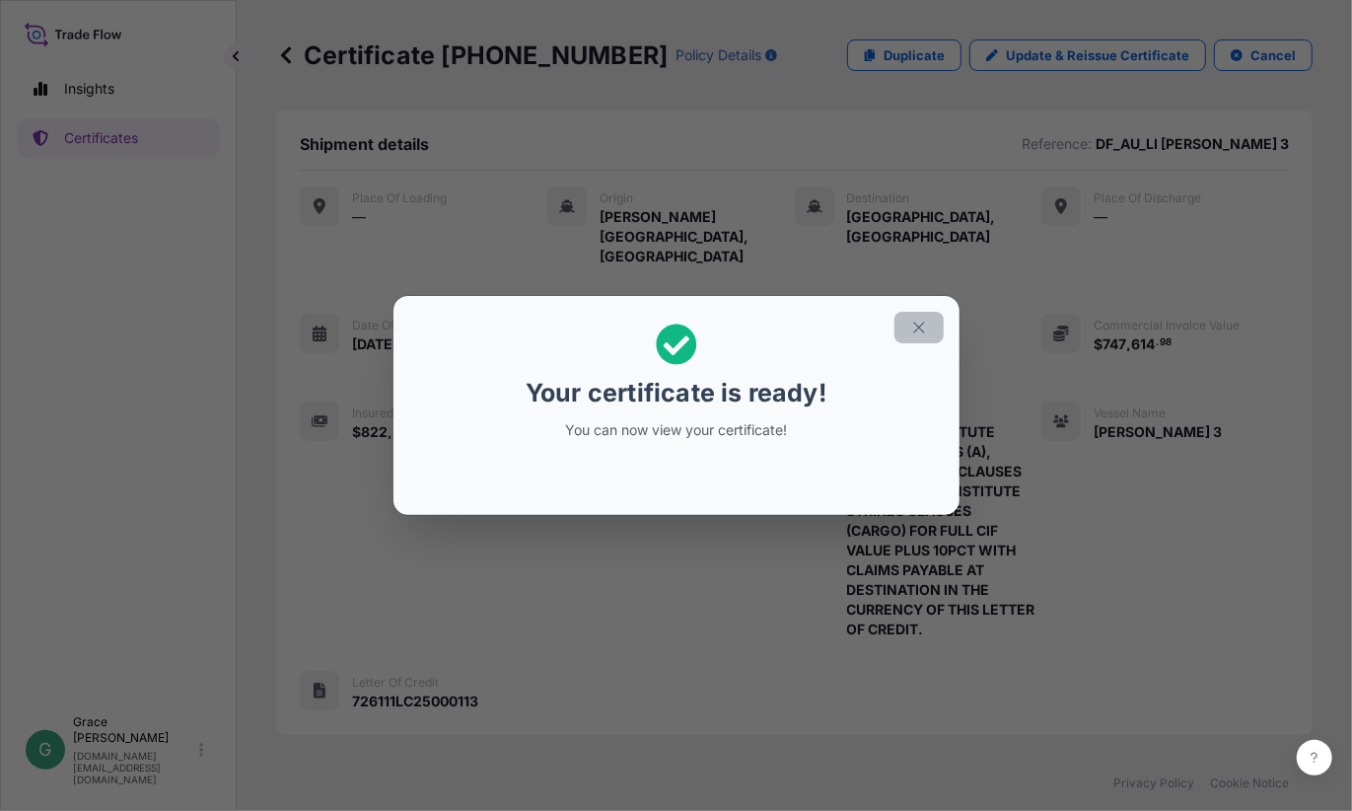
click at [931, 328] on button "button" at bounding box center [919, 328] width 49 height 32
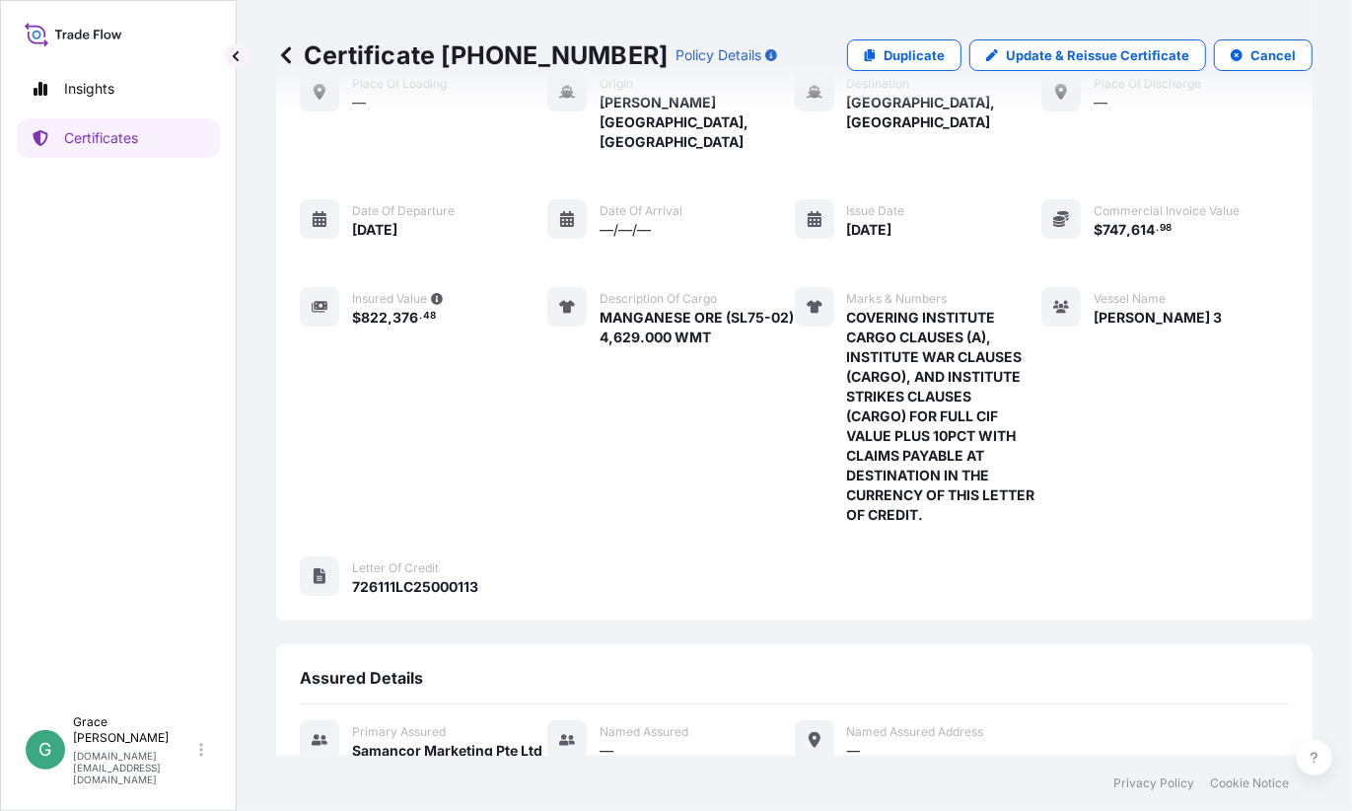
scroll to position [327, 0]
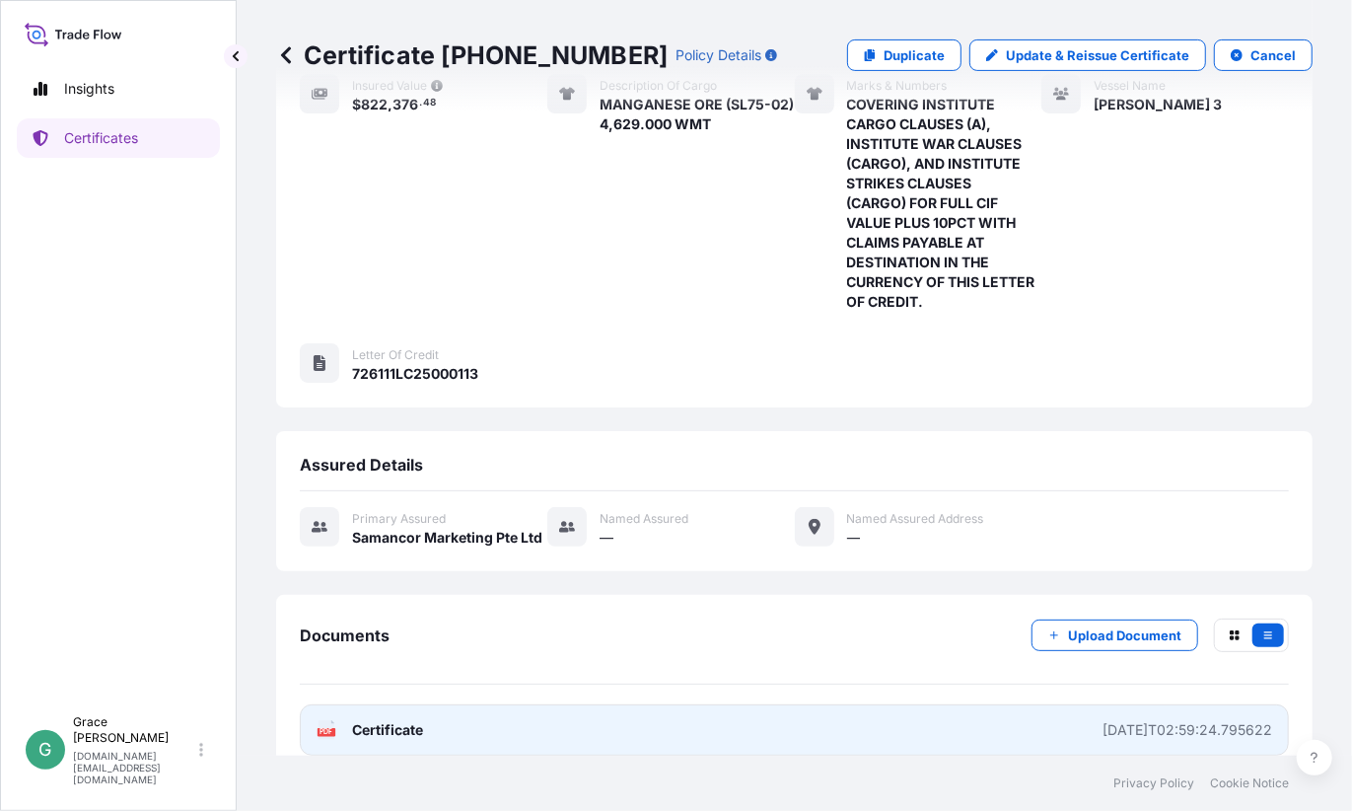
click at [516, 709] on link "PDF Certificate [DATE]T02:59:24.795622" at bounding box center [794, 729] width 989 height 51
